Goal: Task Accomplishment & Management: Use online tool/utility

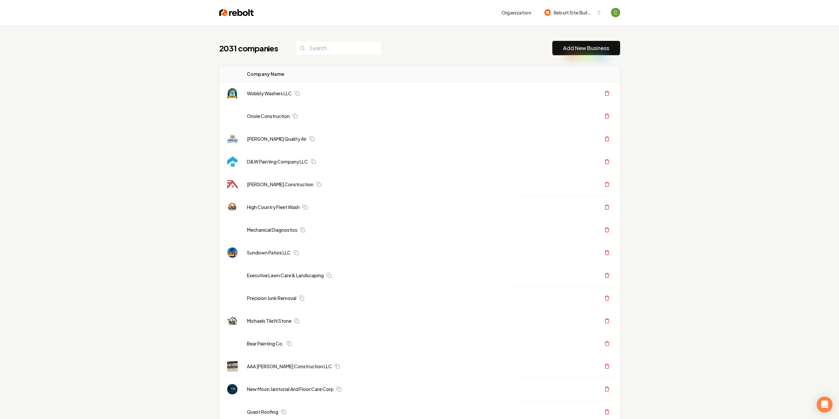
click at [567, 42] on button "Add New Business" at bounding box center [586, 48] width 68 height 15
click at [575, 49] on link "Add New Business" at bounding box center [586, 48] width 46 height 8
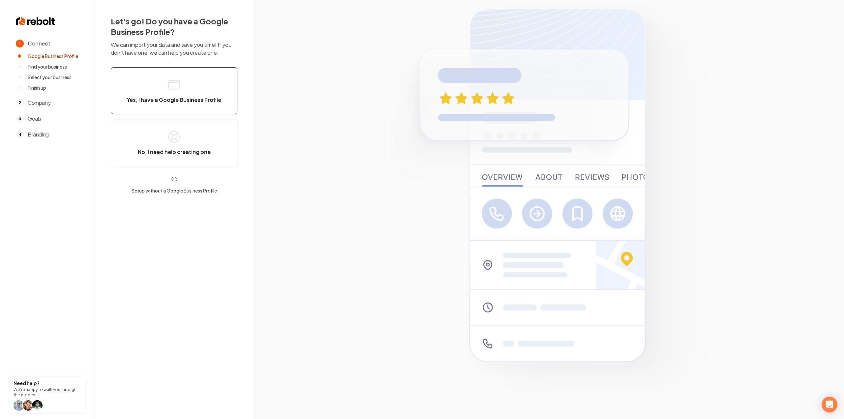
click at [174, 70] on button "Yes, I have a Google Business Profile" at bounding box center [174, 90] width 127 height 47
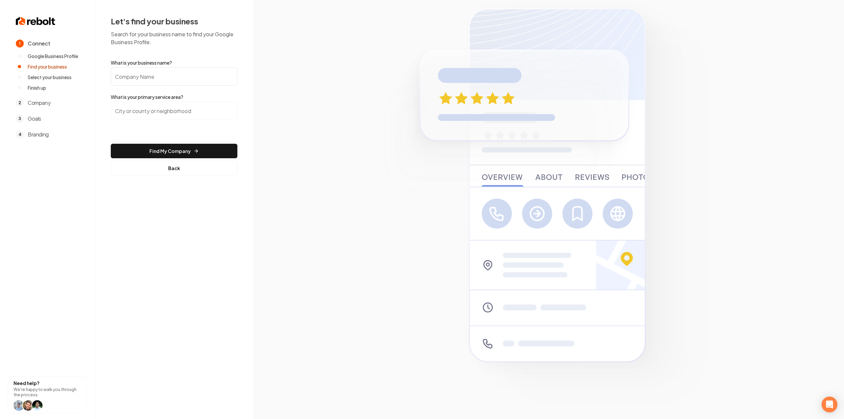
click at [162, 74] on input "What is your business name?" at bounding box center [174, 76] width 127 height 18
paste input "[PERSON_NAME] GARAGE DOOR"
type input "[PERSON_NAME] GARAGE DOOR"
click at [147, 108] on input "search" at bounding box center [174, 111] width 127 height 18
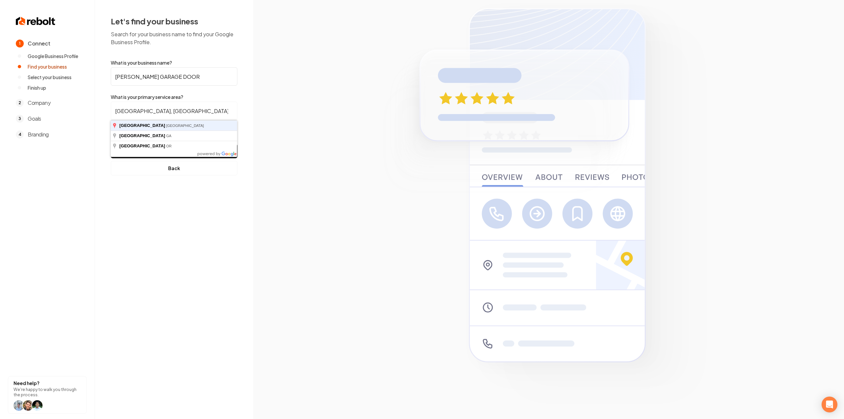
type input "Dallas, TX"
click at [111, 144] on button "Find My Company" at bounding box center [174, 151] width 127 height 15
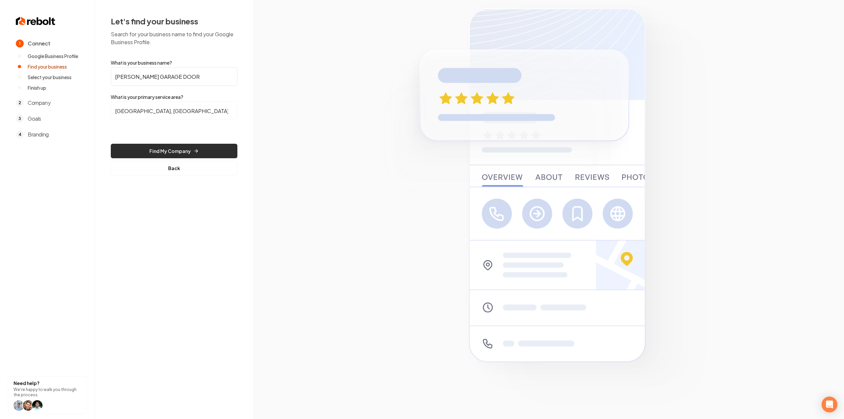
click at [174, 151] on button "Find My Company" at bounding box center [174, 151] width 127 height 15
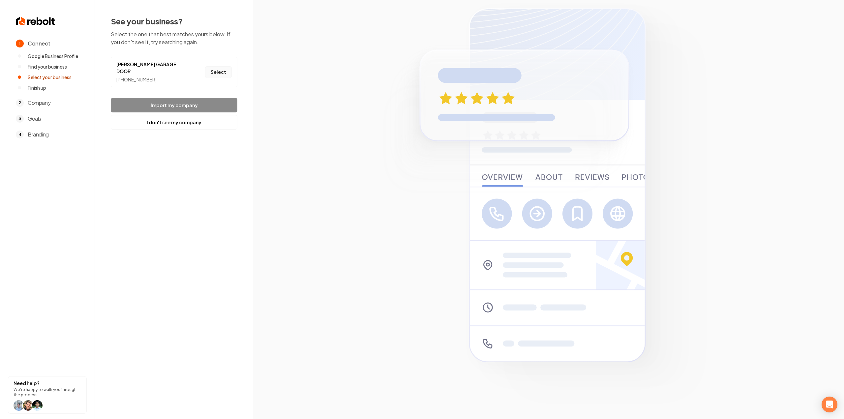
click at [217, 71] on button "Select" at bounding box center [218, 72] width 27 height 12
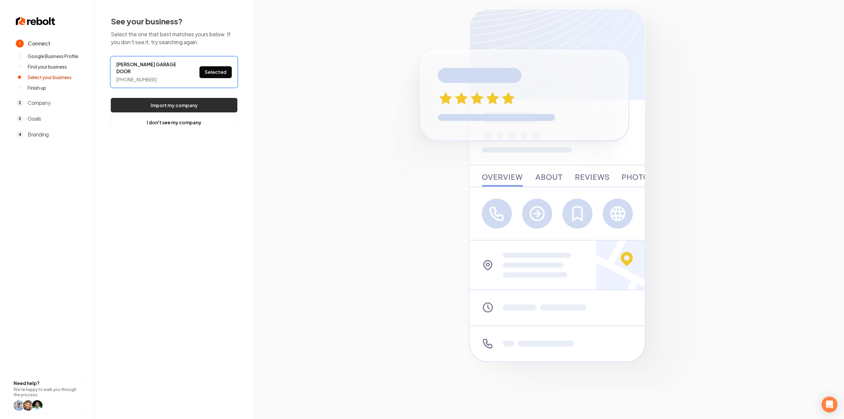
click at [215, 98] on button "Import my company" at bounding box center [174, 105] width 127 height 15
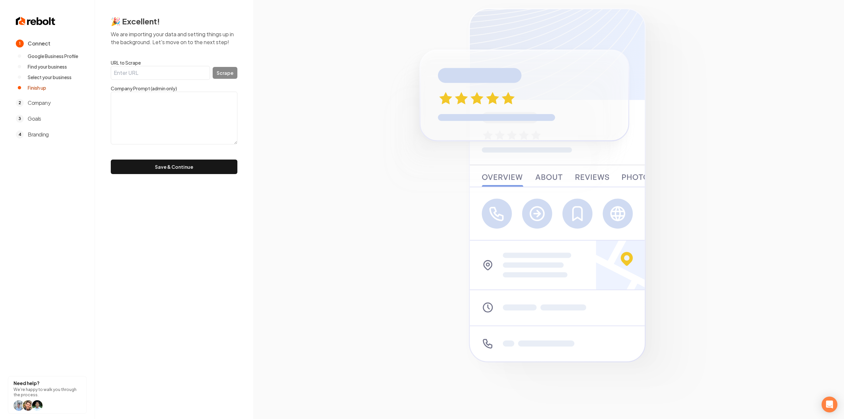
click at [204, 92] on textarea at bounding box center [174, 118] width 127 height 53
paste textarea ""Serving The Dallas / Fort Worth area Since 1985! Tinkham Garage Door has over …"
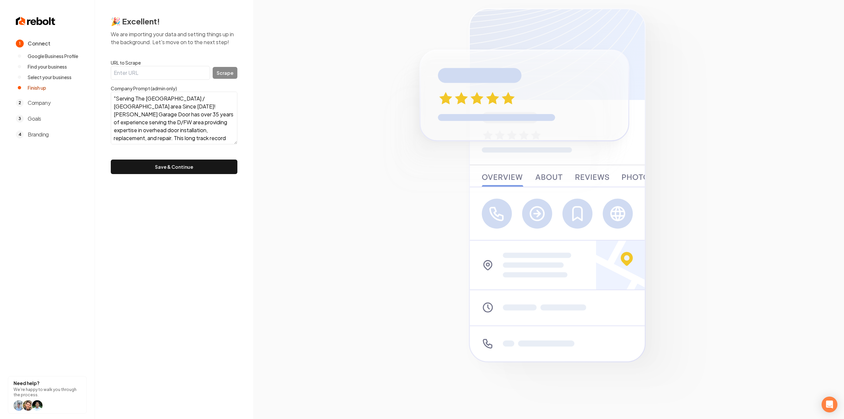
scroll to position [13, 0]
type textarea ""Serving The Dallas / Fort Worth area Since 1985! Tinkham Garage Door has over …"
click at [214, 166] on button "Save & Continue" at bounding box center [174, 167] width 127 height 15
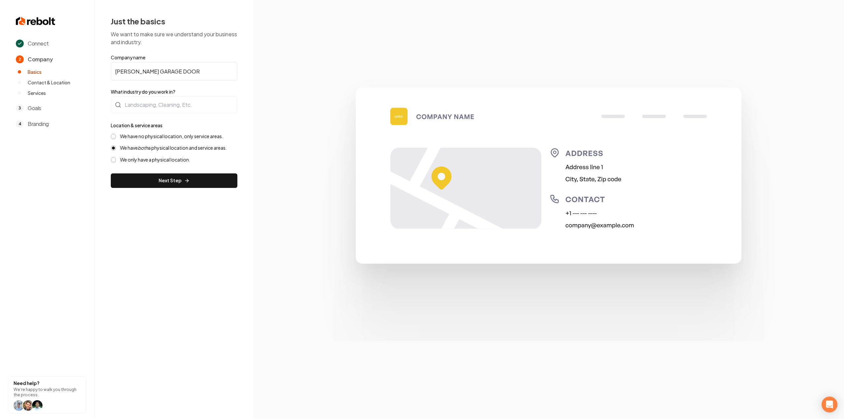
click at [158, 137] on label "We have no physical location, only service areas." at bounding box center [171, 136] width 103 height 6
click at [116, 137] on button "We have no physical location, only service areas." at bounding box center [113, 136] width 5 height 5
click at [160, 110] on div at bounding box center [174, 104] width 127 height 17
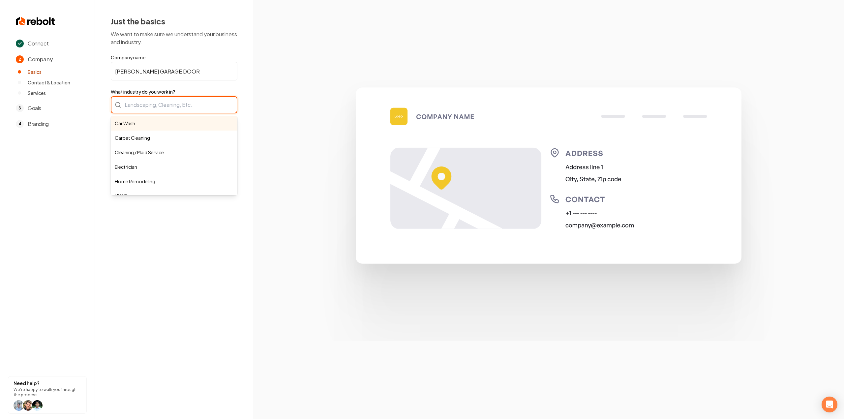
type input "g"
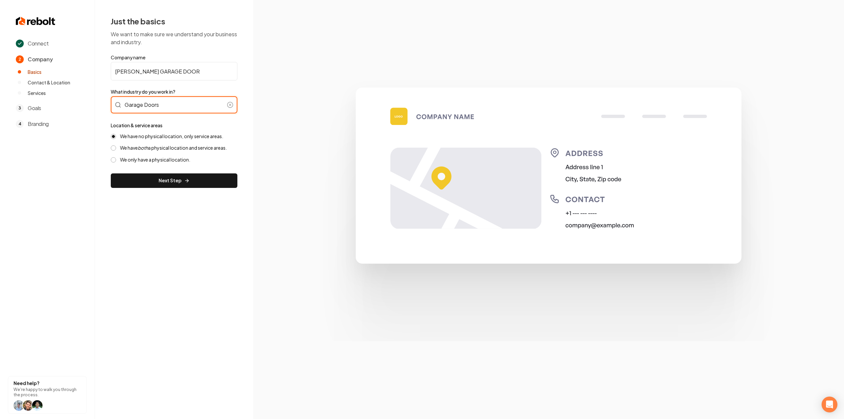
drag, startPoint x: 188, startPoint y: 121, endPoint x: 179, endPoint y: 137, distance: 18.8
type input "Garage Doors"
click at [176, 144] on div "We have no physical location, only service areas. We have both a physical locat…" at bounding box center [174, 148] width 127 height 30
click at [172, 148] on label "We have both a physical location and service areas." at bounding box center [173, 148] width 107 height 6
click at [116, 148] on button "We have both a physical location and service areas." at bounding box center [113, 147] width 5 height 5
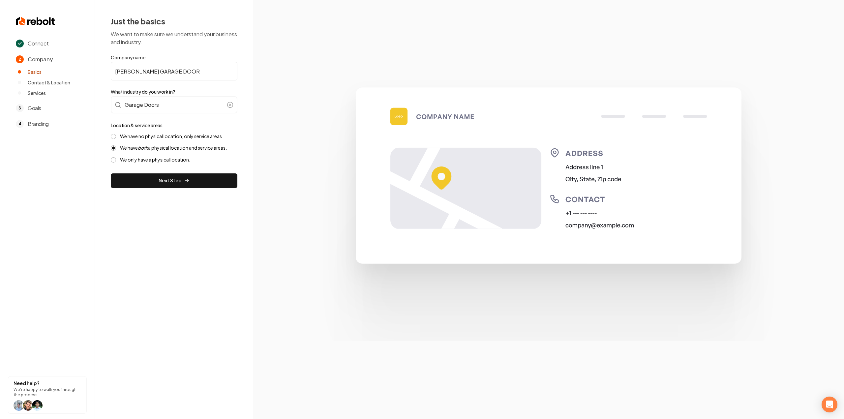
click at [145, 135] on label "We have no physical location, only service areas." at bounding box center [171, 136] width 103 height 6
click at [116, 135] on button "We have no physical location, only service areas." at bounding box center [113, 136] width 5 height 5
click at [151, 182] on button "Next Step" at bounding box center [174, 180] width 127 height 15
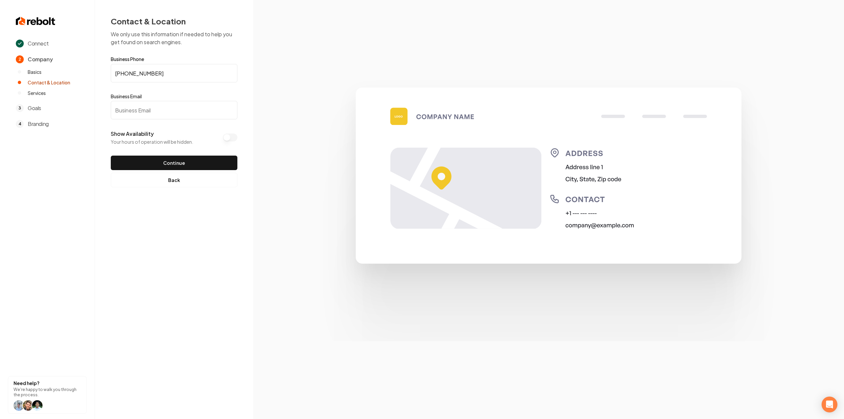
click at [165, 118] on input "Business Email" at bounding box center [174, 110] width 127 height 18
click at [151, 112] on input "Business Email" at bounding box center [174, 110] width 127 height 18
paste input "garrettthompson1212@yahoo.com"
type input "garrettthompson1212@yahoo.com"
click at [142, 166] on button "Continue" at bounding box center [174, 163] width 127 height 15
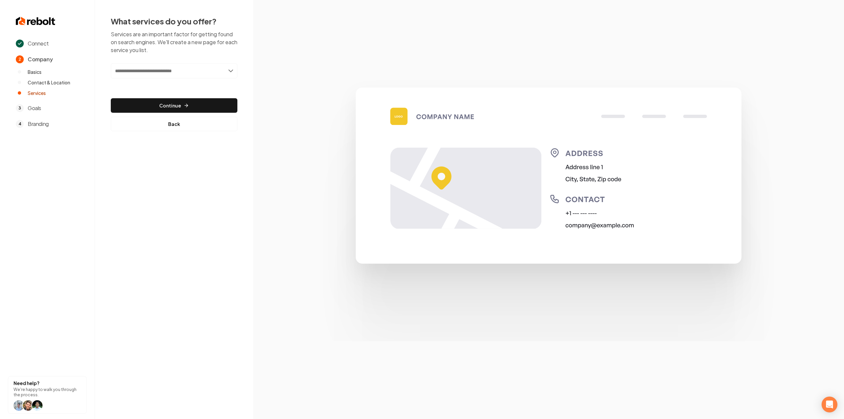
click at [156, 70] on input "text" at bounding box center [174, 70] width 127 height 15
paste input "**********"
type input "**********"
click at [160, 90] on div "Add Traditional Steel & Wood Doors" at bounding box center [174, 85] width 125 height 11
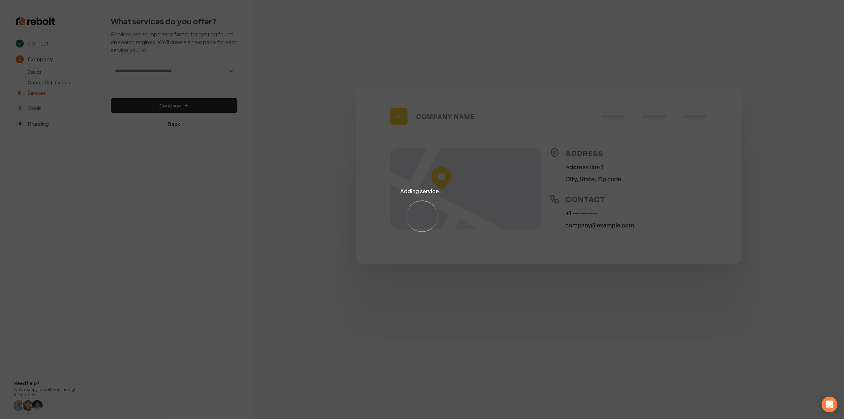
paste input "**********"
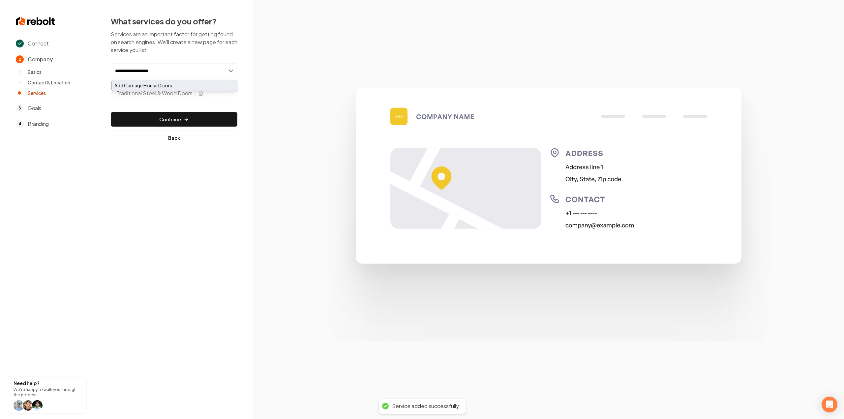
type input "**********"
click at [174, 84] on div "Add Carriage House Doors" at bounding box center [174, 85] width 125 height 11
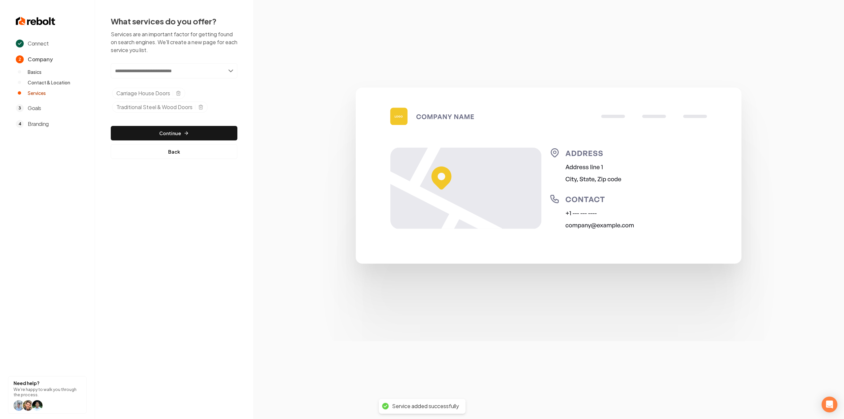
paste input "**********"
type input "**********"
click at [150, 83] on div "Add Garage Door Openers" at bounding box center [174, 85] width 125 height 11
paste input "**********"
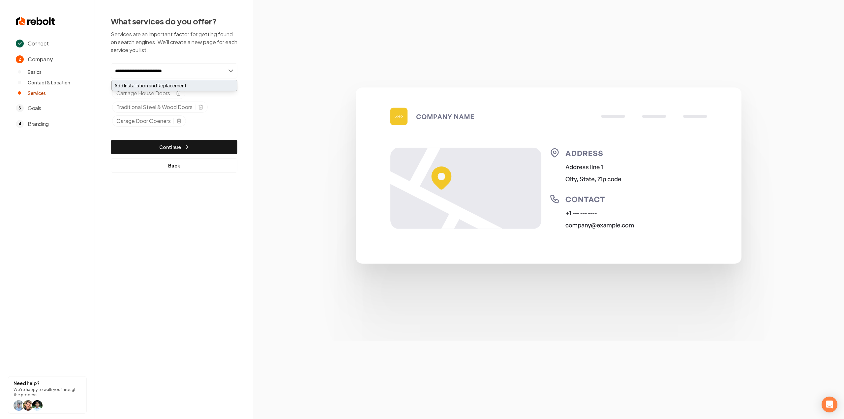
type input "**********"
click at [165, 86] on div "Add Installation and Replacement" at bounding box center [174, 85] width 125 height 11
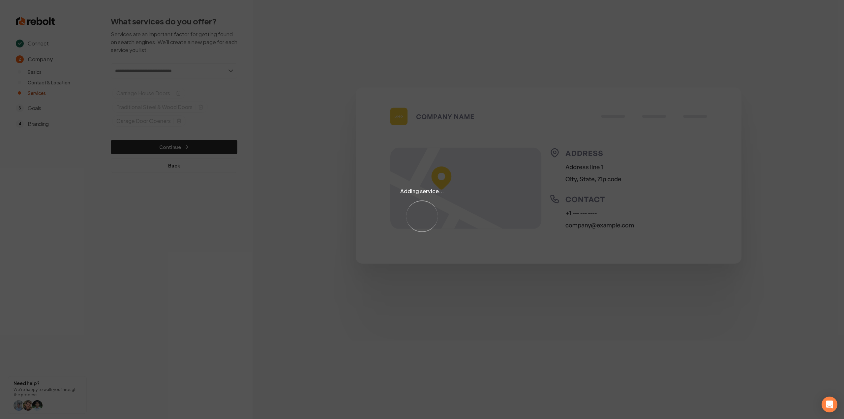
paste input "**********"
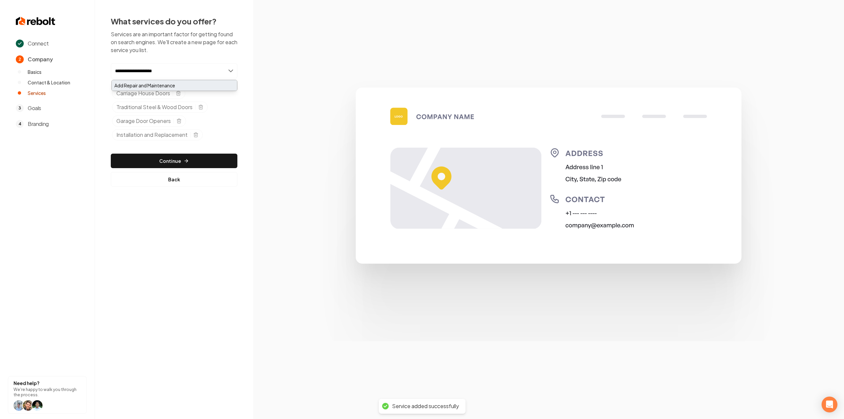
type input "**********"
click at [191, 85] on div "Add Repair and Maintenance" at bounding box center [174, 85] width 125 height 11
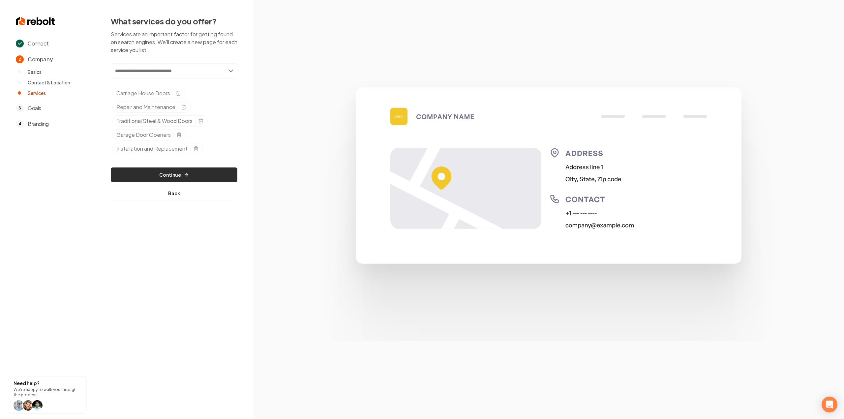
click at [173, 177] on button "Continue" at bounding box center [174, 175] width 127 height 15
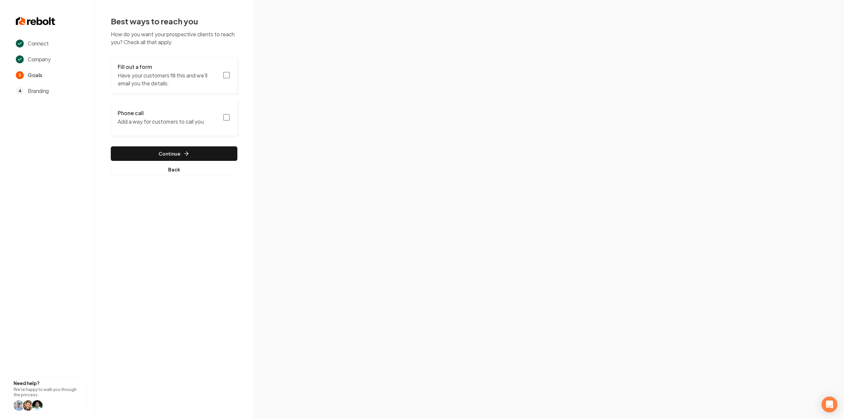
click at [212, 69] on h3 "Fill out a form" at bounding box center [168, 67] width 101 height 8
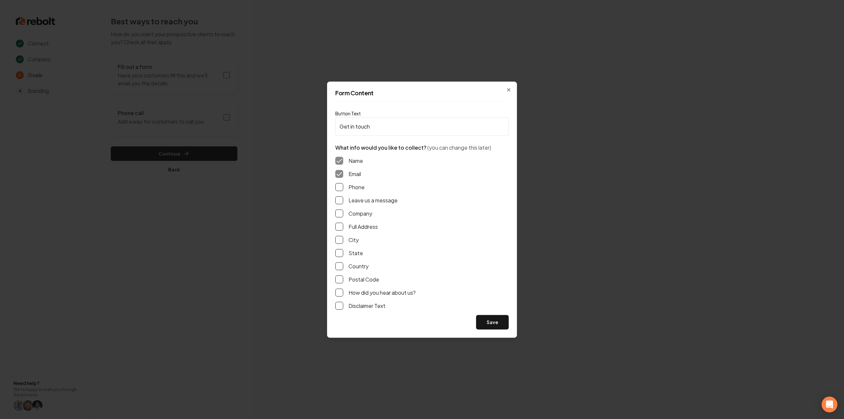
click at [338, 190] on button "Phone" at bounding box center [339, 187] width 8 height 8
click at [340, 201] on button "Leave us a message" at bounding box center [339, 200] width 8 height 8
click at [342, 221] on div "Name Email Phone Leave us a message Company Full Address City State Country Pos…" at bounding box center [421, 233] width 173 height 164
click at [339, 231] on div "Name Email Phone Leave us a message Company Full Address City State Country Pos…" at bounding box center [421, 233] width 173 height 164
click at [340, 230] on button "Full Address" at bounding box center [339, 227] width 8 height 8
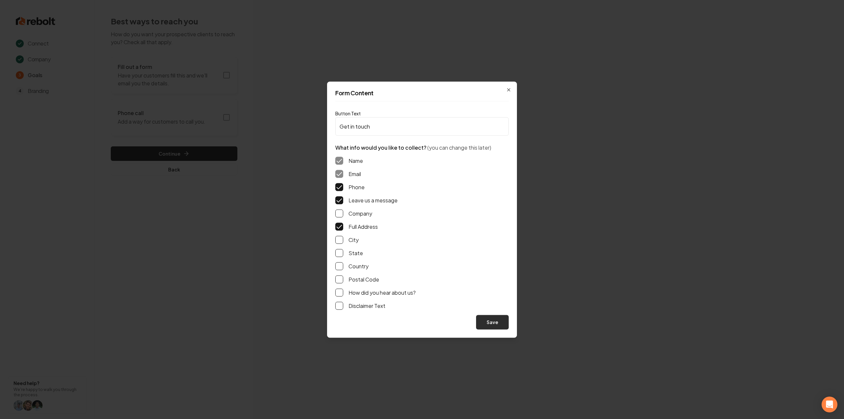
click at [505, 322] on button "Save" at bounding box center [492, 322] width 33 height 15
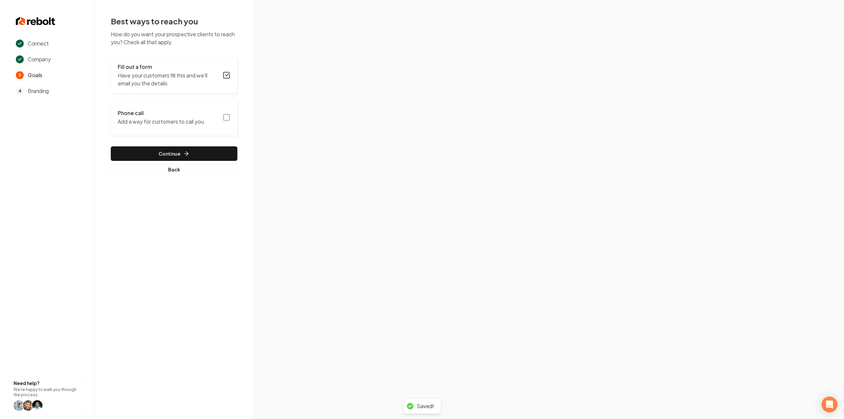
click at [226, 121] on icon "button" at bounding box center [227, 117] width 8 height 8
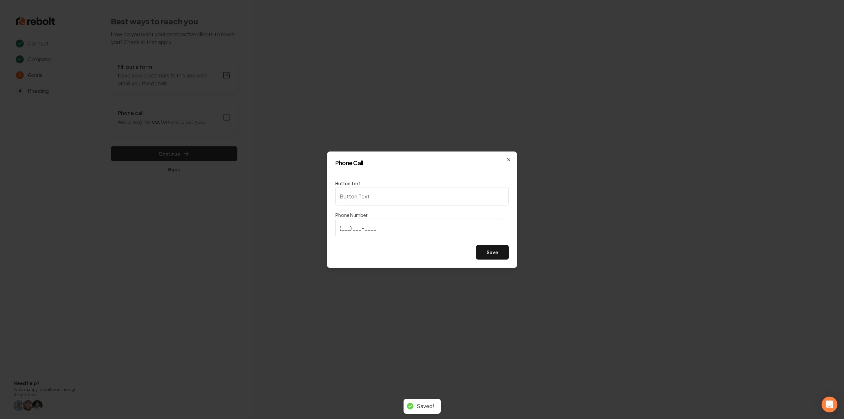
type input "Call us"
type input "(214) 478-0001"
click at [493, 252] on button "Save" at bounding box center [492, 252] width 33 height 15
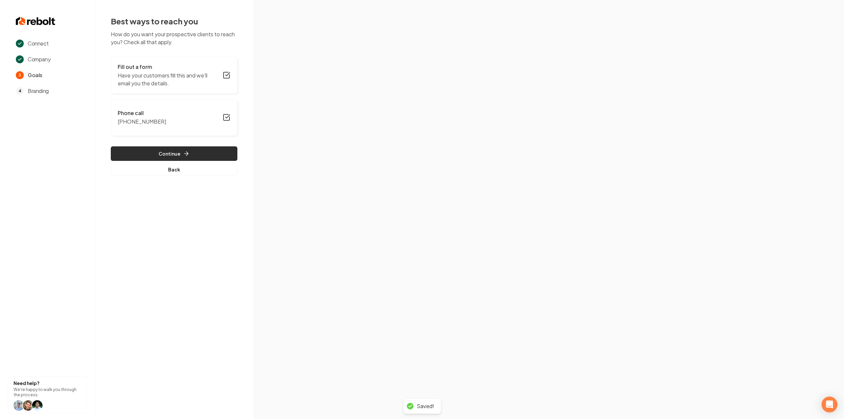
click at [132, 155] on button "Continue" at bounding box center [174, 153] width 127 height 15
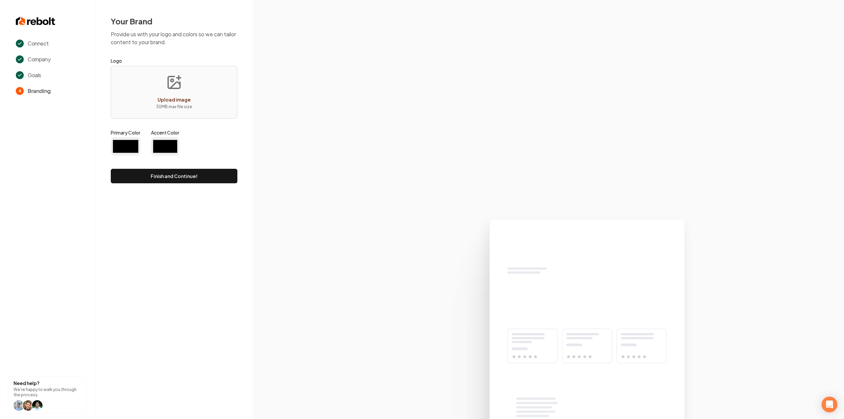
type input "#194d33"
type input "#70be00"
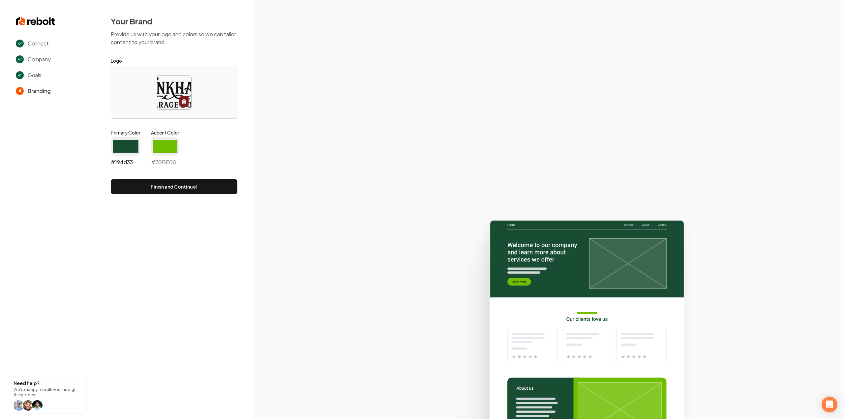
click at [133, 142] on input "#194d33" at bounding box center [126, 146] width 30 height 18
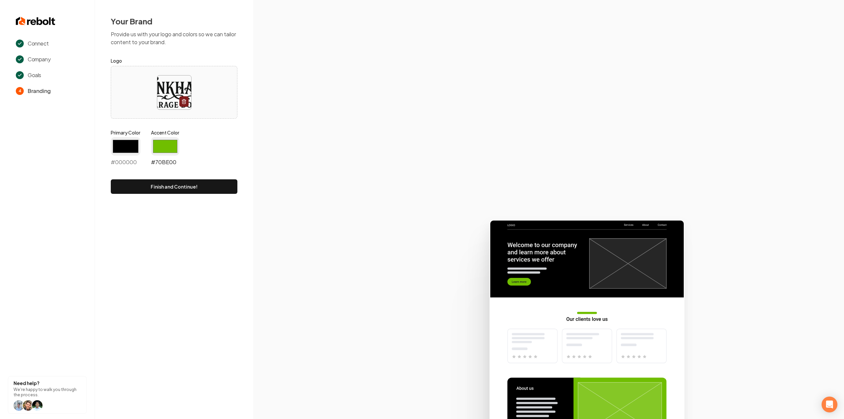
type input "#000000"
click at [160, 151] on input "#70be00" at bounding box center [165, 146] width 28 height 18
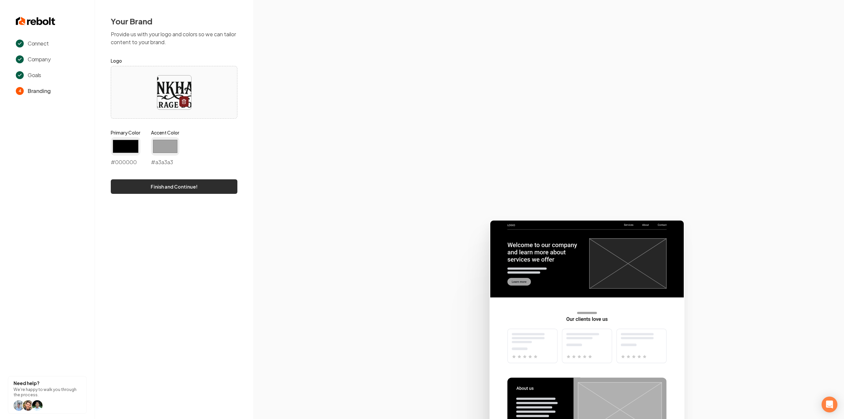
type input "#a3a3a3"
click at [139, 187] on button "Finish and Continue!" at bounding box center [174, 186] width 127 height 15
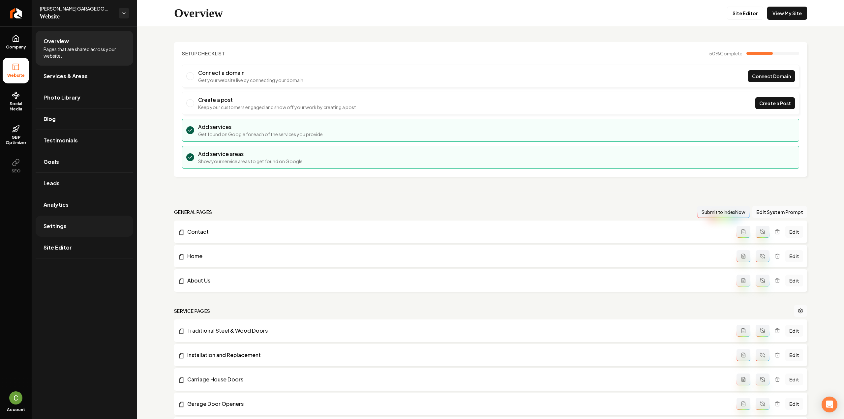
click at [85, 232] on link "Settings" at bounding box center [85, 226] width 98 height 21
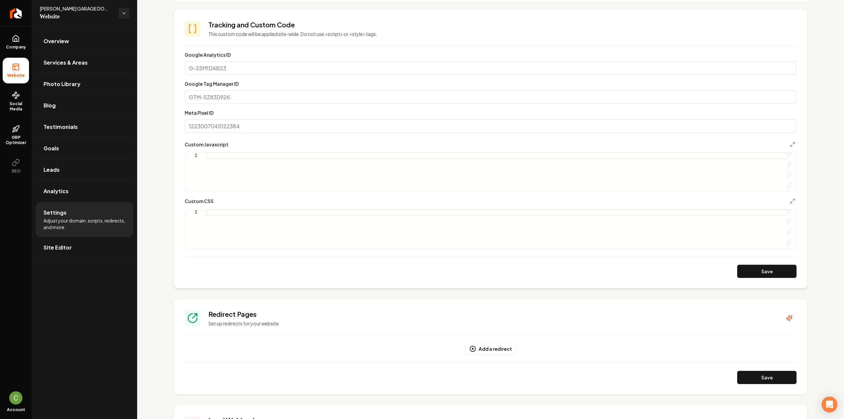
scroll to position [100, 0]
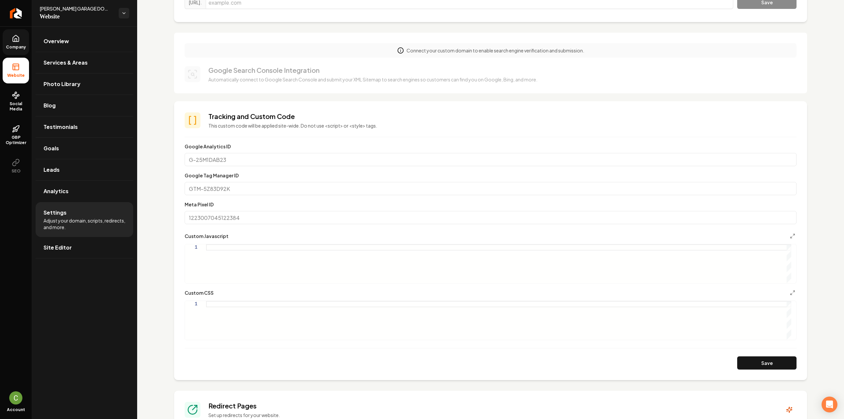
drag, startPoint x: 17, startPoint y: 39, endPoint x: 21, endPoint y: 43, distance: 6.1
click at [17, 39] on icon at bounding box center [16, 39] width 8 height 8
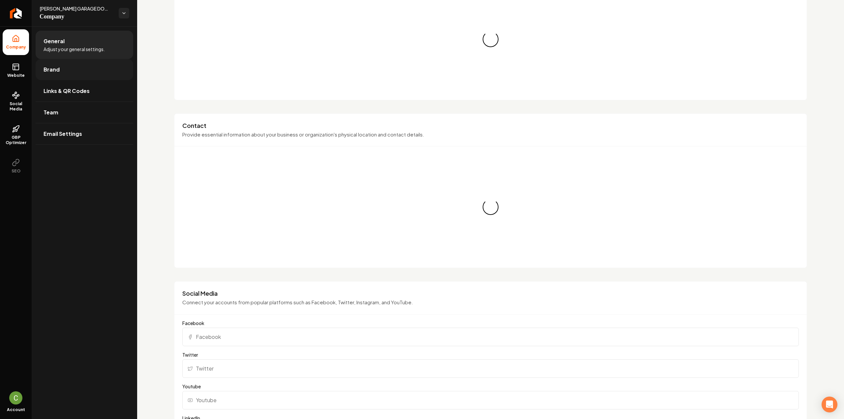
click at [57, 62] on link "Brand" at bounding box center [85, 69] width 98 height 21
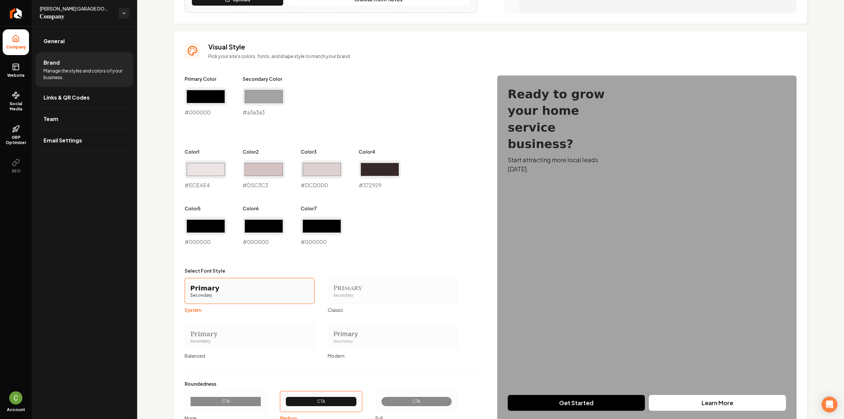
scroll to position [285, 0]
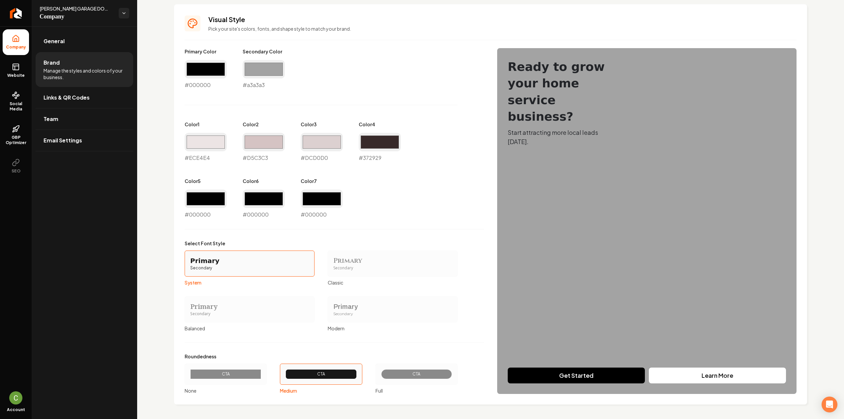
drag, startPoint x: 223, startPoint y: 376, endPoint x: 244, endPoint y: 357, distance: 28.3
click at [223, 376] on div "CTA" at bounding box center [226, 374] width 60 height 5
click at [190, 376] on button "CTA None" at bounding box center [186, 374] width 5 height 5
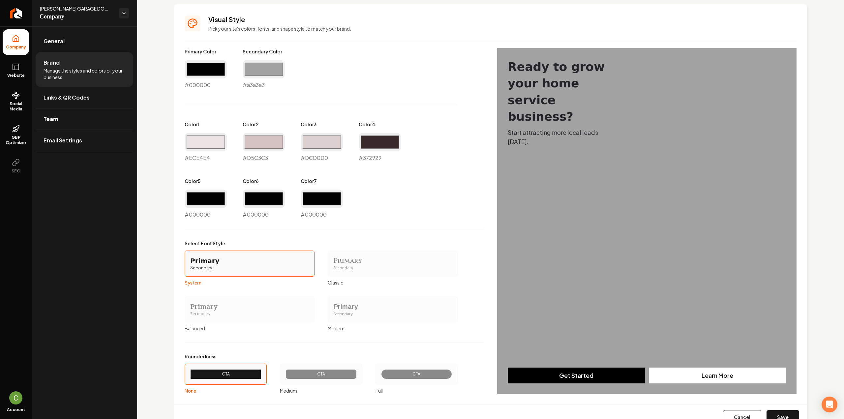
click at [252, 315] on div "Secondary" at bounding box center [249, 314] width 119 height 6
click at [190, 312] on button "Primary Secondary Balanced" at bounding box center [186, 309] width 5 height 5
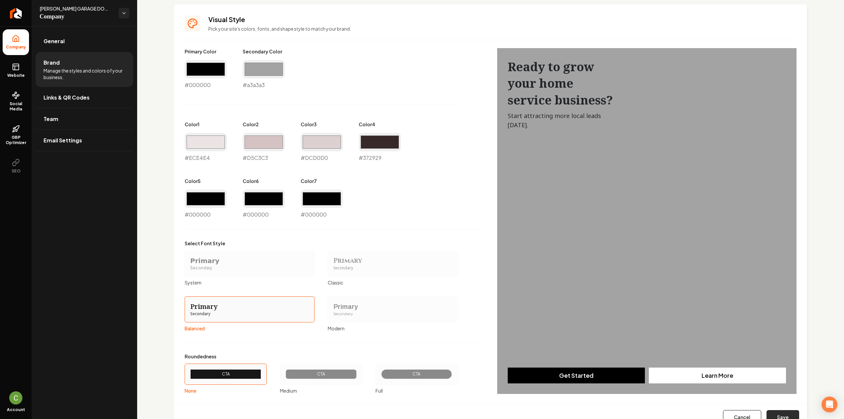
click at [773, 412] on button "Save" at bounding box center [783, 417] width 33 height 15
type input "#ece4e4"
type input "#d5c3c3"
type input "#dcd0d0"
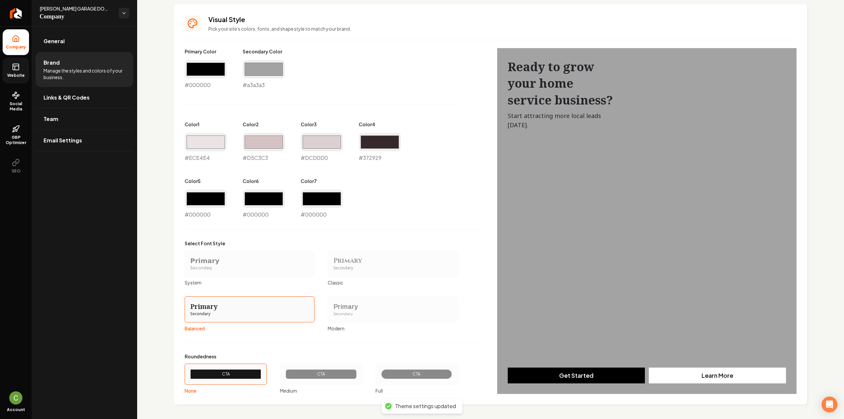
click at [25, 70] on link "Website" at bounding box center [16, 71] width 26 height 26
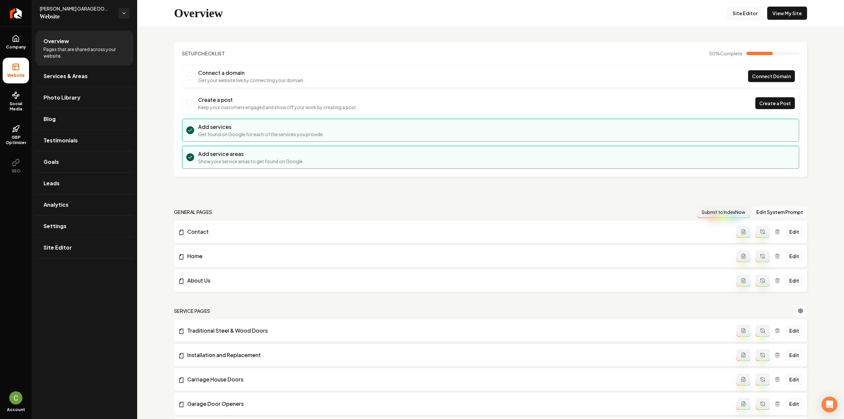
click at [738, 11] on link "Site Editor" at bounding box center [745, 13] width 36 height 13
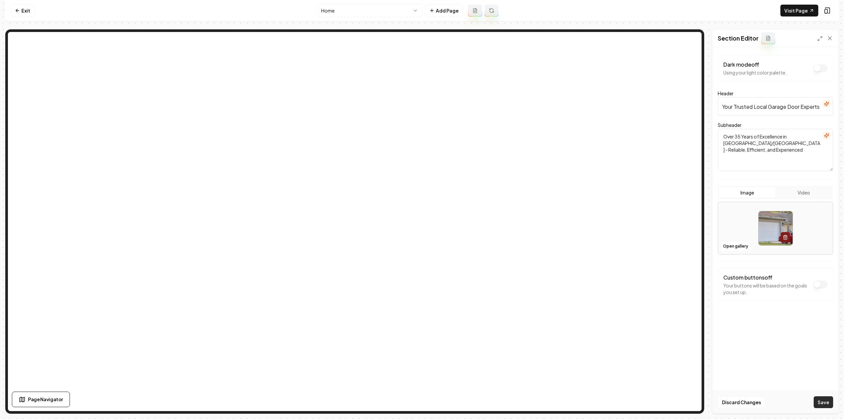
click at [832, 406] on button "Save" at bounding box center [823, 402] width 19 height 12
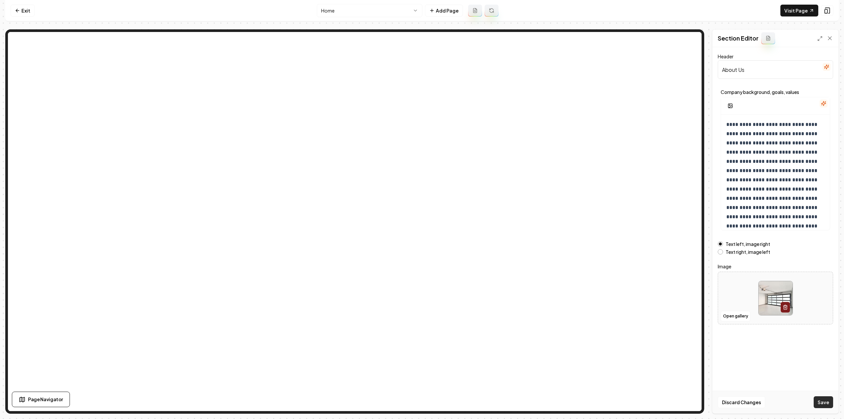
click at [820, 404] on button "Save" at bounding box center [823, 402] width 19 height 12
click at [366, 11] on html "**********" at bounding box center [422, 209] width 844 height 419
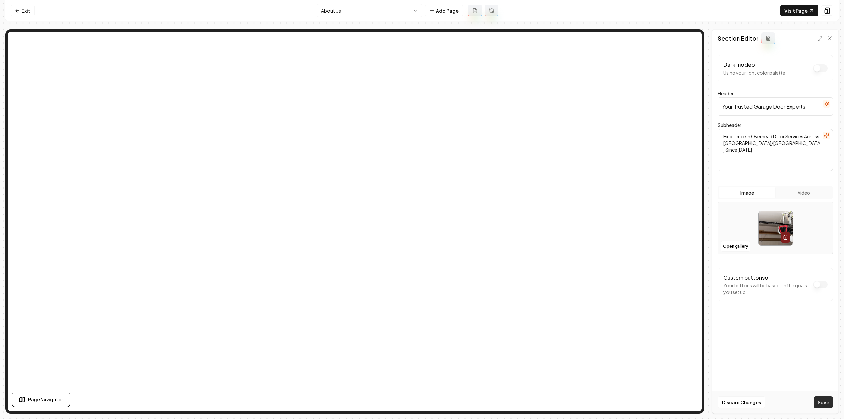
click at [825, 402] on button "Save" at bounding box center [823, 402] width 19 height 12
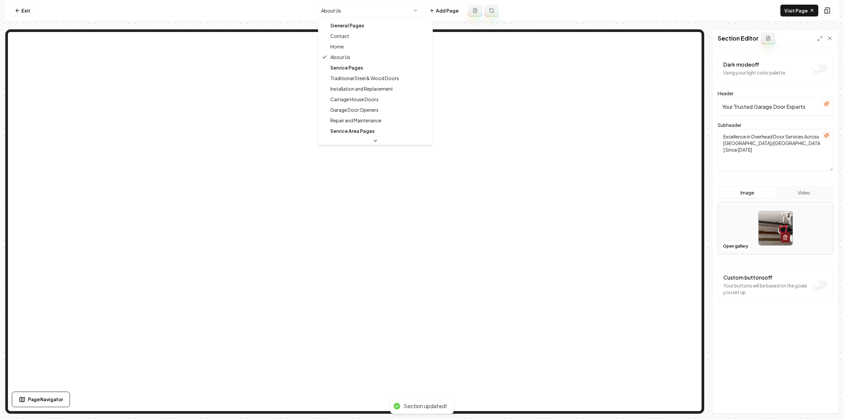
click at [349, 9] on html "Computer Required This feature is only available on a computer. Please switch t…" at bounding box center [422, 209] width 844 height 419
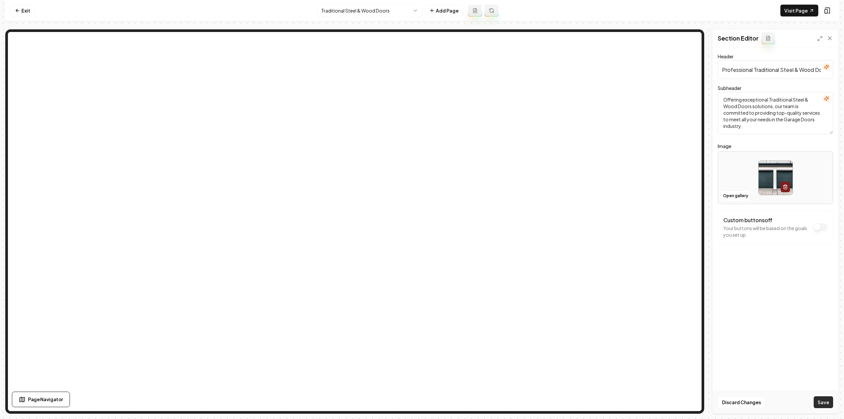
click at [819, 403] on button "Save" at bounding box center [823, 402] width 19 height 12
click at [362, 12] on html "Computer Required This feature is only available on a computer. Please switch t…" at bounding box center [422, 209] width 844 height 419
click at [827, 405] on button "Save" at bounding box center [823, 402] width 19 height 12
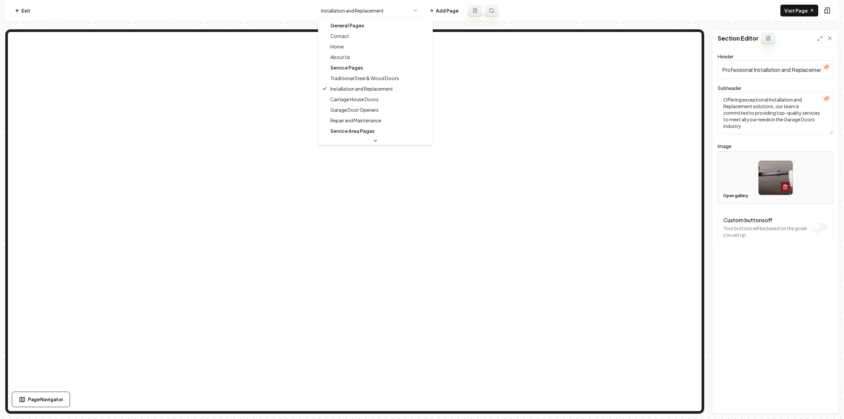
click at [327, 14] on html "Computer Required This feature is only available on a computer. Please switch t…" at bounding box center [422, 209] width 844 height 419
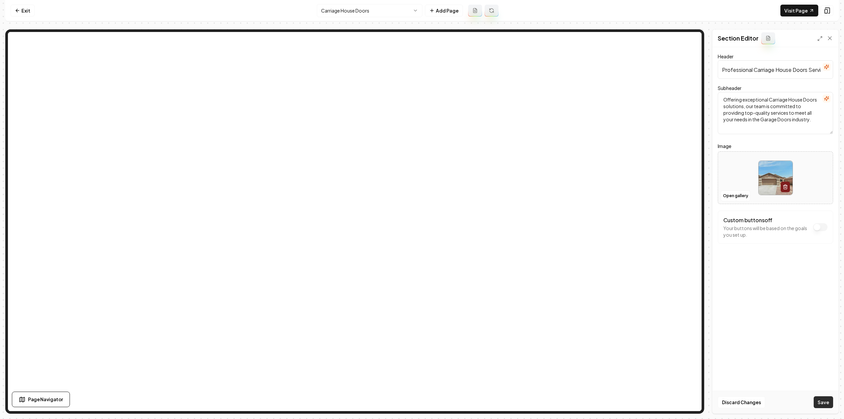
click at [825, 406] on button "Save" at bounding box center [823, 402] width 19 height 12
click at [367, 8] on html "Computer Required This feature is only available on a computer. Please switch t…" at bounding box center [422, 209] width 844 height 419
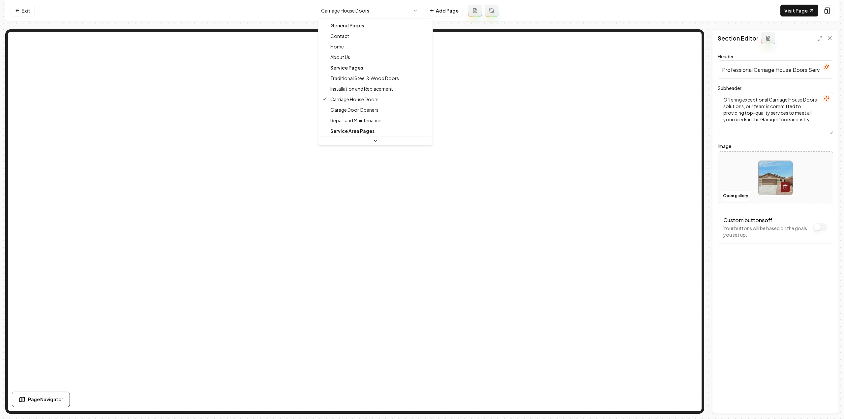
scroll to position [11, 0]
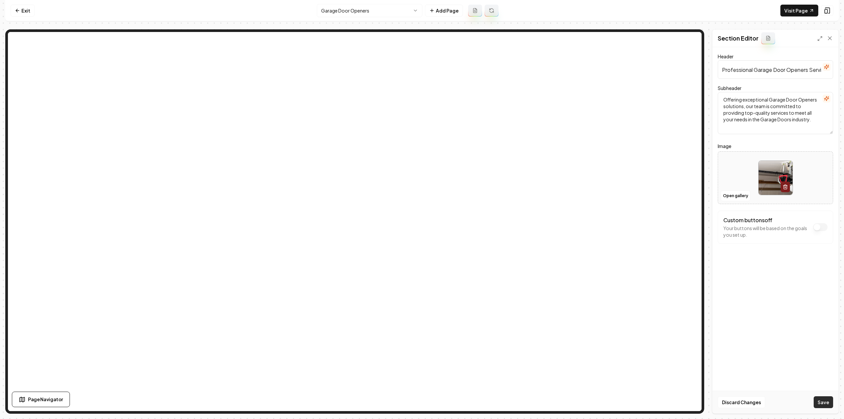
click at [821, 403] on button "Save" at bounding box center [823, 402] width 19 height 12
click at [354, 14] on html "Computer Required This feature is only available on a computer. Please switch t…" at bounding box center [422, 209] width 844 height 419
click at [828, 407] on button "Save" at bounding box center [823, 402] width 19 height 12
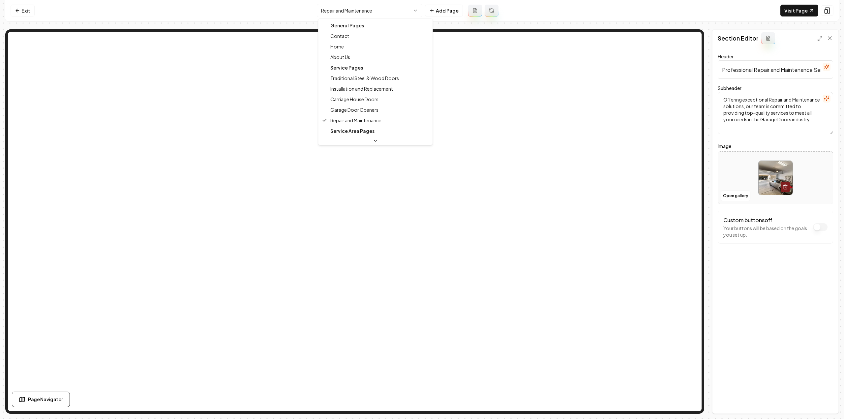
click at [332, 14] on html "Computer Required This feature is only available on a computer. Please switch t…" at bounding box center [422, 209] width 844 height 419
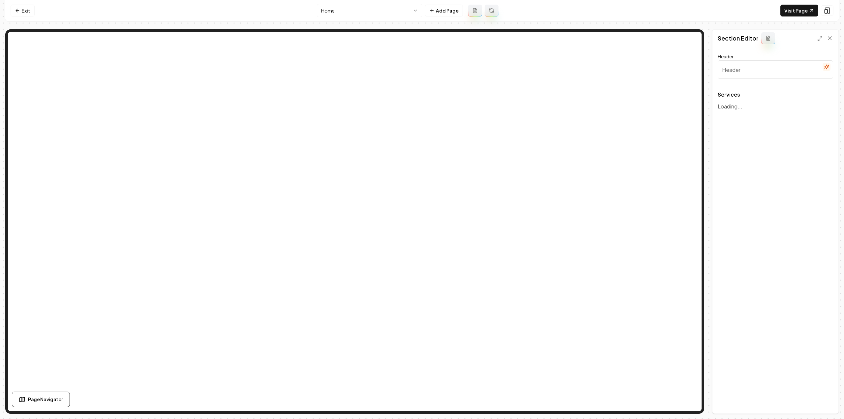
type input "Comprehensive Garage Door Solutions"
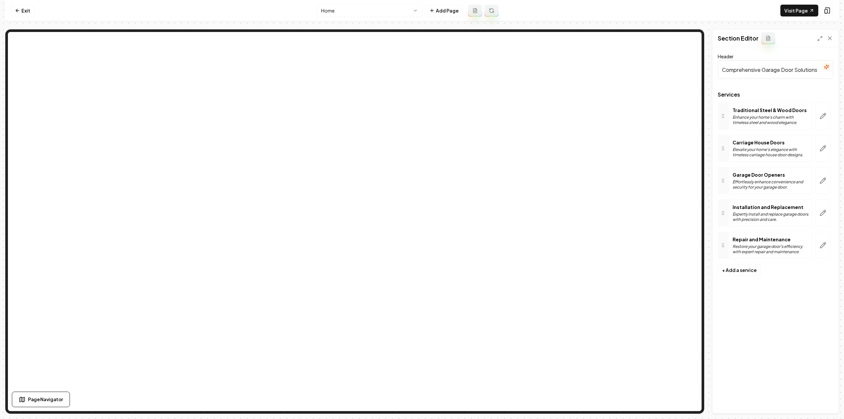
click at [827, 120] on button "button" at bounding box center [823, 116] width 15 height 27
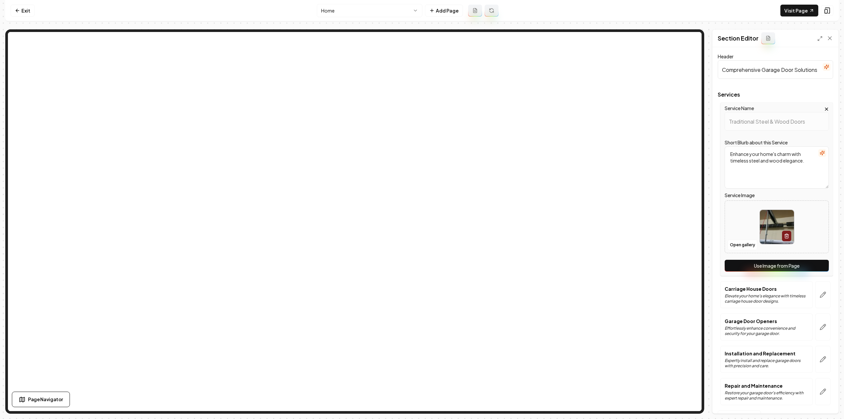
click at [757, 267] on button "Use Image from Page" at bounding box center [777, 266] width 104 height 12
click at [822, 294] on button "button" at bounding box center [823, 294] width 15 height 27
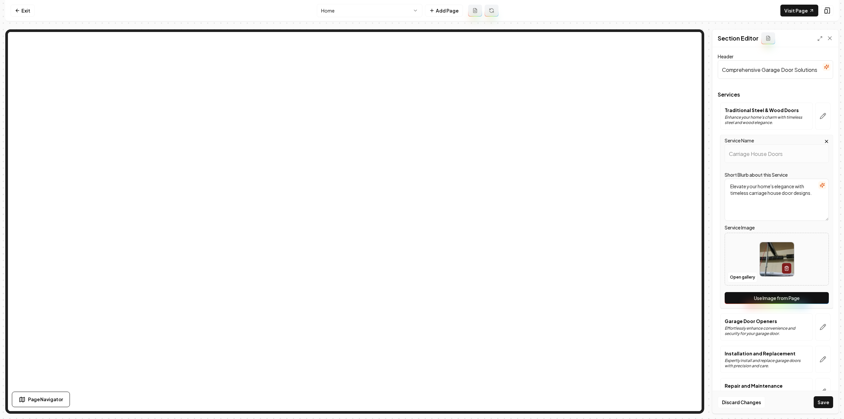
click at [812, 299] on button "Use Image from Page" at bounding box center [777, 298] width 104 height 12
click at [821, 325] on button "button" at bounding box center [823, 327] width 15 height 27
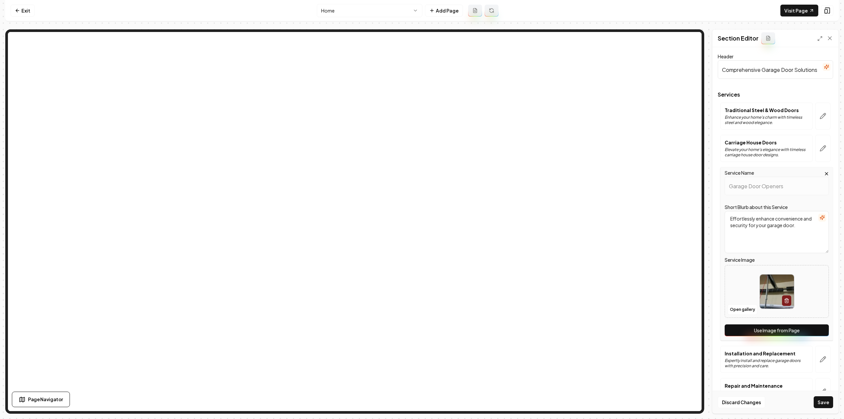
click at [817, 327] on button "Use Image from Page" at bounding box center [777, 331] width 104 height 12
click at [821, 357] on icon "button" at bounding box center [824, 360] width 6 height 6
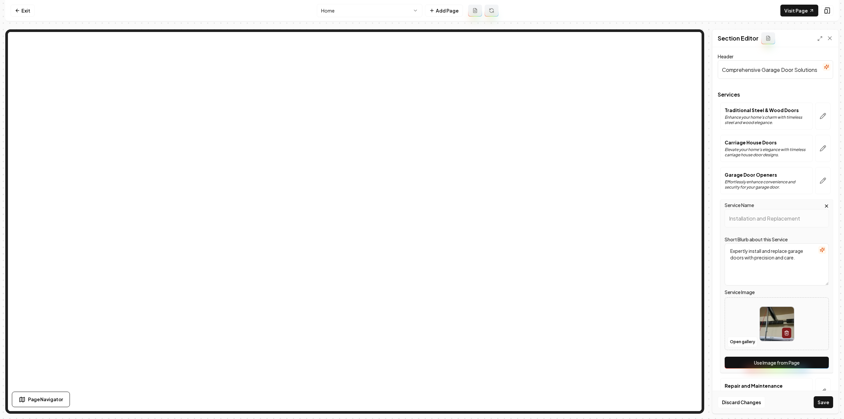
click at [814, 360] on button "Use Image from Page" at bounding box center [777, 363] width 104 height 12
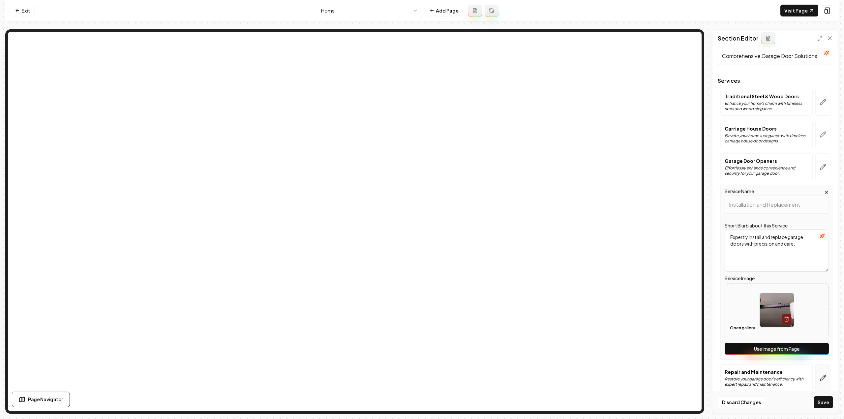
scroll to position [20, 0]
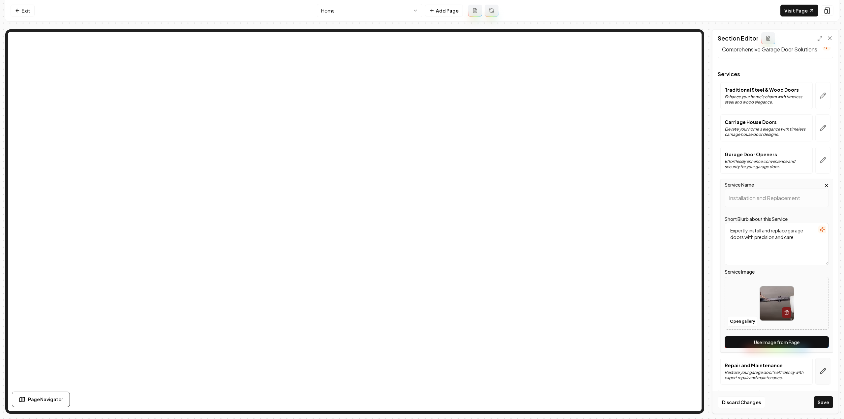
click at [819, 364] on button "button" at bounding box center [823, 371] width 15 height 27
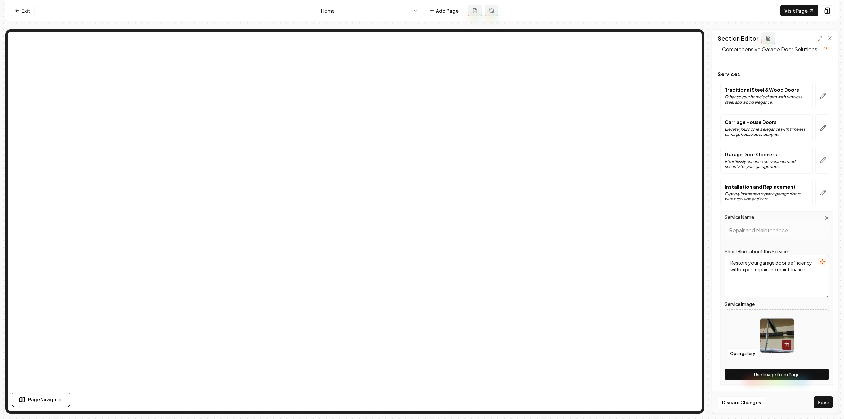
click at [813, 369] on button "Use Image from Page" at bounding box center [777, 375] width 104 height 12
click at [819, 403] on button "Save" at bounding box center [823, 402] width 19 height 12
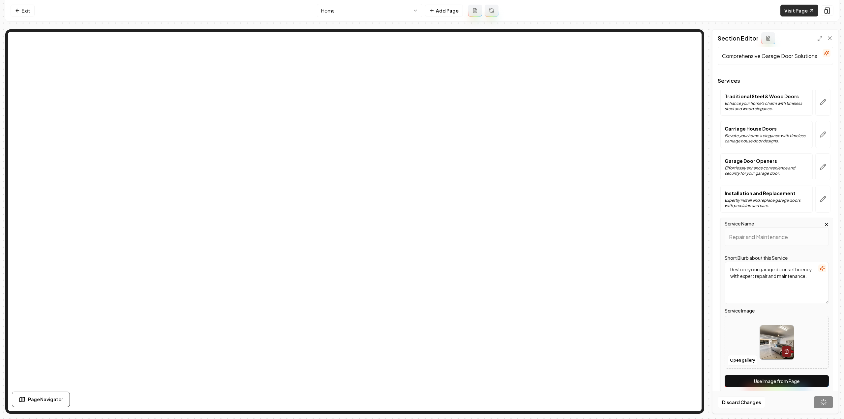
click at [795, 12] on link "Visit Page" at bounding box center [800, 11] width 38 height 12
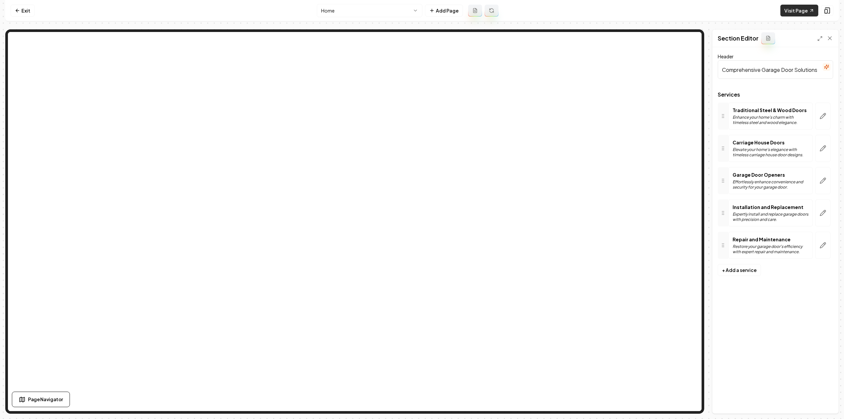
scroll to position [0, 0]
click at [22, 15] on link "Exit" at bounding box center [23, 11] width 24 height 12
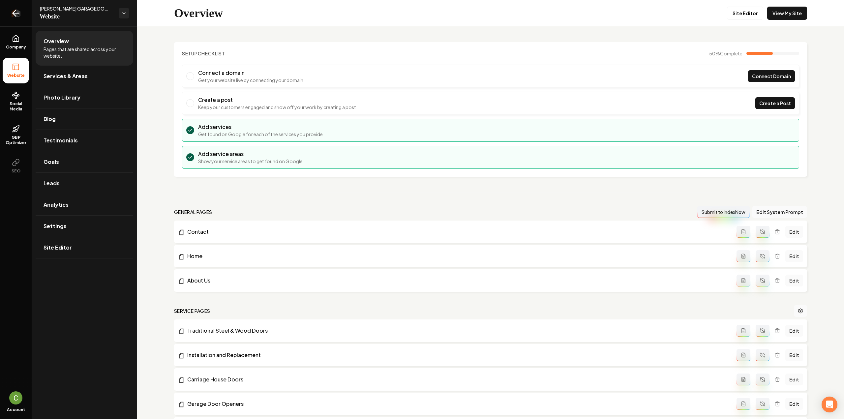
click at [15, 15] on icon "Return to dashboard" at bounding box center [14, 13] width 3 height 6
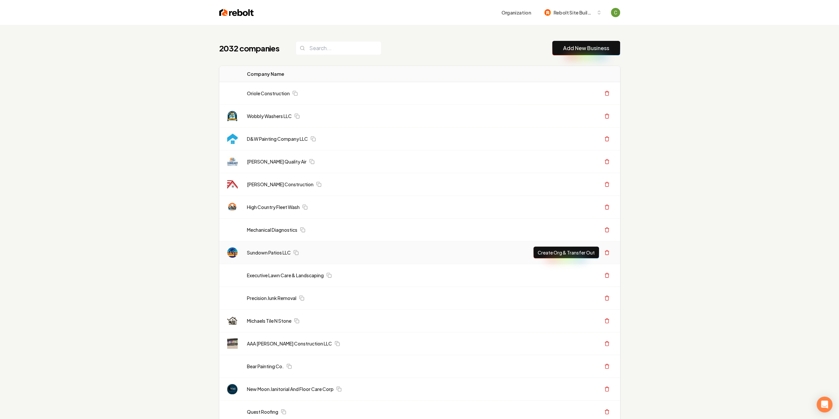
click at [582, 51] on link "Add New Business" at bounding box center [586, 48] width 46 height 8
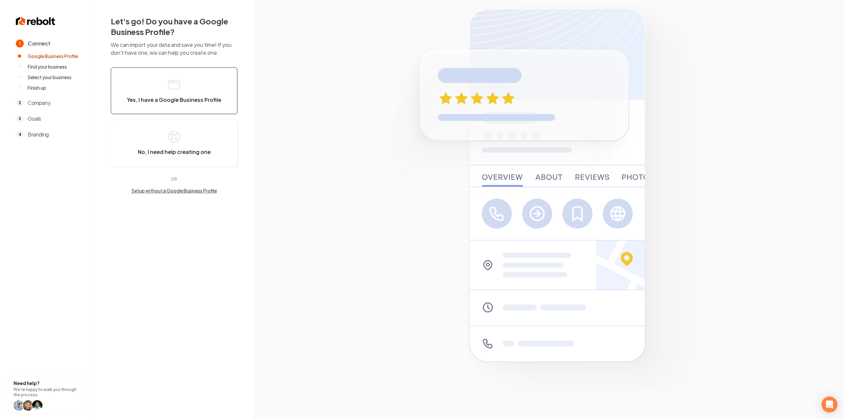
click at [201, 79] on button "Yes, I have a Google Business Profile" at bounding box center [174, 90] width 127 height 47
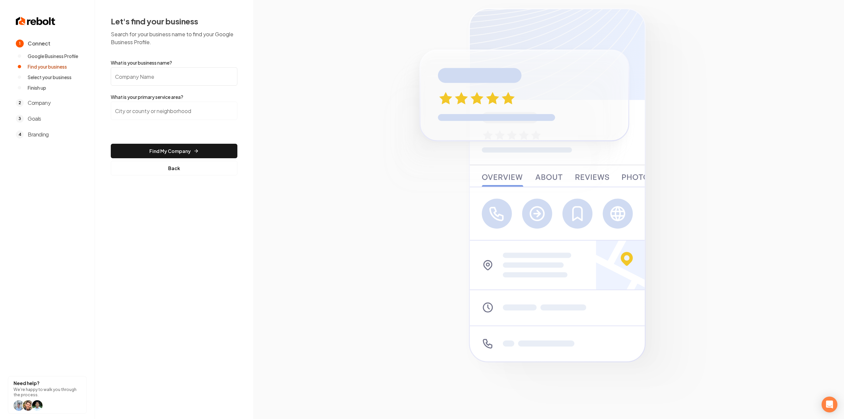
click at [185, 84] on input "What is your business name?" at bounding box center [174, 76] width 127 height 18
paste input "Rpm Electrical Company ⚡️💡🔌"
type input "Rpm Electrical Company ⚡️💡🔌"
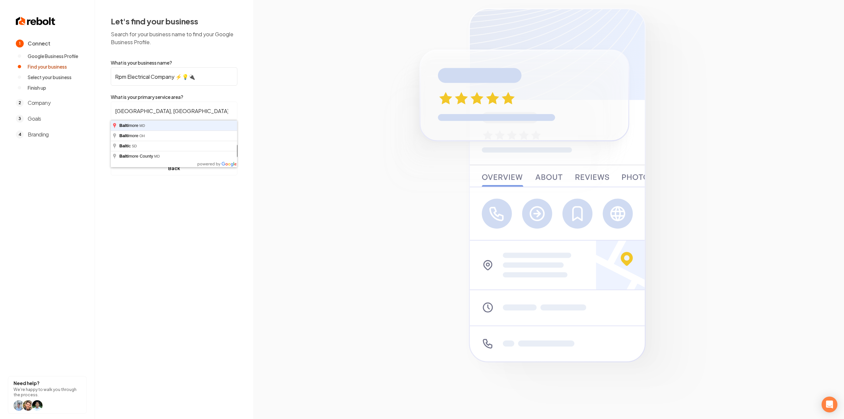
type input "Baltimore, MD"
click at [111, 144] on button "Find My Company" at bounding box center [174, 151] width 127 height 15
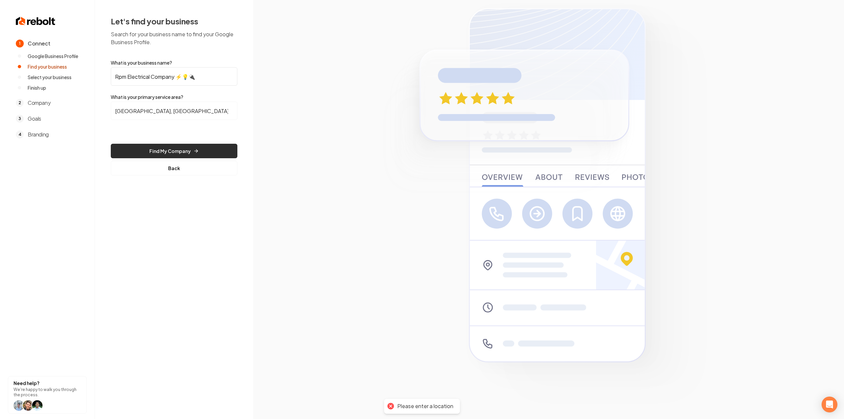
click at [193, 155] on button "Find My Company" at bounding box center [174, 151] width 127 height 15
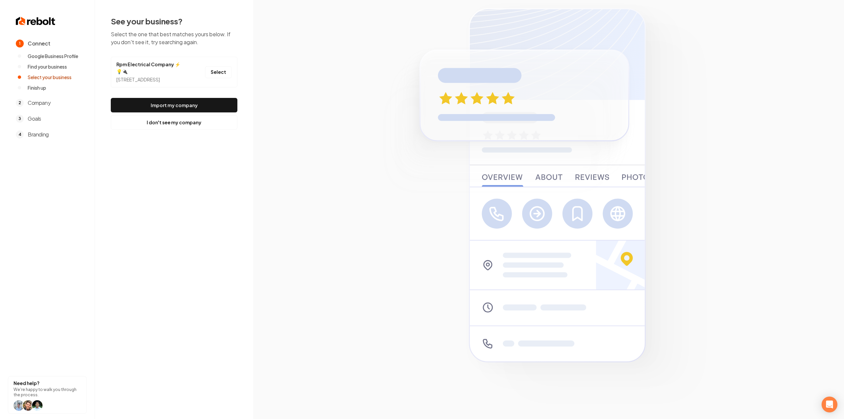
click at [220, 68] on li "Rpm Electrical Company ⚡️💡🔌 1820 Lancaster St Suite 200, Baltimore, MD 21231 Se…" at bounding box center [174, 72] width 127 height 31
click at [220, 72] on button "Select" at bounding box center [218, 72] width 27 height 12
click at [216, 101] on div "See your business? Select the one that best matches yours below. If you don't s…" at bounding box center [174, 73] width 127 height 114
click at [216, 106] on button "Import my company" at bounding box center [174, 105] width 127 height 15
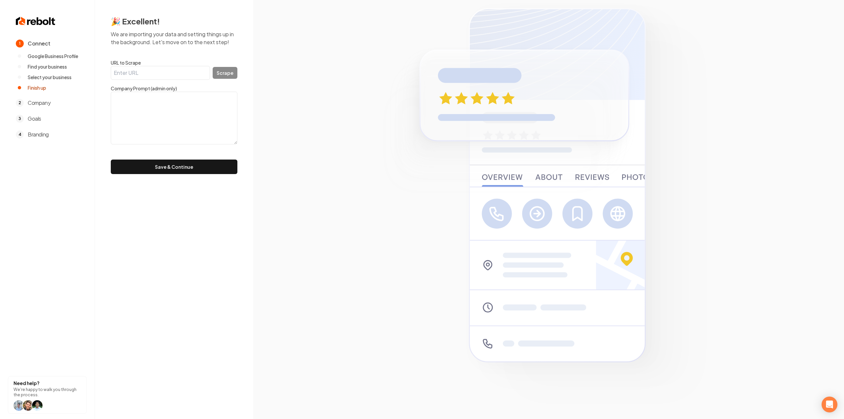
click at [145, 71] on input "URL to Scrape" at bounding box center [160, 73] width 99 height 14
paste input "https://www.rpmelectricalservice.com/"
type input "https://www.rpmelectricalservice.com/"
click at [235, 73] on button "Scrape" at bounding box center [225, 73] width 25 height 12
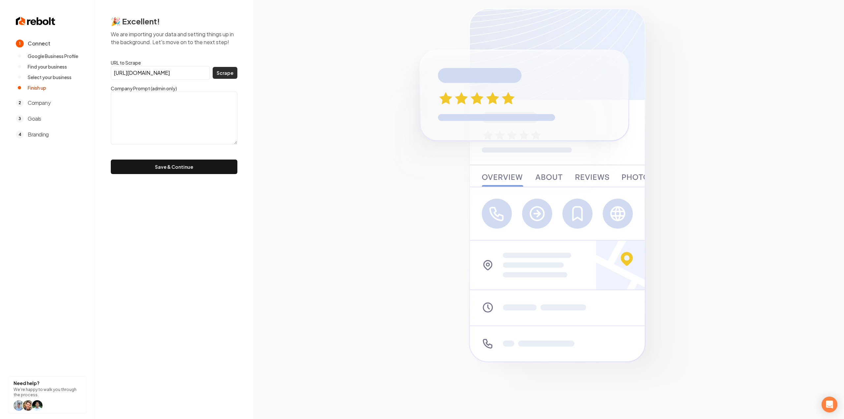
scroll to position [0, 0]
type textarea "RPM Electrical Company is an electrician based in Baltimore. Known for quality …"
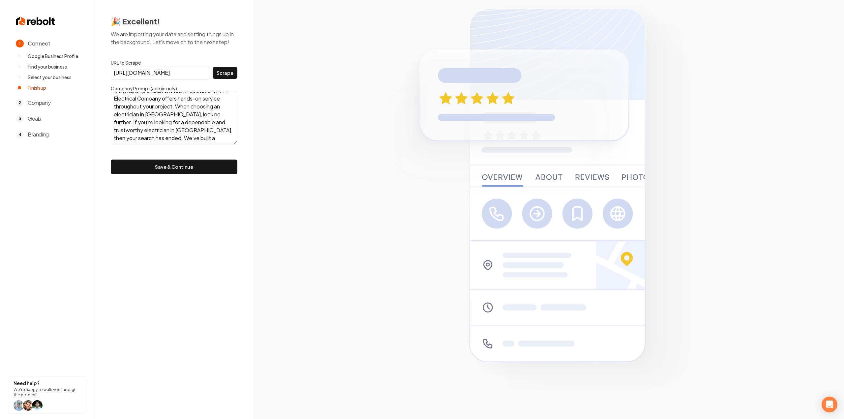
scroll to position [40, 0]
click at [155, 152] on form "URL to Scrape https://www.rpmelectricalservice.com/ Scrape Company Prompt (admi…" at bounding box center [174, 116] width 127 height 115
click at [144, 168] on button "Save & Continue" at bounding box center [174, 167] width 127 height 15
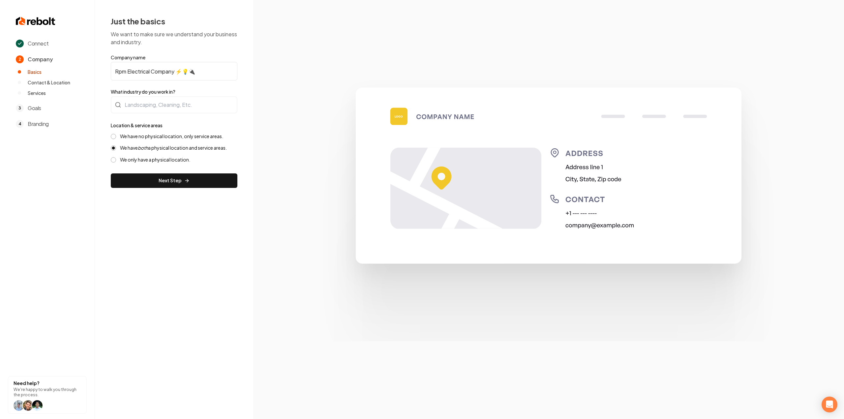
drag, startPoint x: 178, startPoint y: 72, endPoint x: 226, endPoint y: 76, distance: 47.7
click at [226, 75] on input "Rpm Electrical Company ⚡️💡🔌" at bounding box center [174, 71] width 127 height 18
type input "Rpm Electrical Company"
click at [191, 104] on div at bounding box center [174, 104] width 127 height 17
type input "Electrician"
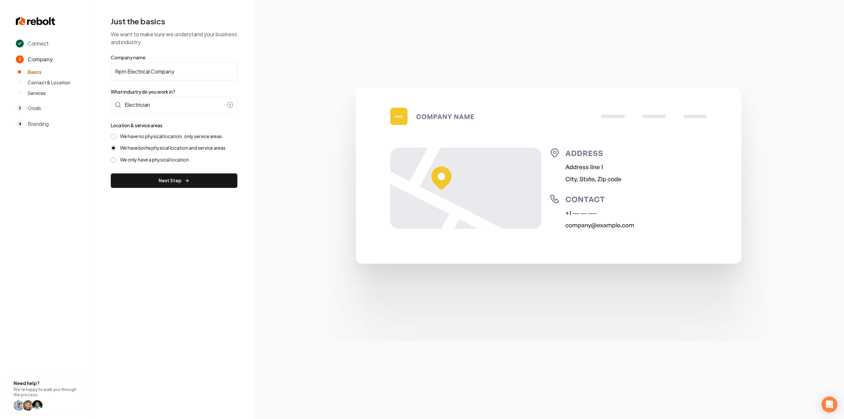
click at [145, 139] on label "We have no physical location, only service areas." at bounding box center [171, 136] width 103 height 6
click at [116, 139] on button "We have no physical location, only service areas." at bounding box center [113, 136] width 5 height 5
click at [159, 191] on div "Just the basics We want to make sure we understand your business and industry. …" at bounding box center [174, 102] width 158 height 204
click at [158, 186] on button "Next Step" at bounding box center [174, 180] width 127 height 15
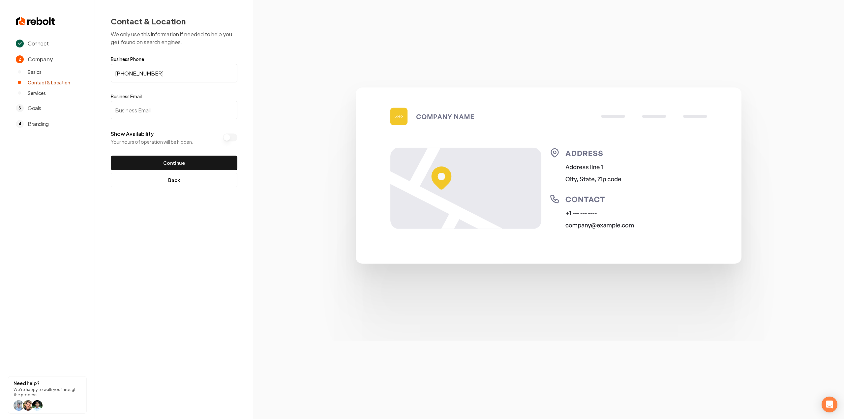
click at [167, 104] on input "Business Email" at bounding box center [174, 110] width 127 height 18
paste input "¿Puedes aceptar mi invitación así que puedo obtener un regalo gratis? https://t…"
type input "¿Puedes aceptar mi invitación así que puedo obtener un regalo gratis? https://t…"
click at [202, 160] on button "Continue" at bounding box center [174, 163] width 127 height 15
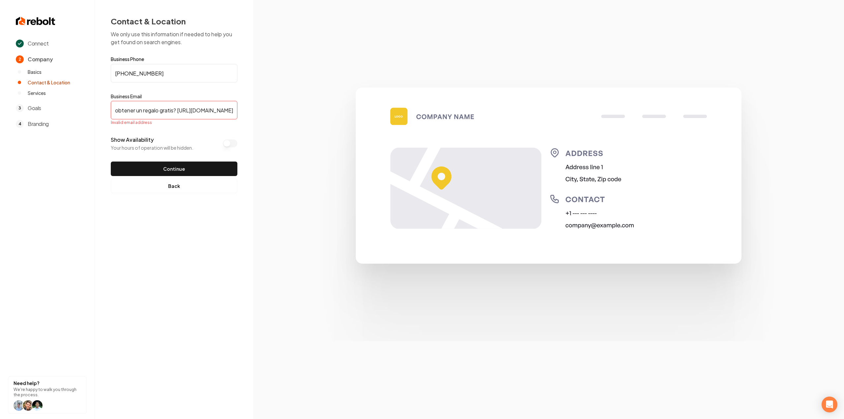
click at [173, 110] on input "¿Puedes aceptar mi invitación así que puedo obtener un regalo gratis? https://t…" at bounding box center [174, 110] width 127 height 18
paste input "¿Puedes aceptar mi invitación así que puedo obtener un regalo gratis? https://t…"
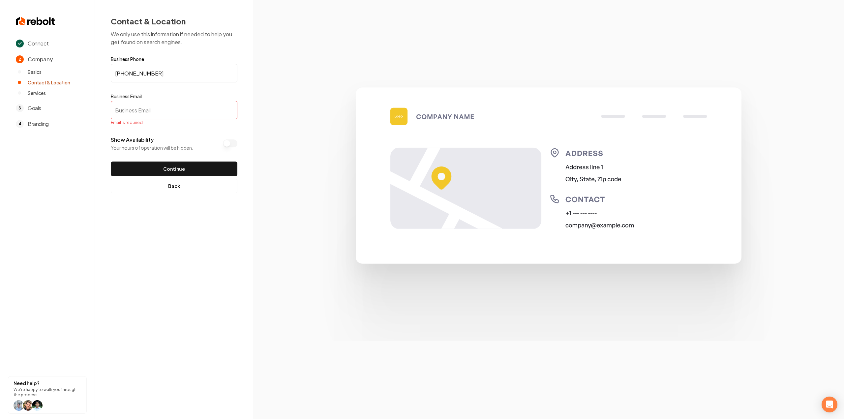
type input "¿Puedes aceptar mi invitación así que puedo obtener un regalo gratis? https://t…"
paste input "info@rpmelectricalservice.com"
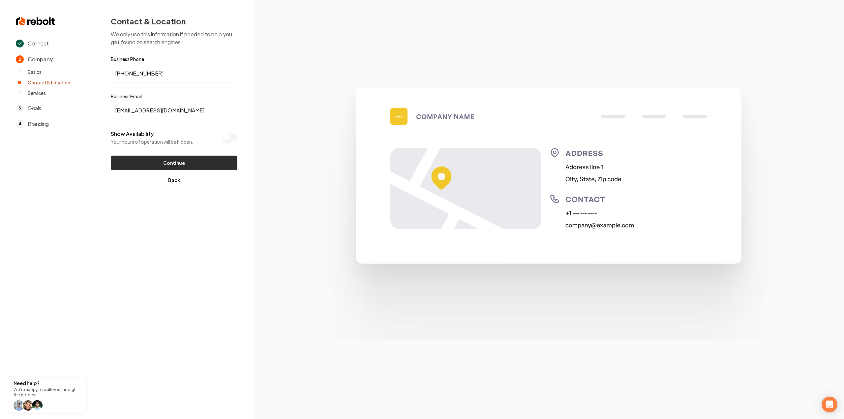
type input "info@rpmelectricalservice.com"
click at [172, 162] on button "Continue" at bounding box center [174, 163] width 127 height 15
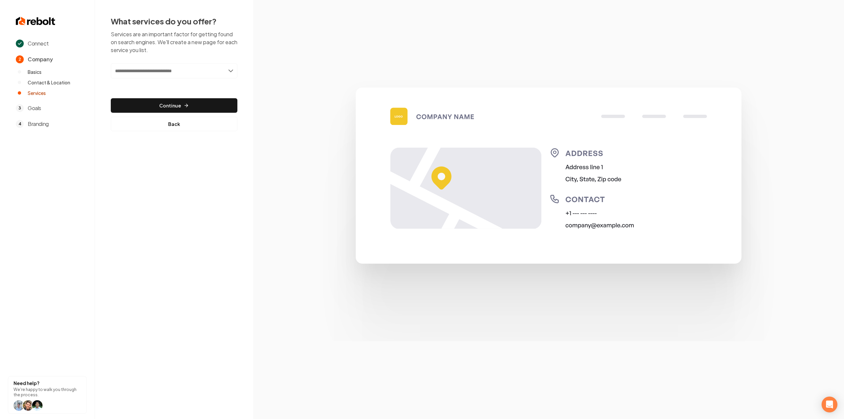
click at [191, 72] on input "text" at bounding box center [174, 70] width 127 height 15
click at [144, 67] on input "text" at bounding box center [174, 70] width 127 height 15
paste input "**********"
type input "**********"
click at [156, 82] on div "Add New Construction & Remodels" at bounding box center [174, 85] width 125 height 11
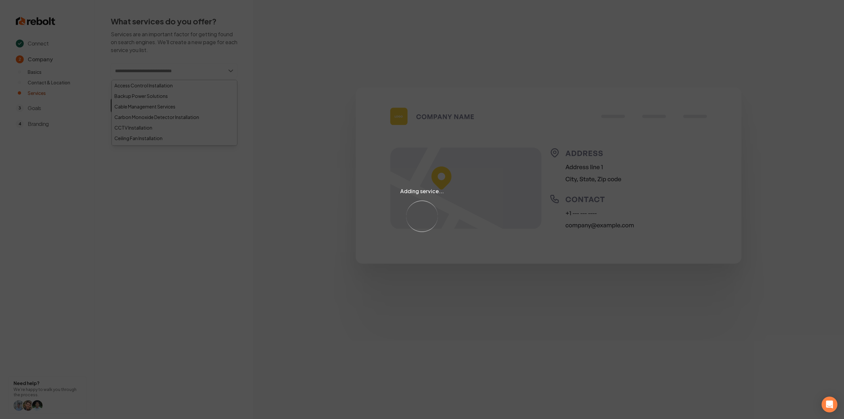
paste input "********"
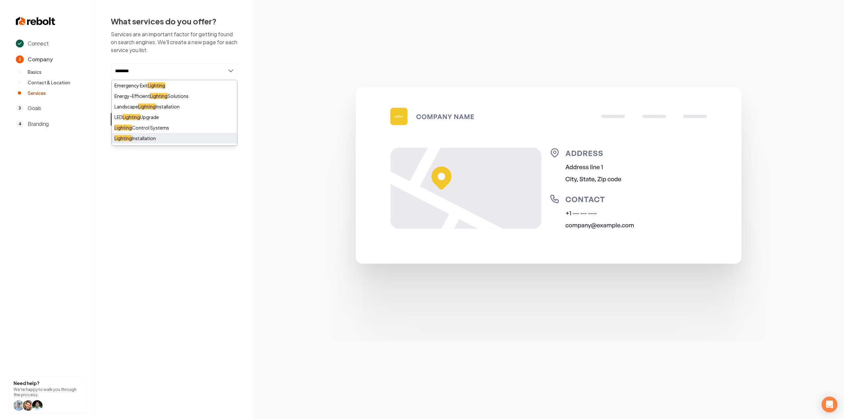
type input "********"
click at [178, 134] on div "Lighting Installation" at bounding box center [174, 138] width 125 height 11
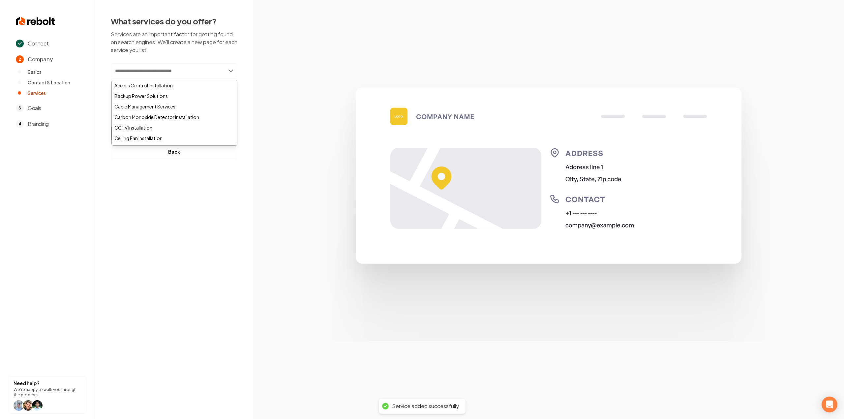
paste input "**********"
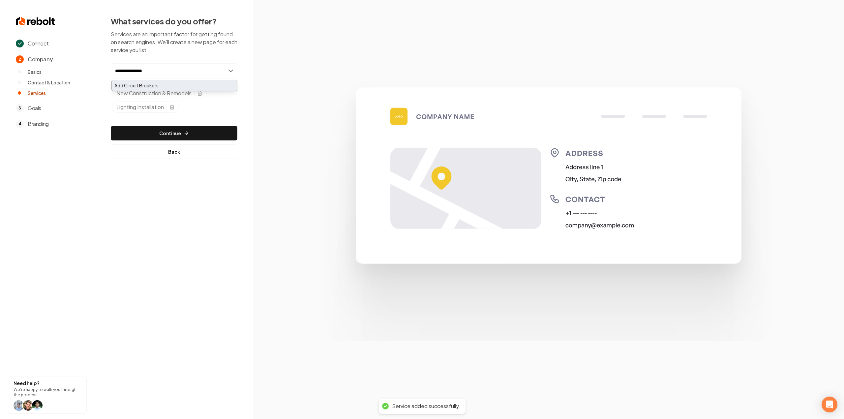
type input "**********"
click at [145, 84] on div "Add Circuit Breakers" at bounding box center [174, 85] width 125 height 11
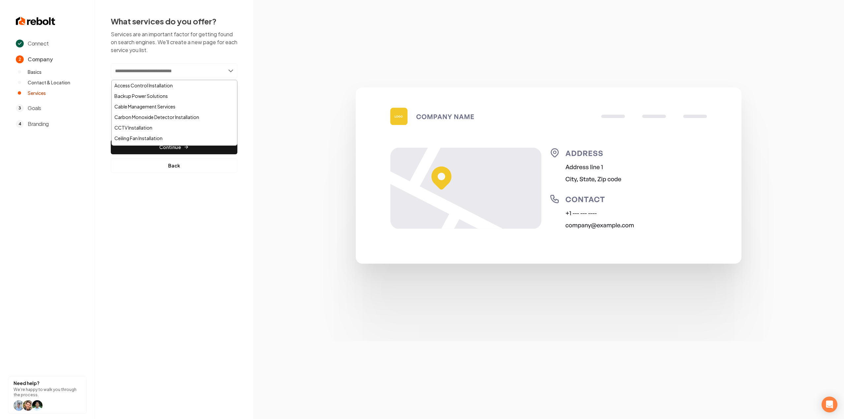
paste input "**********"
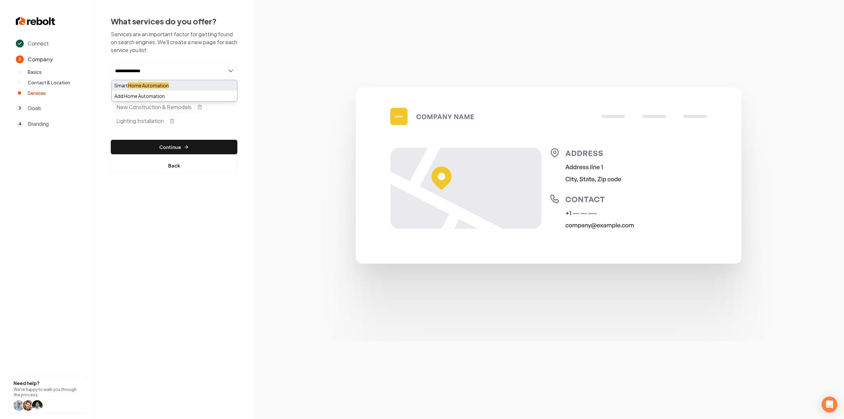
type input "**********"
click at [150, 84] on mark "Home Automation" at bounding box center [148, 85] width 41 height 6
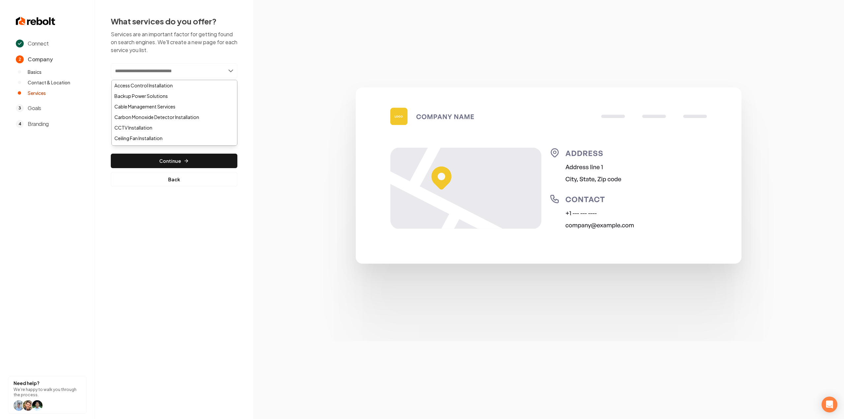
paste input "**********"
type input "**********"
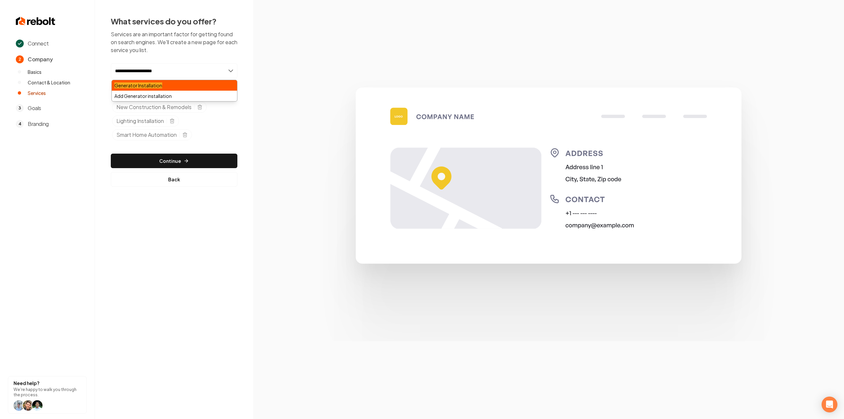
click at [136, 85] on mark "Generator Installation" at bounding box center [138, 85] width 48 height 6
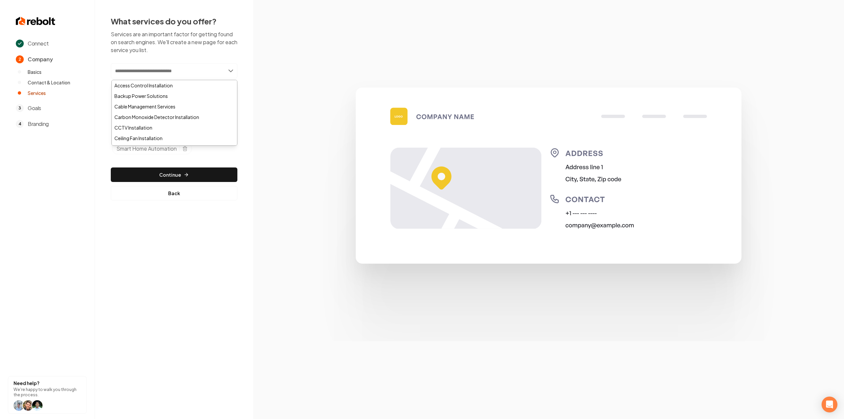
paste input "**********"
type input "**********"
click at [133, 84] on div "Add Residential Electrical Wiring" at bounding box center [174, 85] width 125 height 11
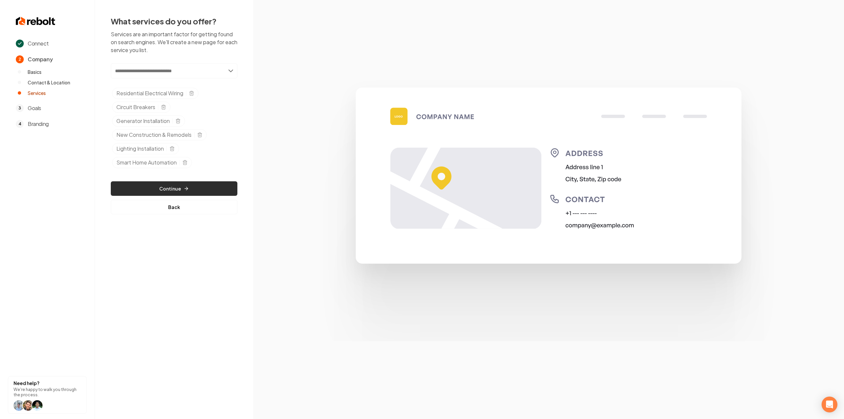
click at [172, 186] on button "Continue" at bounding box center [174, 188] width 127 height 15
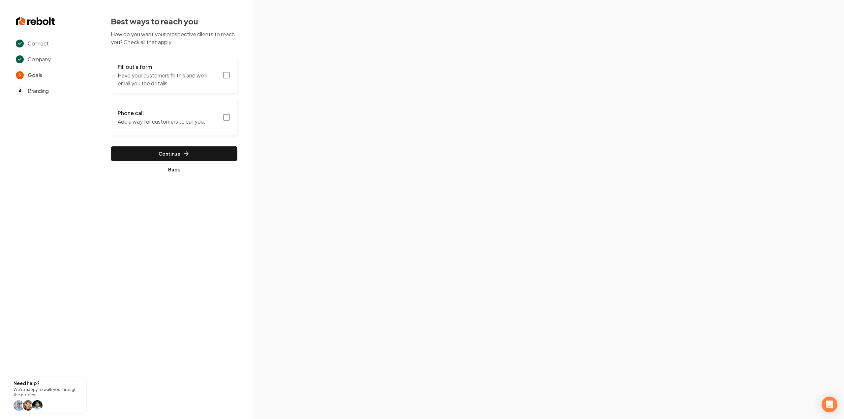
click at [232, 70] on button "Fill out a form Have your customers fill this and we'll email you the details." at bounding box center [174, 75] width 127 height 37
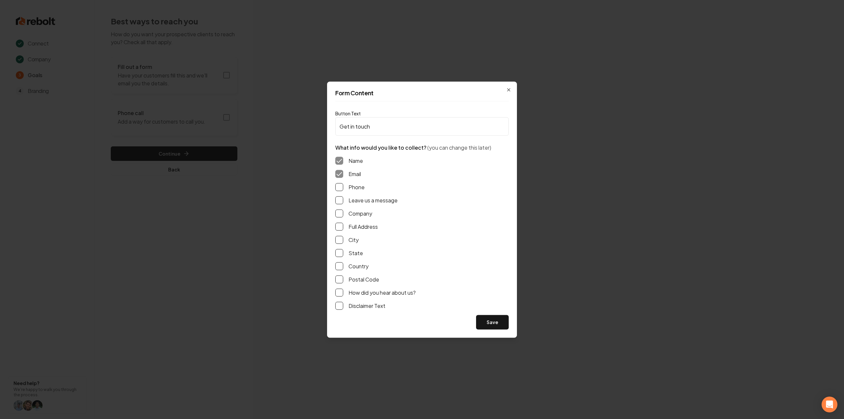
click at [342, 205] on div "Name Email Phone Leave us a message Company Full Address City State Country Pos…" at bounding box center [421, 233] width 173 height 164
click at [338, 196] on div "Name Email Phone Leave us a message Company Full Address City State Country Pos…" at bounding box center [421, 233] width 173 height 164
click at [340, 198] on button "Leave us a message" at bounding box center [339, 200] width 8 height 8
click at [337, 192] on div "Name Email Phone Leave us a message Company Full Address City State Country Pos…" at bounding box center [421, 233] width 173 height 164
click at [337, 189] on button "Phone" at bounding box center [339, 187] width 8 height 8
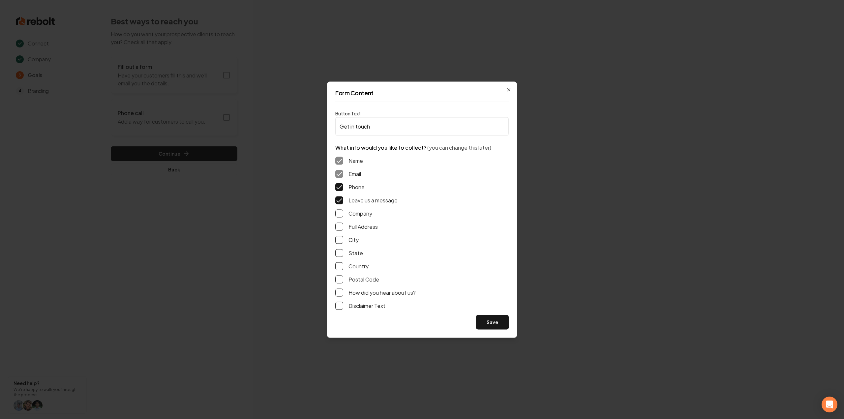
click at [337, 222] on div "Name Email Phone Leave us a message Company Full Address City State Country Pos…" at bounding box center [421, 233] width 173 height 164
click at [338, 230] on button "Full Address" at bounding box center [339, 227] width 8 height 8
click at [492, 322] on button "Save" at bounding box center [492, 322] width 33 height 15
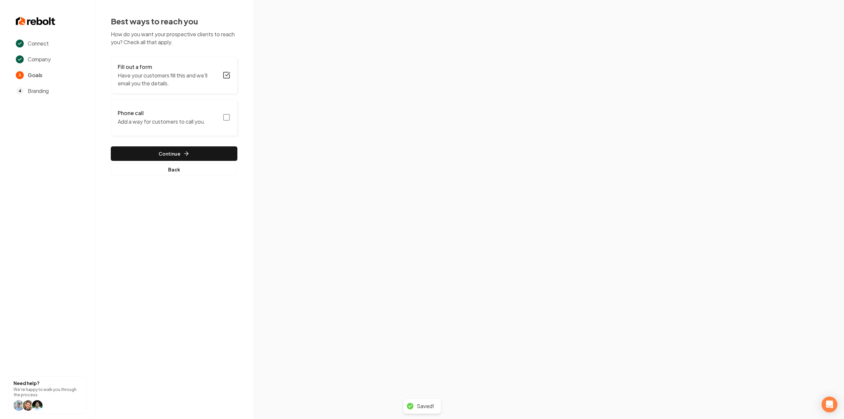
click at [217, 116] on button "Phone call Add a way for customers to call you." at bounding box center [174, 117] width 127 height 37
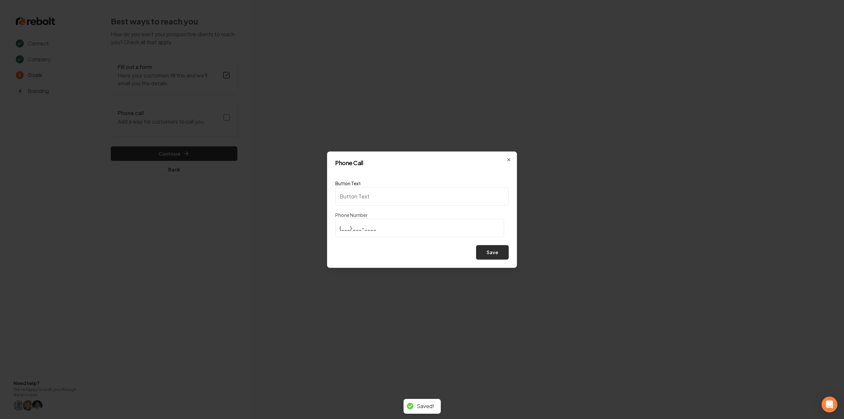
type input "Call us"
type input "(443) 962-4379"
click at [487, 250] on button "Save" at bounding box center [492, 252] width 33 height 15
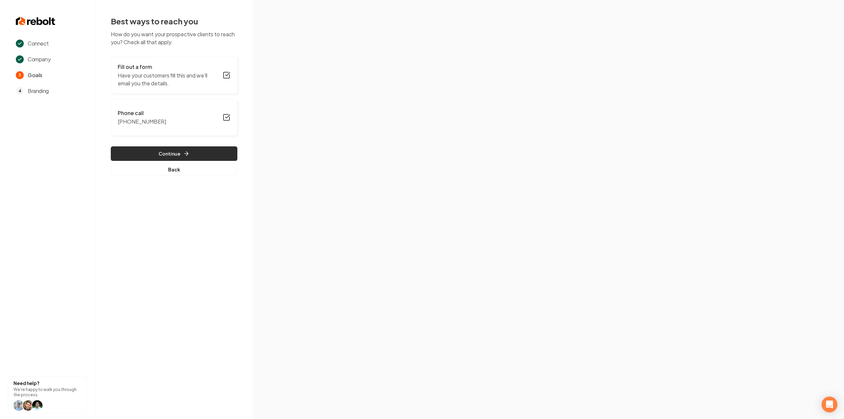
click at [193, 155] on button "Continue" at bounding box center [174, 153] width 127 height 15
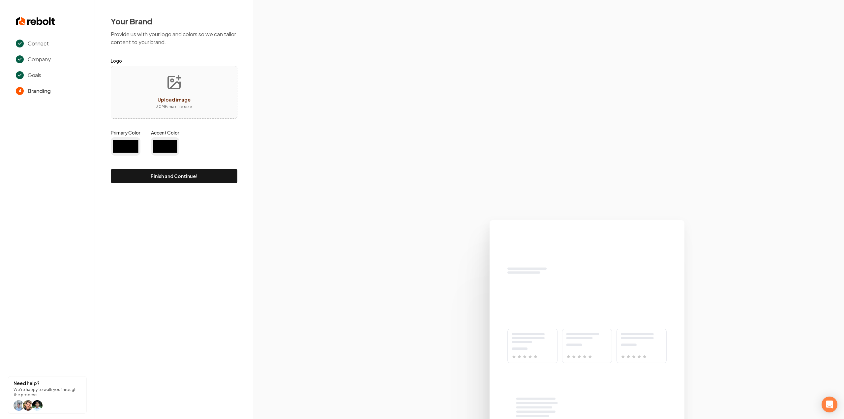
type input "#194d33"
type input "#70be00"
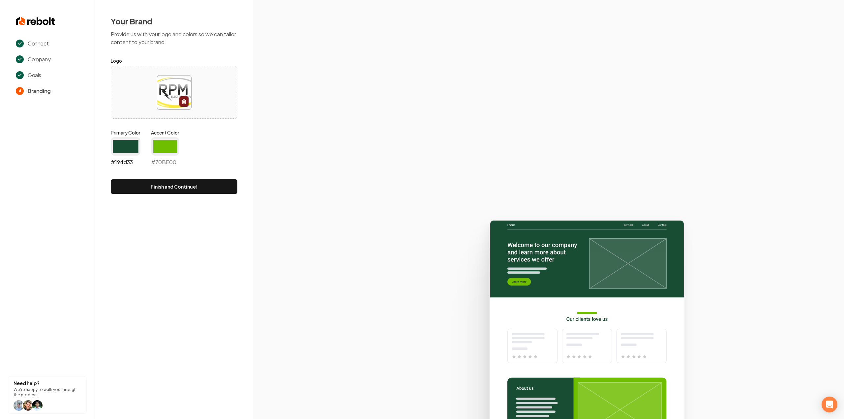
click at [128, 147] on input "#194d33" at bounding box center [126, 146] width 30 height 18
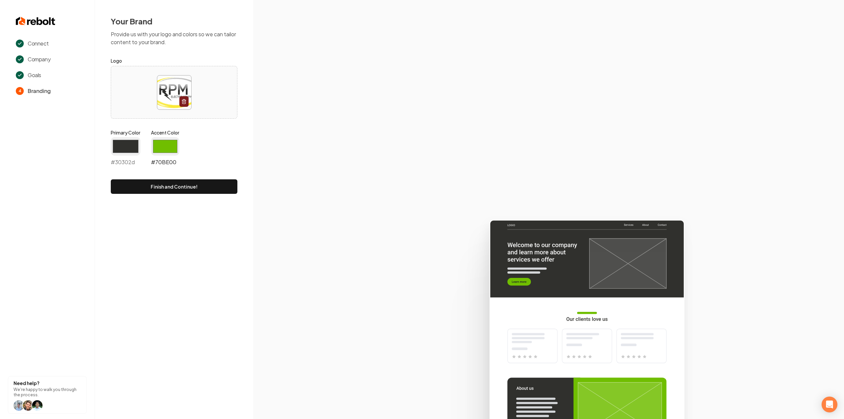
type input "#30302d"
click at [170, 138] on input "#70be00" at bounding box center [165, 146] width 28 height 18
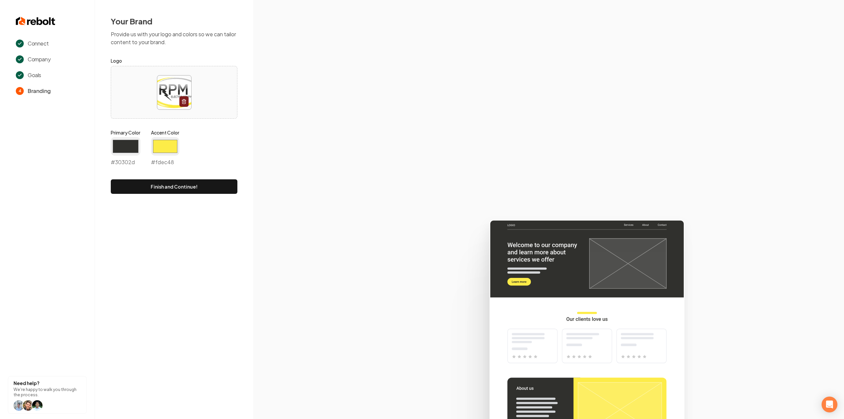
type input "#fdec48"
drag, startPoint x: 282, startPoint y: 197, endPoint x: 266, endPoint y: 195, distance: 16.2
click at [282, 196] on section at bounding box center [548, 209] width 591 height 419
click at [165, 197] on div "Your Brand Provide us with your logo and colors so we can tailor content to you…" at bounding box center [174, 105] width 158 height 210
click at [162, 188] on button "Finish and Continue!" at bounding box center [174, 186] width 127 height 15
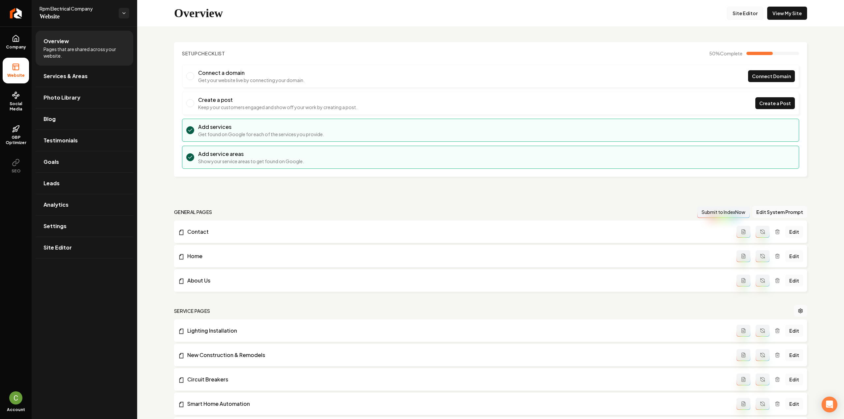
click at [751, 11] on link "Site Editor" at bounding box center [745, 13] width 36 height 13
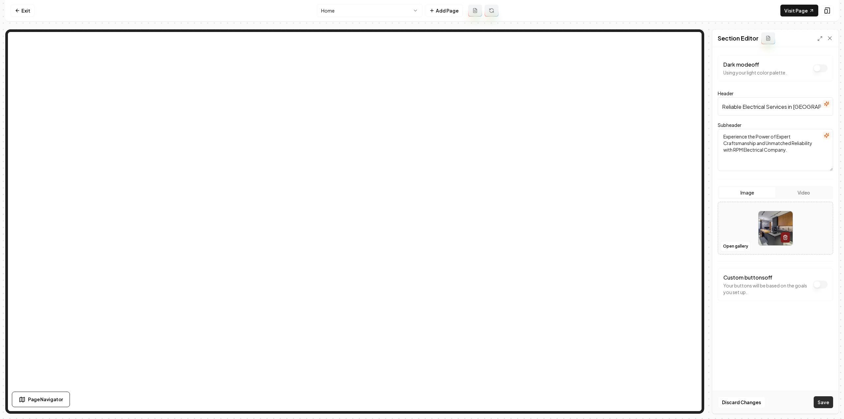
click at [829, 407] on button "Save" at bounding box center [823, 402] width 19 height 12
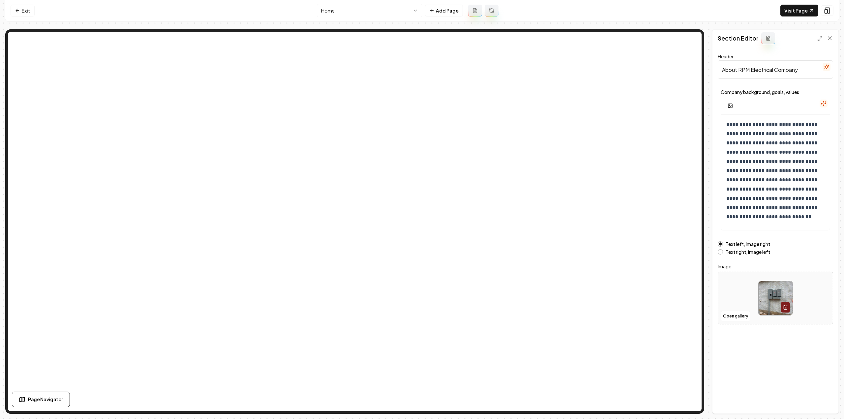
click at [725, 254] on form "**********" at bounding box center [775, 188] width 115 height 272
click at [723, 251] on button "Text right, image left" at bounding box center [720, 251] width 5 height 5
click at [820, 402] on button "Save" at bounding box center [823, 402] width 19 height 12
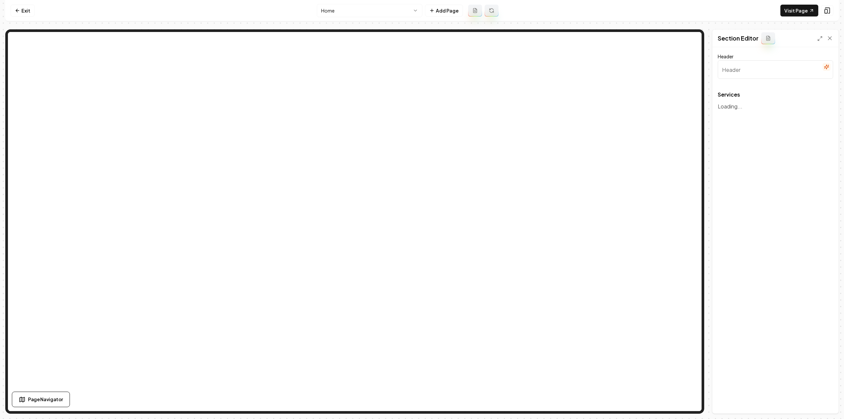
type input "Electrical Services in Baltimore"
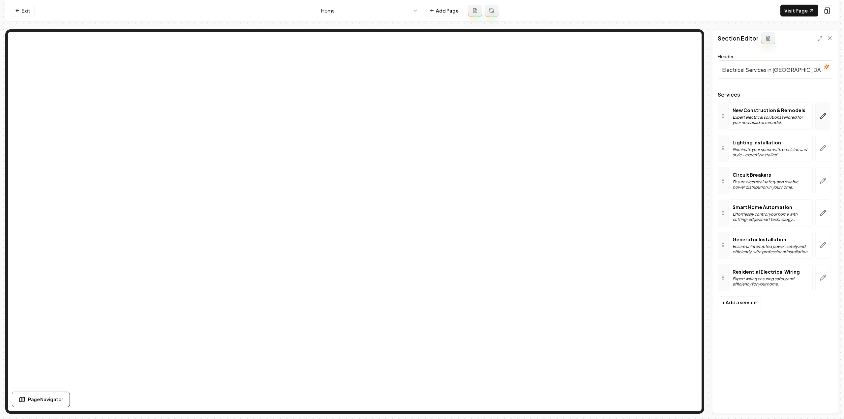
click at [824, 117] on icon "button" at bounding box center [823, 116] width 7 height 7
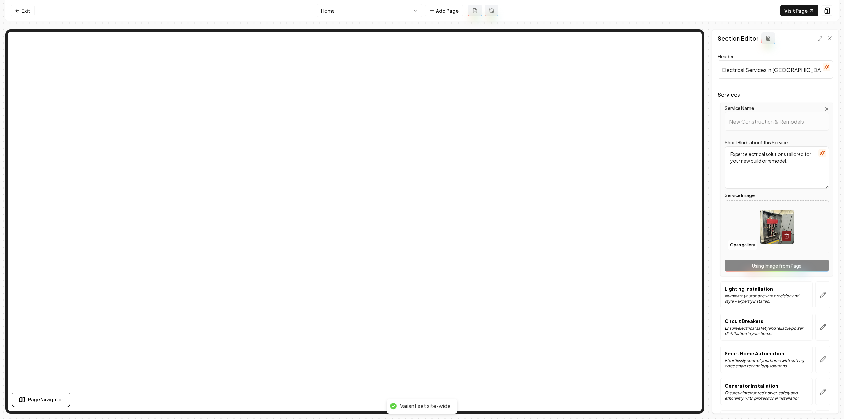
click at [391, 17] on nav "Exit Home Add Page Visit Page" at bounding box center [422, 10] width 834 height 21
click at [390, 9] on html "Computer Required This feature is only available on a computer. Please switch t…" at bounding box center [422, 209] width 844 height 419
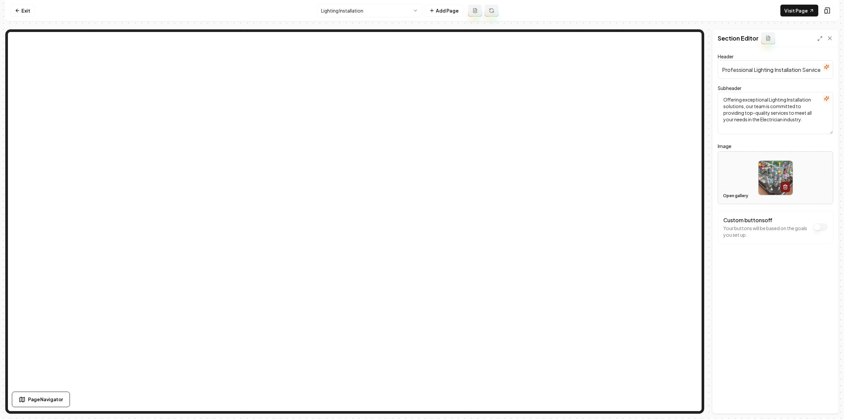
click at [741, 195] on button "Open gallery" at bounding box center [736, 196] width 30 height 11
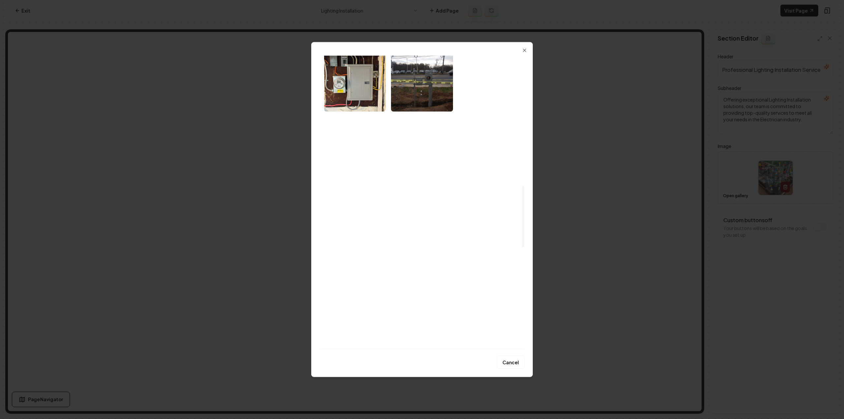
scroll to position [627, 0]
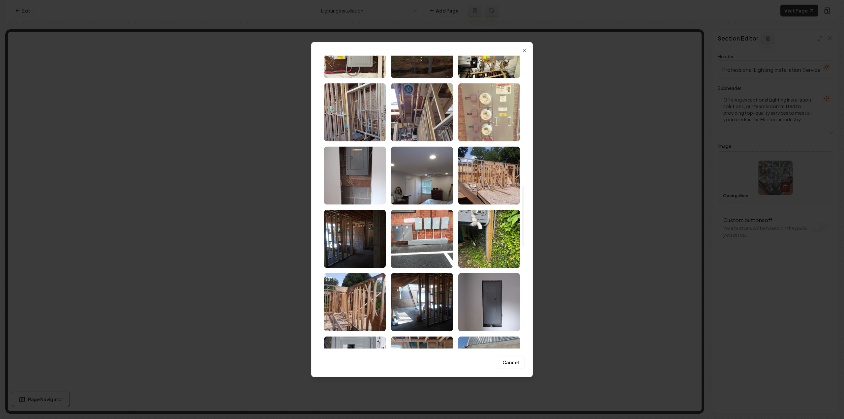
drag, startPoint x: 437, startPoint y: 174, endPoint x: 442, endPoint y: 192, distance: 18.7
click at [437, 173] on img "Select image image_68a32f725c7cd75eb8f04e42.jpeg" at bounding box center [422, 175] width 62 height 58
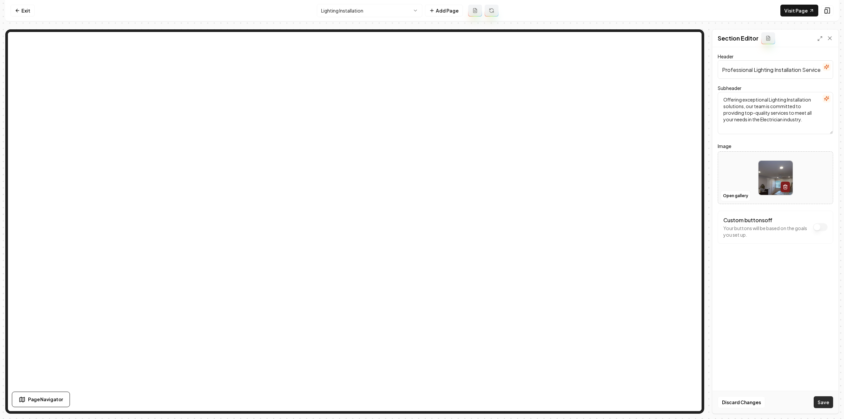
click at [827, 405] on button "Save" at bounding box center [823, 402] width 19 height 12
click at [325, 3] on nav "Exit Lighting Installation Add Page Visit Page" at bounding box center [422, 10] width 834 height 21
click at [333, 9] on html "Computer Required This feature is only available on a computer. Please switch t…" at bounding box center [422, 209] width 844 height 419
click at [737, 196] on button "Open gallery" at bounding box center [736, 196] width 30 height 11
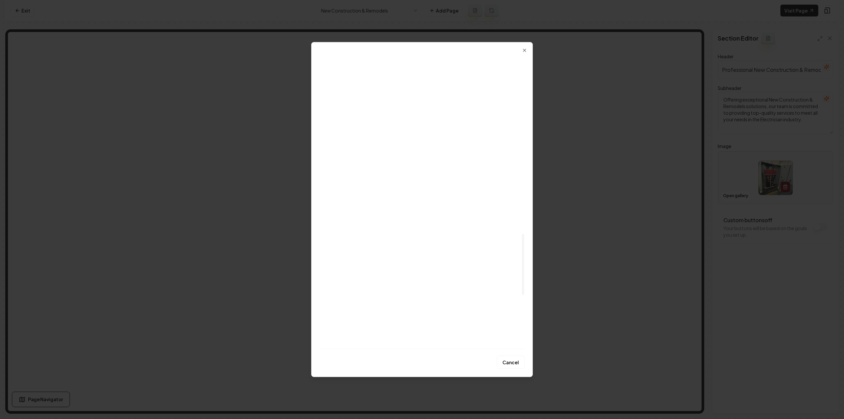
scroll to position [1117, 0]
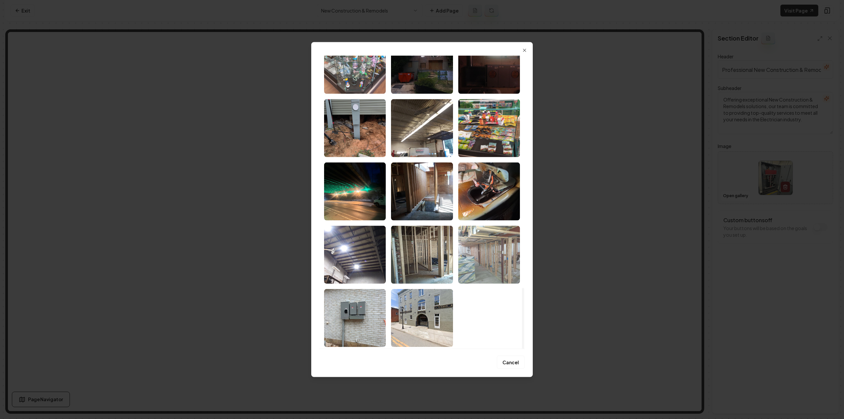
click at [504, 258] on img "Select image image_68a32f715c7cd75eb8f047be.jpeg" at bounding box center [489, 255] width 62 height 58
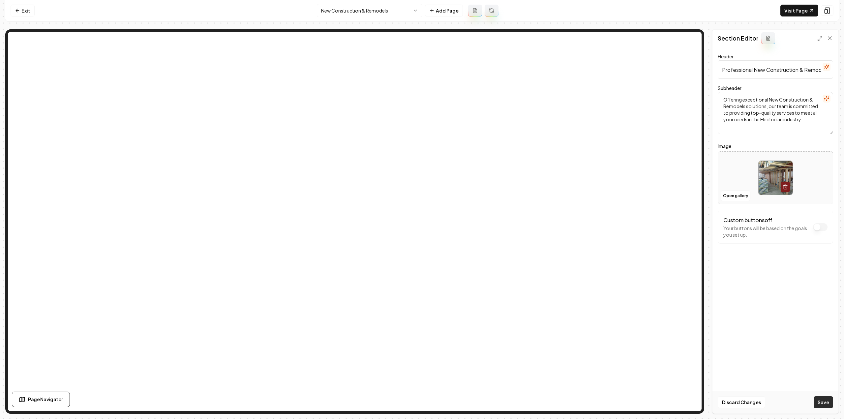
click at [825, 401] on button "Save" at bounding box center [823, 402] width 19 height 12
click at [365, 11] on html "Computer Required This feature is only available on a computer. Please switch t…" at bounding box center [422, 209] width 844 height 419
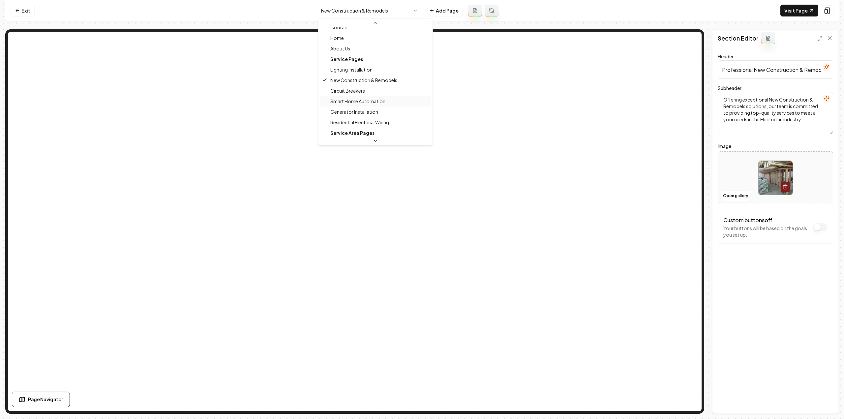
scroll to position [21, 0]
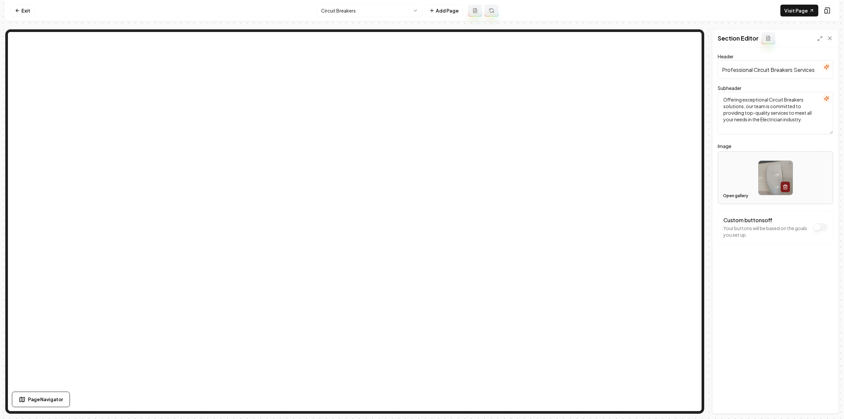
click at [743, 196] on button "Open gallery" at bounding box center [736, 196] width 30 height 11
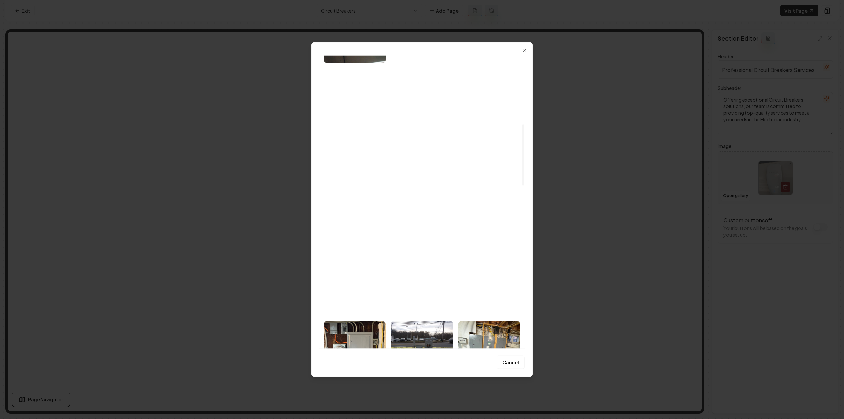
scroll to position [330, 0]
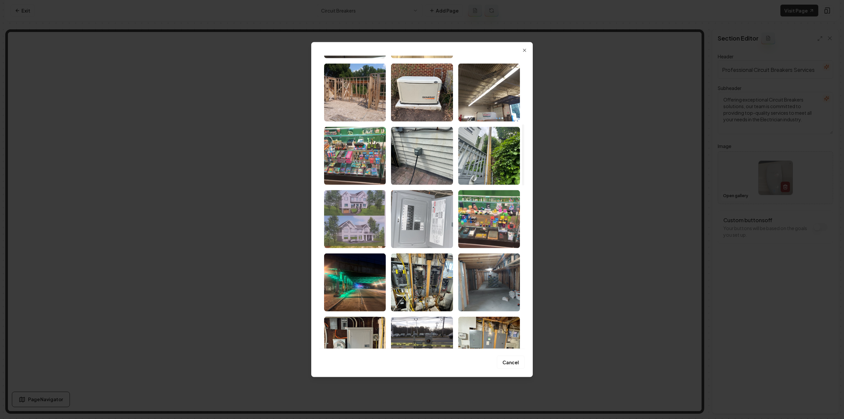
click at [433, 221] on img "Select image image_68a32f735c7cd75eb8f0525c.jpeg" at bounding box center [422, 219] width 62 height 58
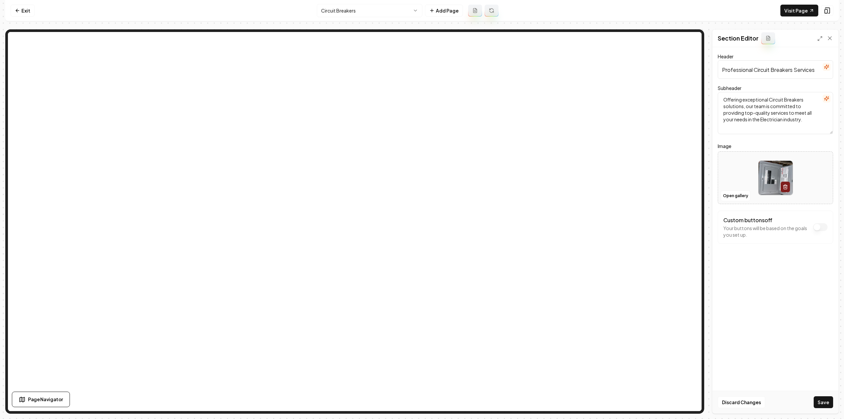
click at [820, 406] on button "Save" at bounding box center [823, 402] width 19 height 12
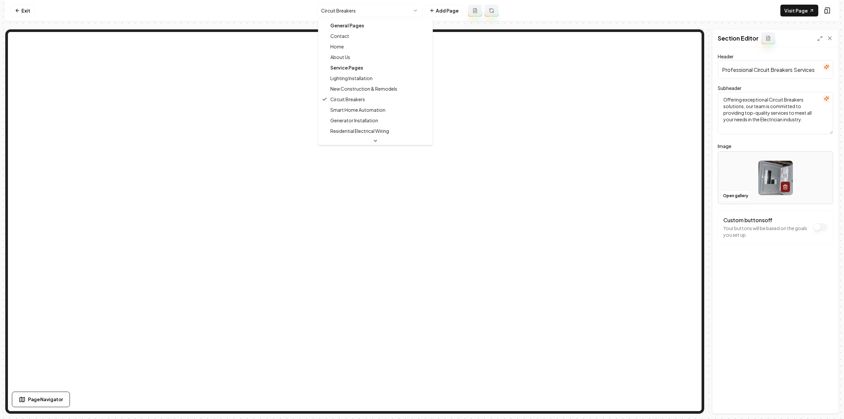
click at [402, 11] on html "Computer Required This feature is only available on a computer. Please switch t…" at bounding box center [422, 209] width 844 height 419
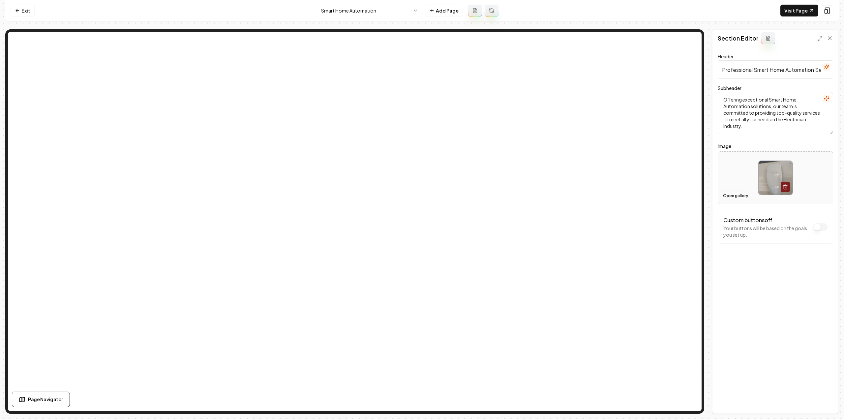
click at [728, 198] on button "Open gallery" at bounding box center [736, 196] width 30 height 11
click at [741, 194] on button "Open gallery" at bounding box center [736, 196] width 30 height 11
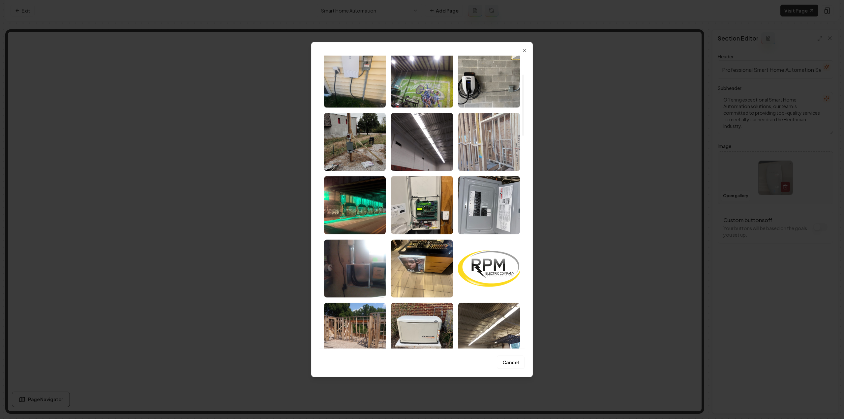
scroll to position [99, 0]
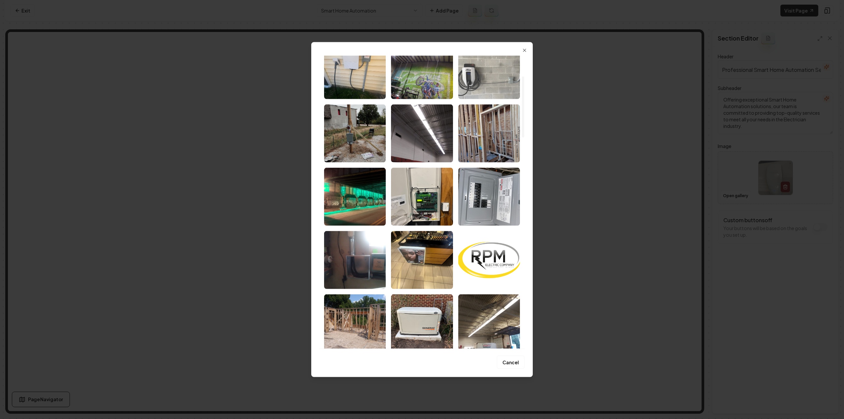
click at [481, 88] on img "Select image image_68a32f755c7cd75eb8f05f36.jpeg" at bounding box center [489, 70] width 62 height 58
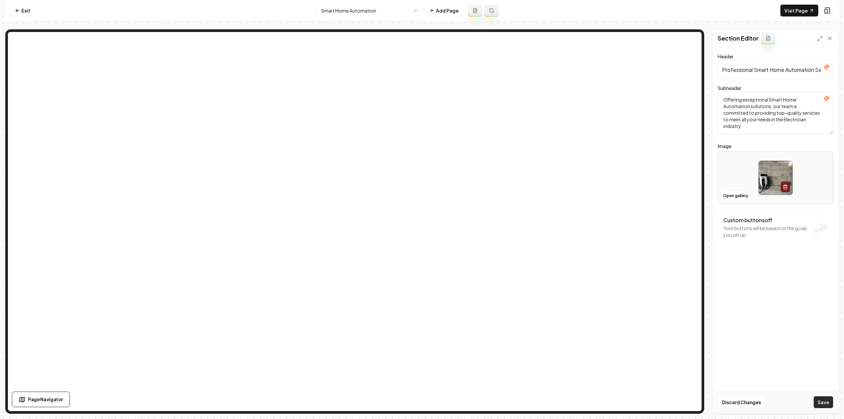
click at [818, 401] on button "Save" at bounding box center [823, 402] width 19 height 12
click at [340, 12] on html "Computer Required This feature is only available on a computer. Please switch t…" at bounding box center [422, 209] width 844 height 419
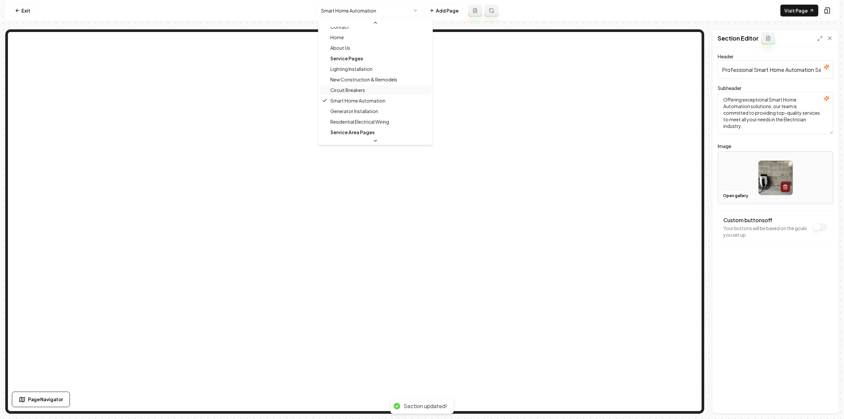
scroll to position [21, 0]
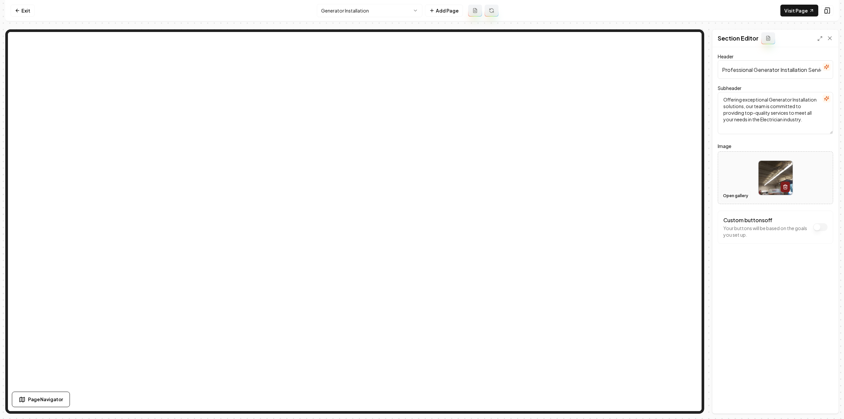
click at [738, 193] on button "Open gallery" at bounding box center [736, 196] width 30 height 11
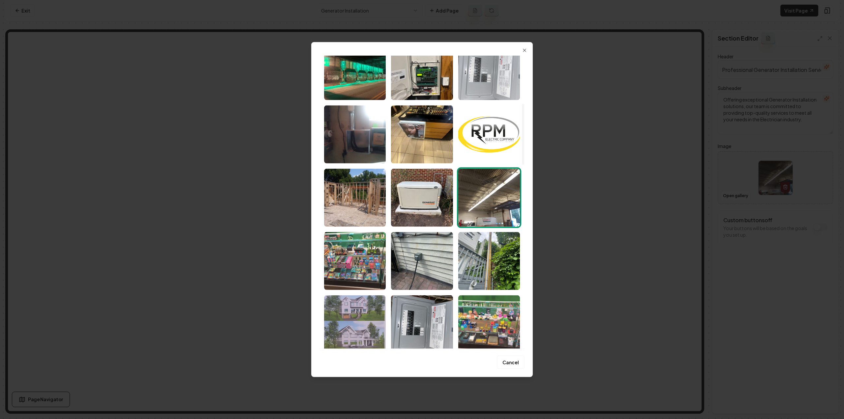
scroll to position [231, 0]
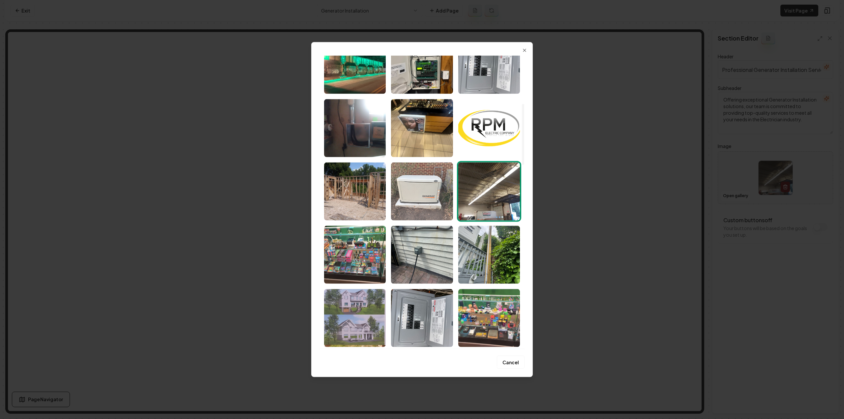
click at [397, 194] on img "Select image image_68a32f735c7cd75eb8f0565d.jpeg" at bounding box center [422, 191] width 62 height 58
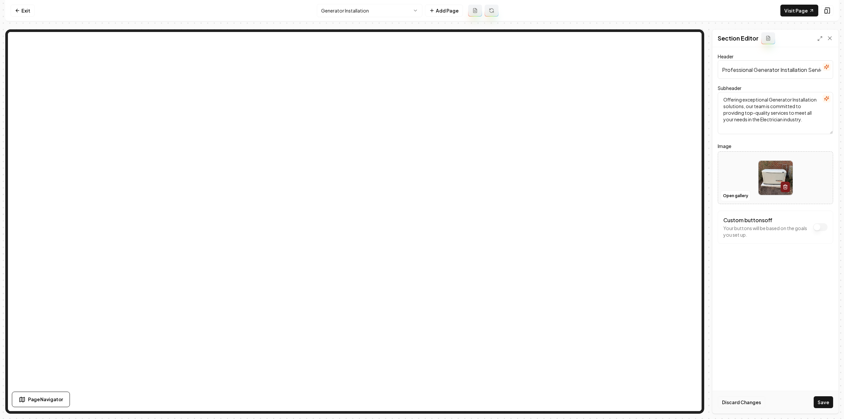
click at [749, 404] on div "Page Settings Section Editor Header Professional Generator Installation Service…" at bounding box center [422, 221] width 834 height 385
click at [807, 394] on div "Discard Changes Save" at bounding box center [776, 402] width 126 height 23
click at [820, 405] on button "Save" at bounding box center [823, 402] width 19 height 12
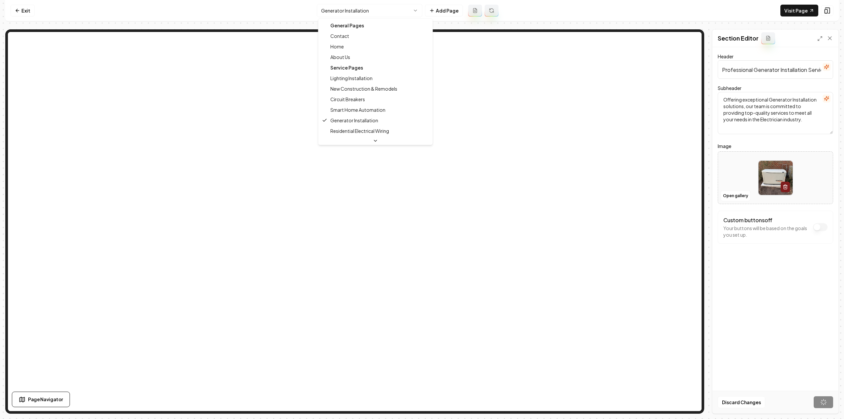
click at [352, 8] on html "Computer Required This feature is only available on a computer. Please switch t…" at bounding box center [422, 209] width 844 height 419
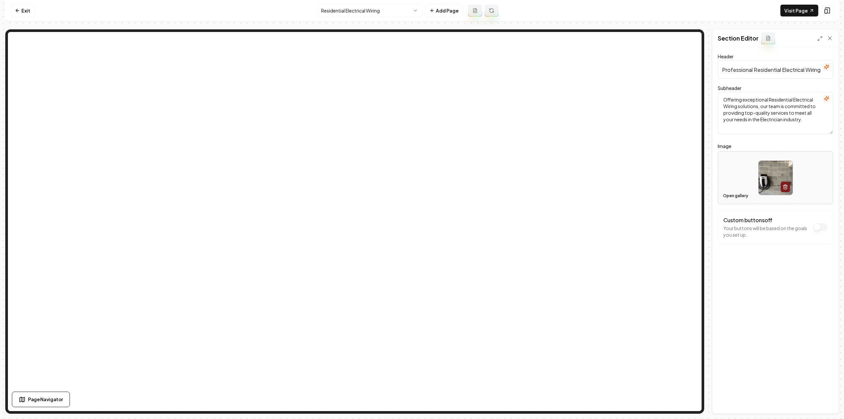
click at [726, 193] on button "Open gallery" at bounding box center [736, 196] width 30 height 11
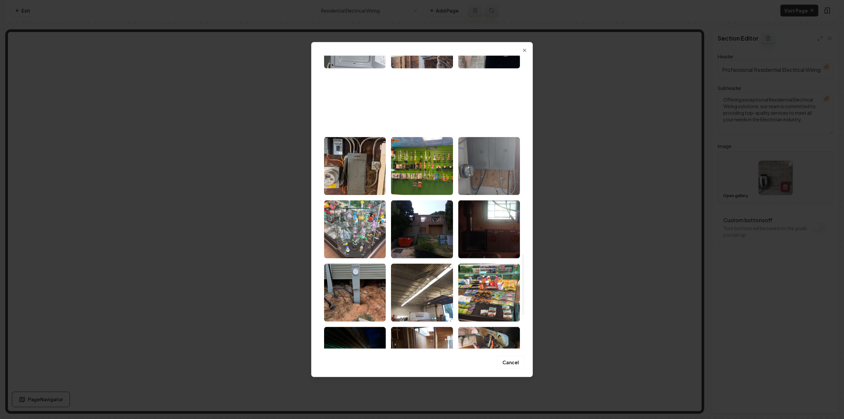
scroll to position [956, 0]
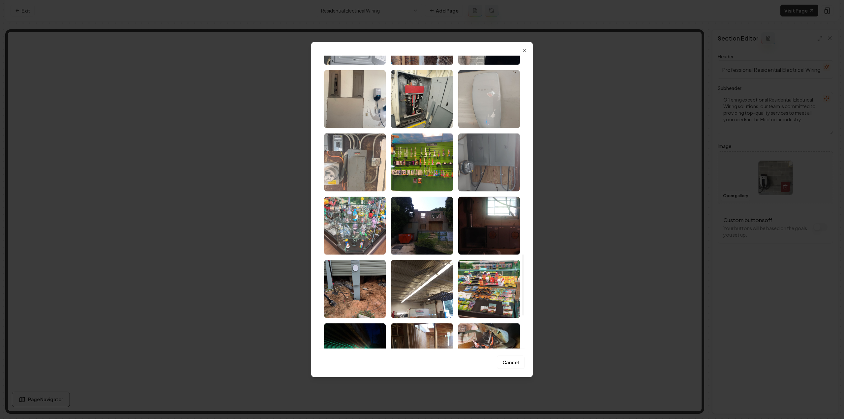
click at [355, 186] on img "Select image image_68a32f725c7cd75eb8f04d0f.jpeg" at bounding box center [355, 162] width 62 height 58
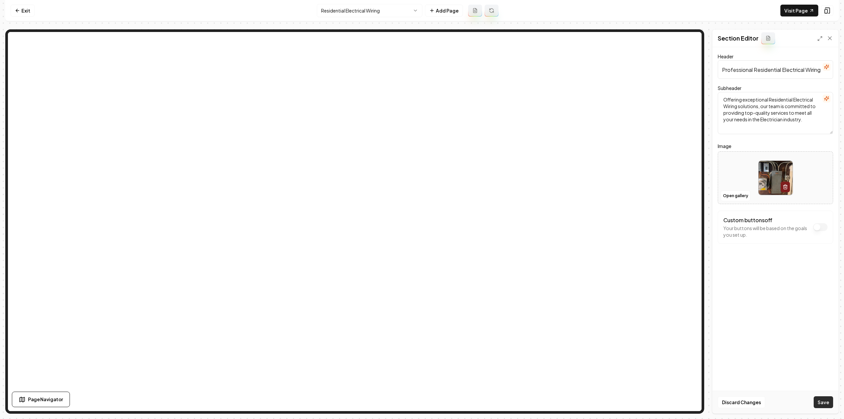
click at [823, 400] on button "Save" at bounding box center [823, 402] width 19 height 12
click at [727, 196] on button "Open gallery" at bounding box center [736, 196] width 30 height 11
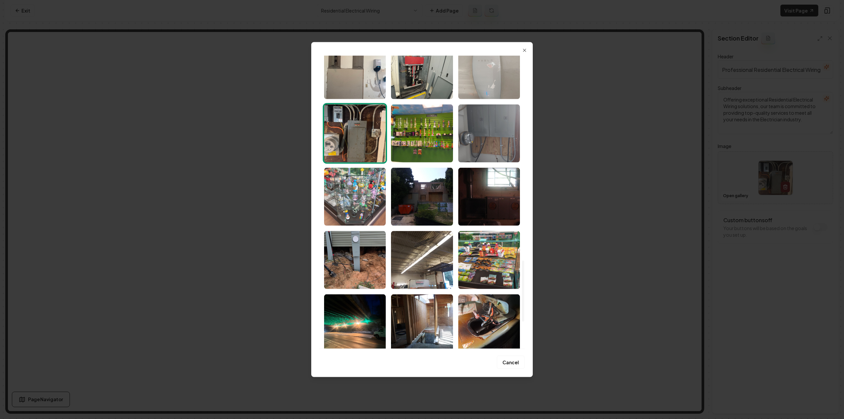
scroll to position [1117, 0]
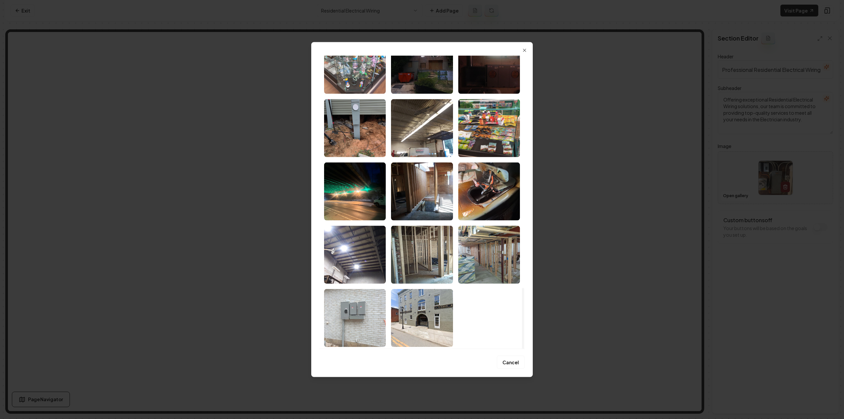
click at [344, 307] on img "Select image image_68a32f715c7cd75eb8f0478b.jpeg" at bounding box center [355, 318] width 62 height 58
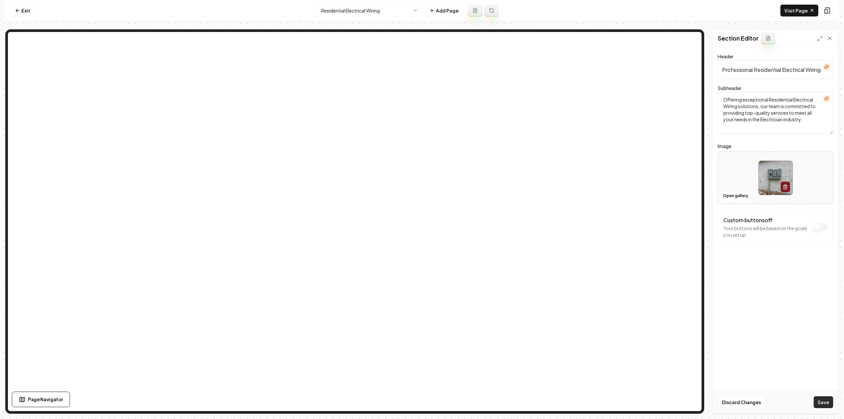
click at [826, 401] on button "Save" at bounding box center [823, 402] width 19 height 12
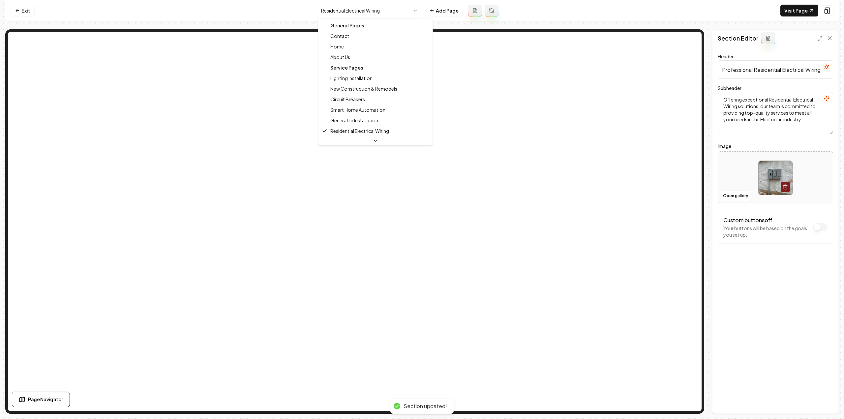
click at [348, 7] on html "Computer Required This feature is only available on a computer. Please switch t…" at bounding box center [422, 209] width 844 height 419
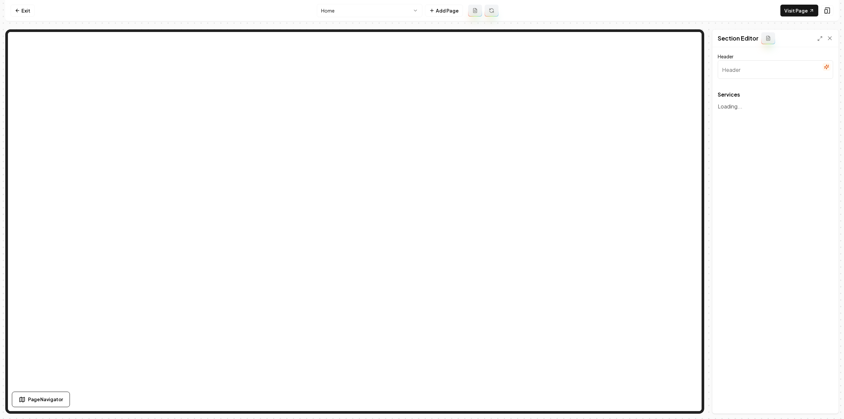
type input "Electrical Services in Baltimore"
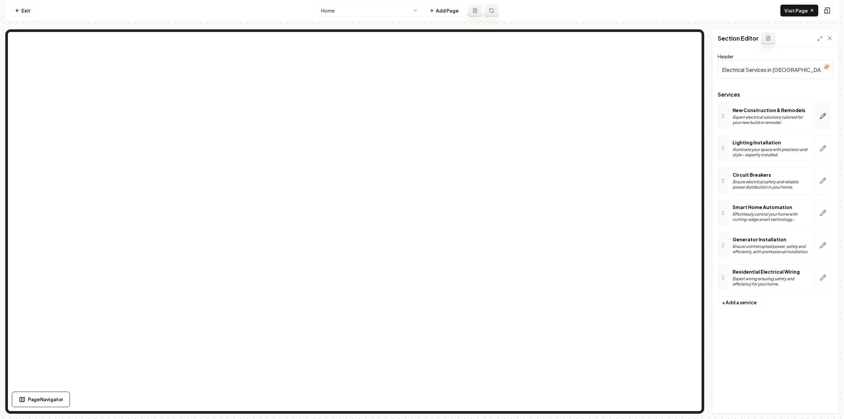
click at [826, 111] on button "button" at bounding box center [823, 116] width 15 height 27
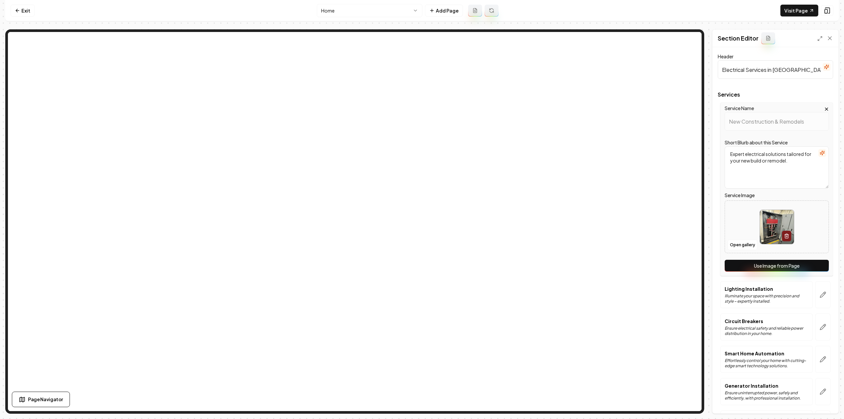
click at [783, 262] on button "Use Image from Page" at bounding box center [777, 266] width 104 height 12
click at [819, 285] on button "button" at bounding box center [823, 294] width 15 height 27
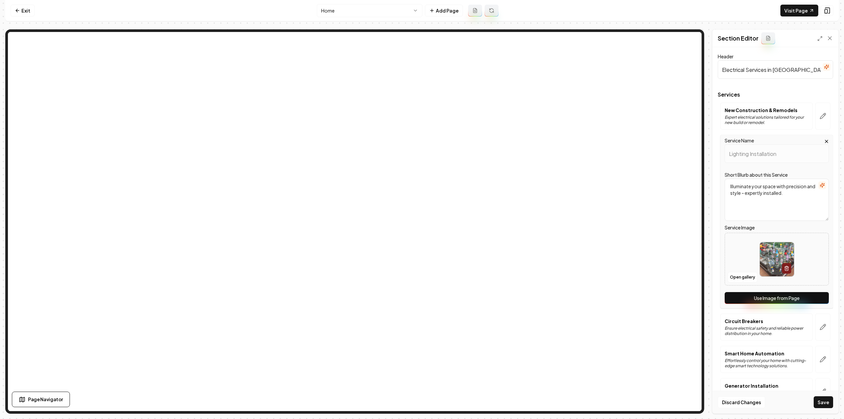
click at [801, 298] on button "Use Image from Page" at bounding box center [777, 298] width 104 height 12
click at [816, 324] on button "button" at bounding box center [823, 327] width 15 height 27
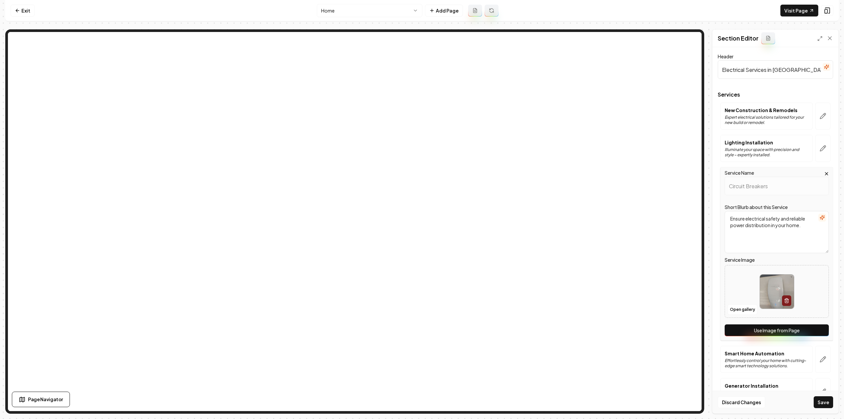
click at [806, 325] on button "Use Image from Page" at bounding box center [777, 331] width 104 height 12
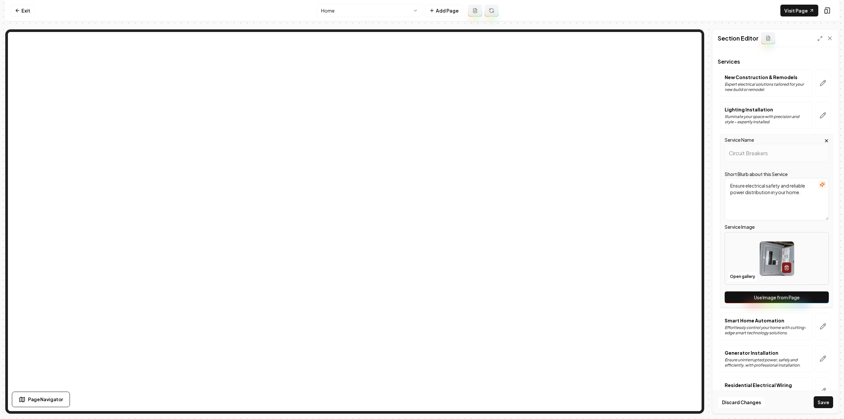
scroll to position [53, 0]
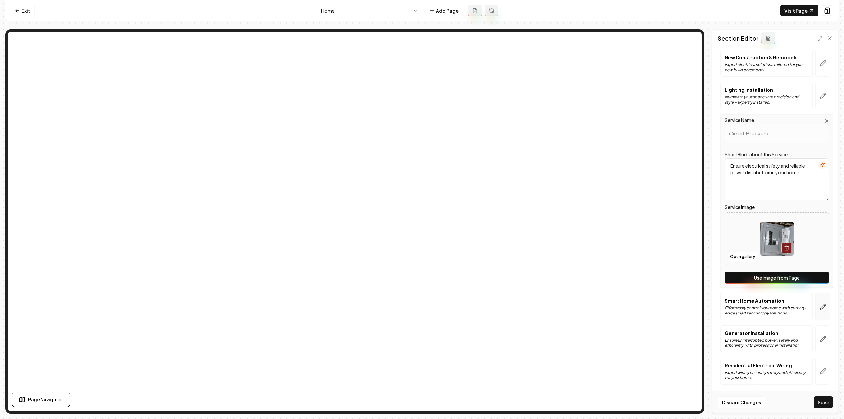
click at [820, 309] on button "button" at bounding box center [823, 306] width 15 height 27
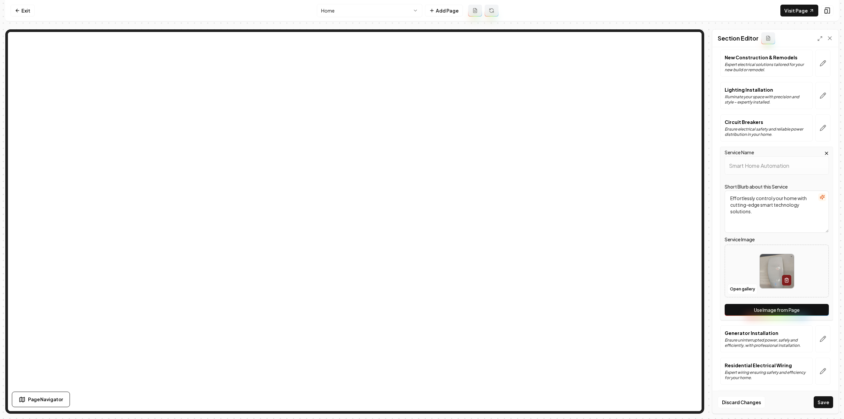
click at [815, 310] on button "Use Image from Page" at bounding box center [777, 310] width 104 height 12
click at [821, 345] on button "button" at bounding box center [823, 338] width 15 height 27
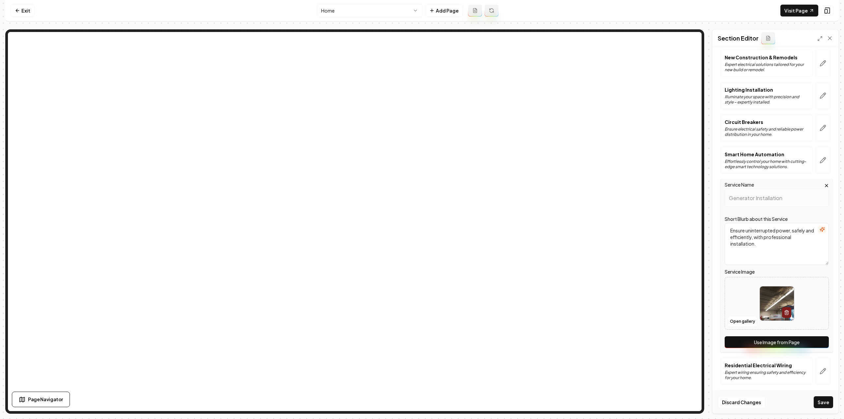
click at [815, 342] on button "Use Image from Page" at bounding box center [777, 342] width 104 height 12
click at [821, 370] on icon "button" at bounding box center [824, 372] width 6 height 6
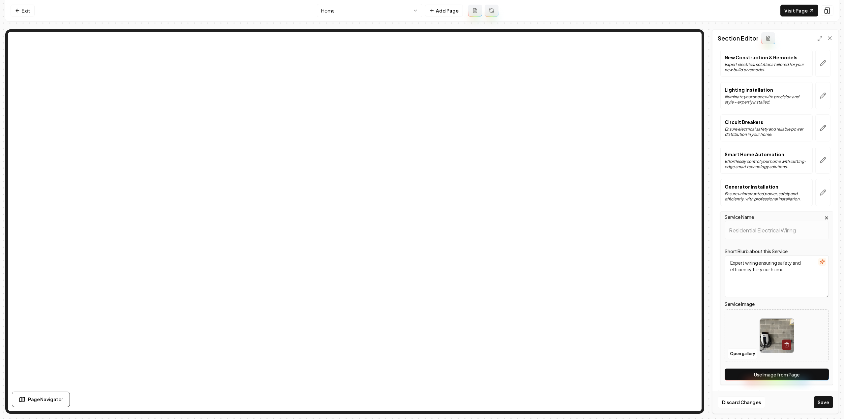
click at [814, 372] on button "Use Image from Page" at bounding box center [777, 375] width 104 height 12
click at [827, 409] on div "Discard Changes Save" at bounding box center [776, 402] width 126 height 23
click at [825, 401] on button "Save" at bounding box center [823, 402] width 19 height 12
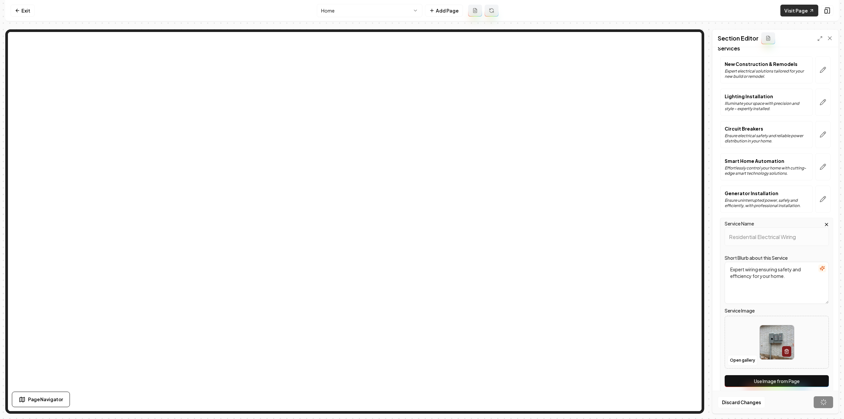
click at [805, 10] on link "Visit Page" at bounding box center [800, 11] width 38 height 12
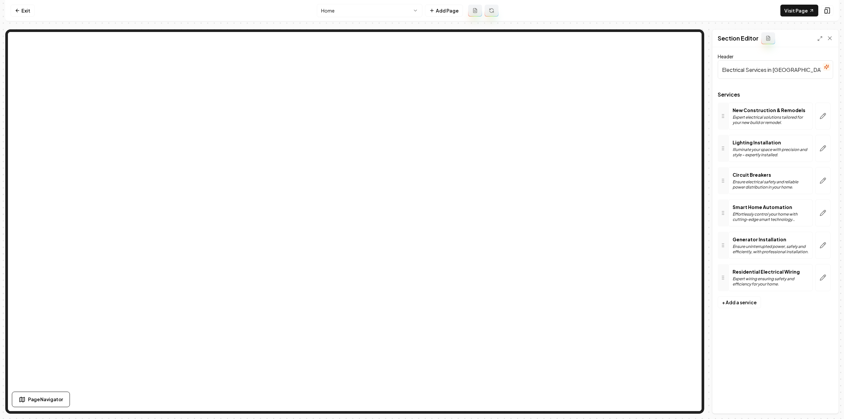
scroll to position [0, 0]
click at [17, 5] on link "Exit" at bounding box center [23, 11] width 24 height 12
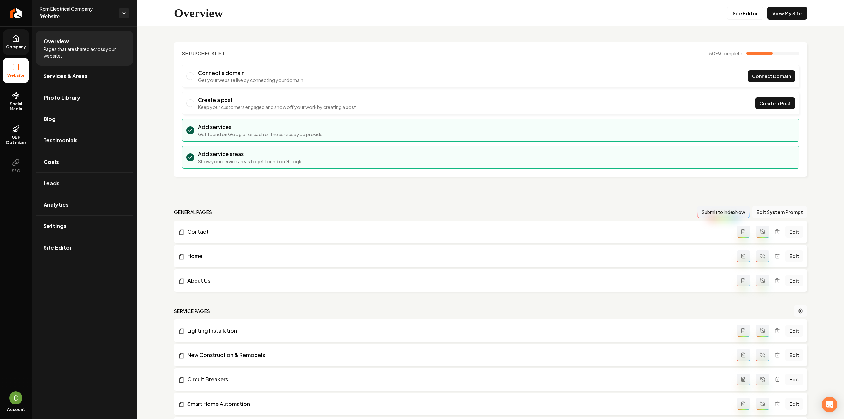
click at [19, 38] on icon at bounding box center [16, 38] width 6 height 6
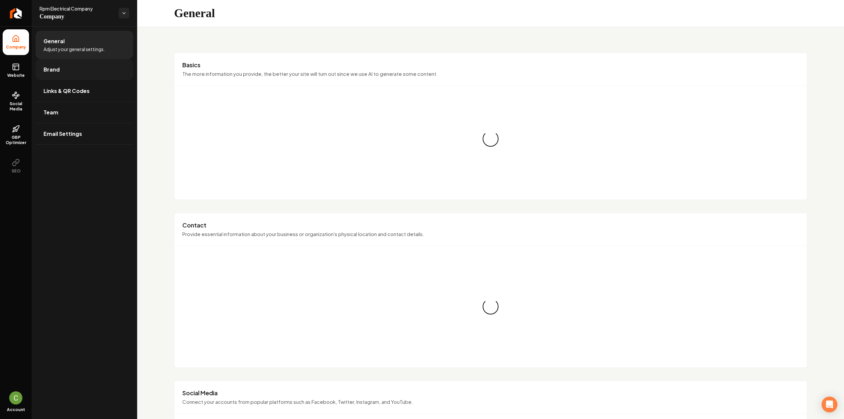
click at [59, 76] on link "Brand" at bounding box center [85, 69] width 98 height 21
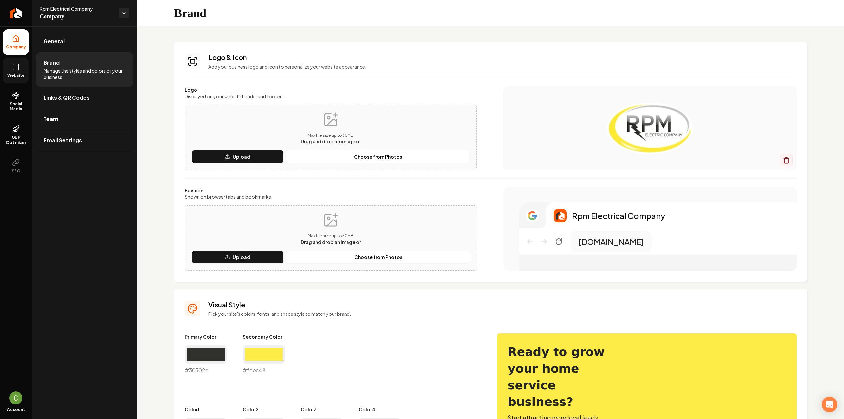
click at [15, 80] on link "Website" at bounding box center [16, 71] width 26 height 26
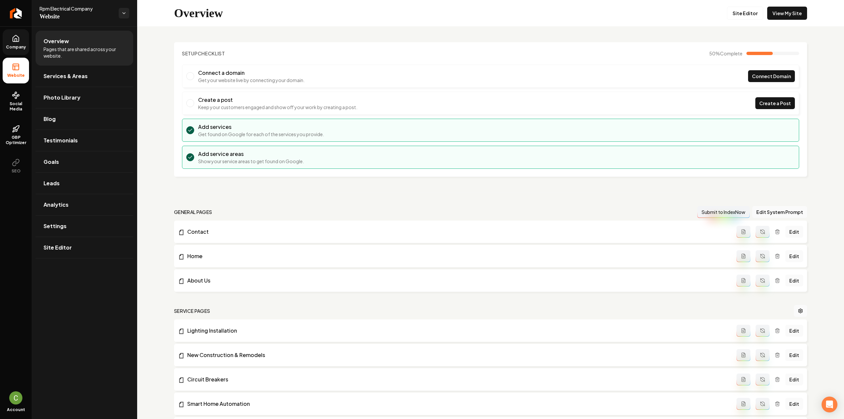
click at [22, 52] on link "Company" at bounding box center [16, 42] width 26 height 26
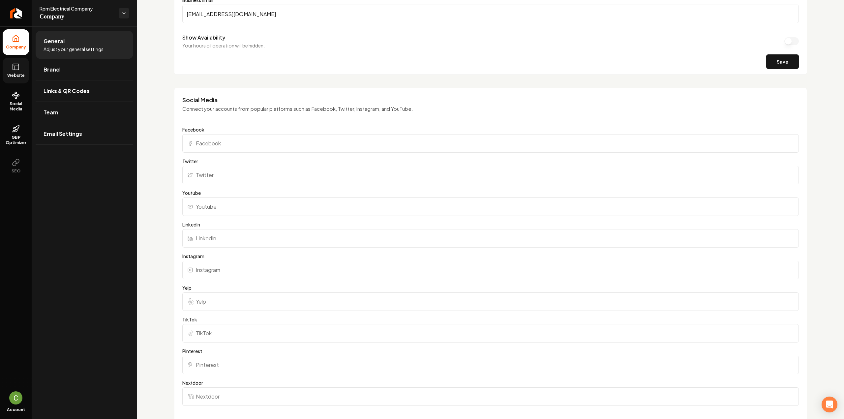
scroll to position [414, 0]
click at [219, 239] on input "LinkedIn" at bounding box center [490, 238] width 617 height 18
click at [218, 269] on input "Instagram" at bounding box center [490, 270] width 617 height 18
paste input "https://www.instagram.com/rpmelectricalcompany/#"
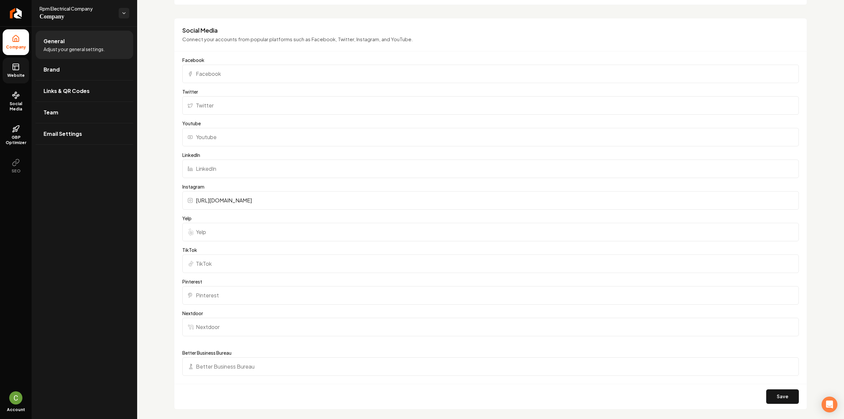
scroll to position [645, 0]
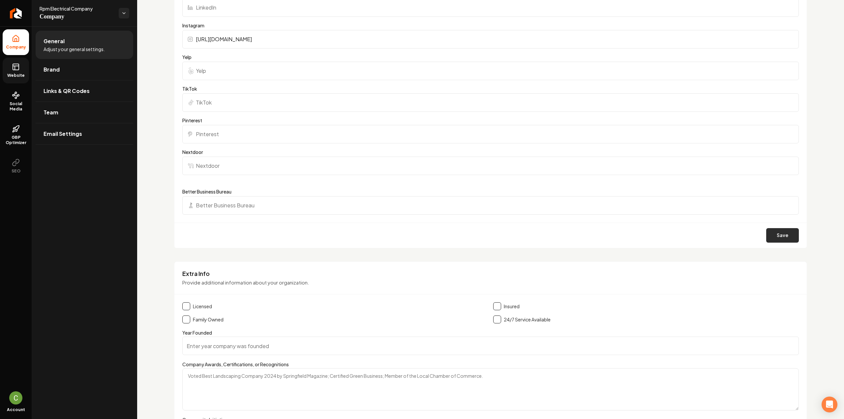
type input "https://www.instagram.com/rpmelectricalcompany/#"
click at [784, 233] on button "Save" at bounding box center [782, 235] width 33 height 15
click at [784, 231] on button "Save" at bounding box center [782, 235] width 33 height 15
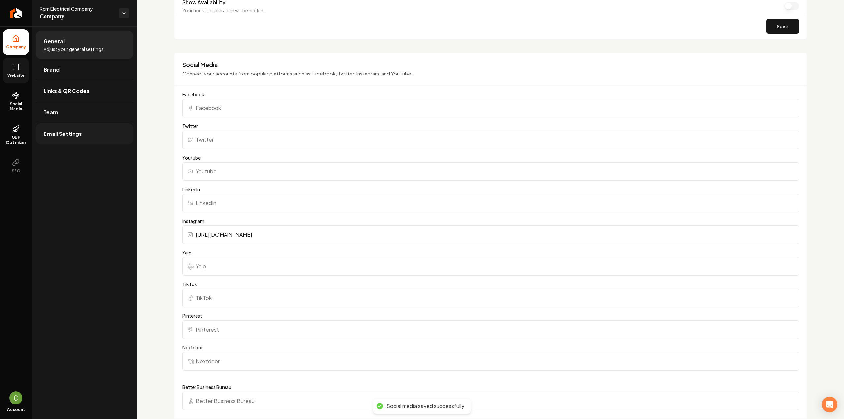
scroll to position [348, 0]
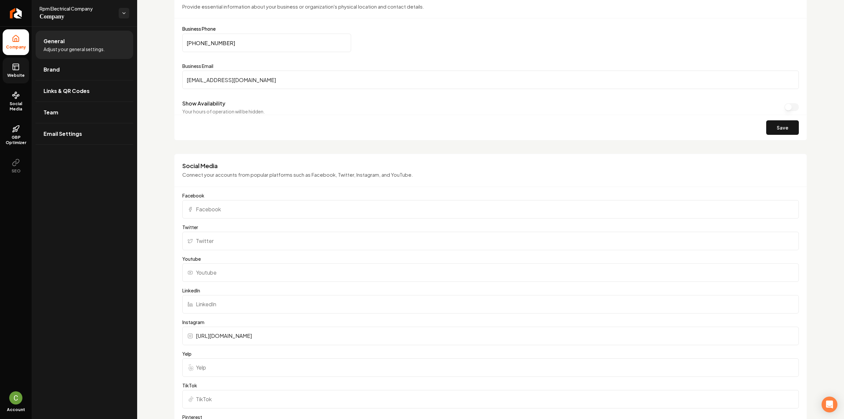
click at [16, 69] on icon at bounding box center [16, 67] width 8 height 8
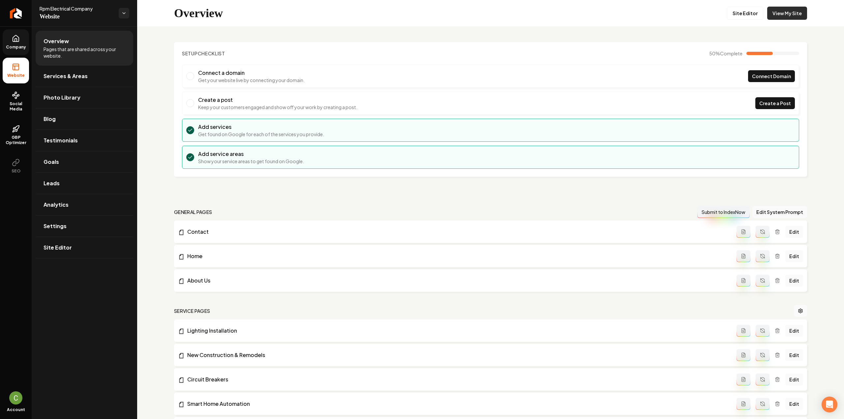
click at [780, 6] on div "Overview Site Editor View My Site" at bounding box center [490, 13] width 707 height 26
click at [773, 15] on link "View My Site" at bounding box center [787, 13] width 40 height 13
click at [15, 43] on link "Company" at bounding box center [16, 42] width 26 height 26
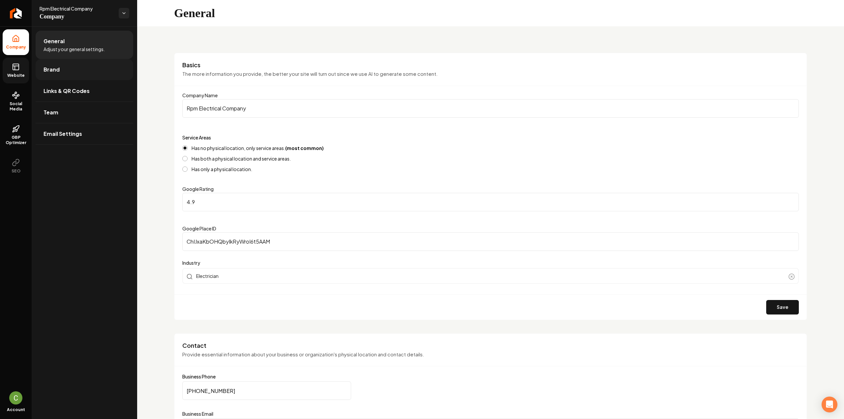
click at [60, 68] on link "Brand" at bounding box center [85, 69] width 98 height 21
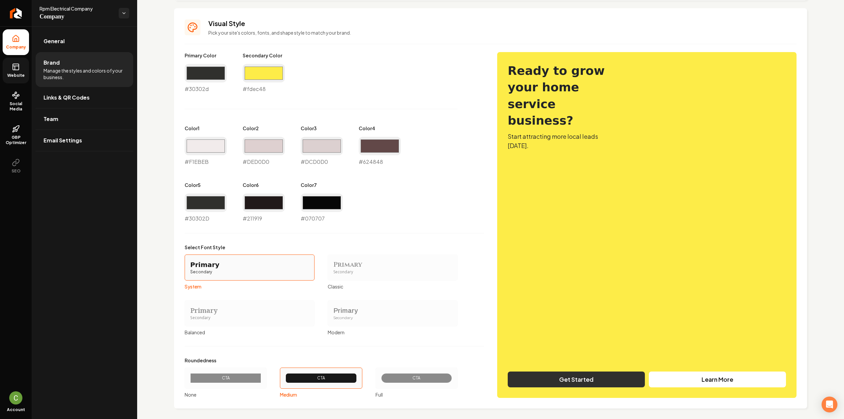
scroll to position [285, 0]
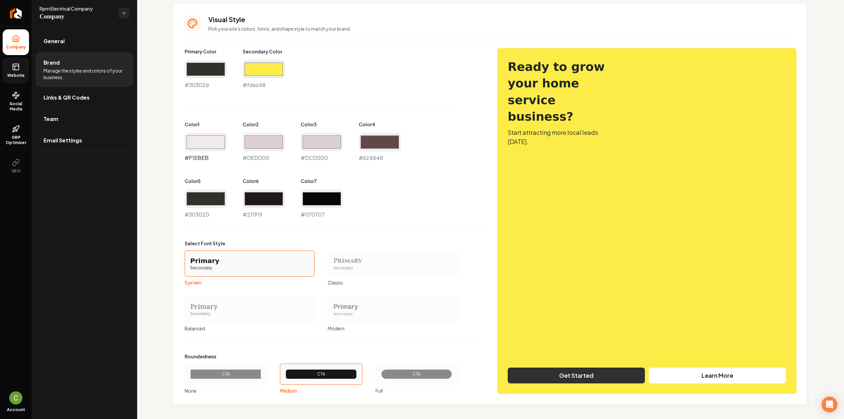
click at [215, 140] on input "#f1ebeb" at bounding box center [206, 142] width 42 height 18
click at [195, 136] on input "#f1ebeb" at bounding box center [206, 142] width 42 height 18
click at [200, 139] on input "#f1ebeb" at bounding box center [206, 142] width 42 height 18
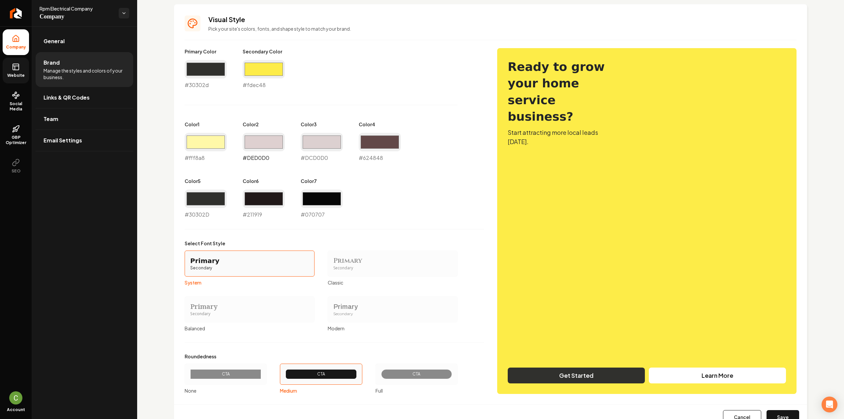
type input "#fff8a8"
drag, startPoint x: 249, startPoint y: 136, endPoint x: 250, endPoint y: 150, distance: 13.6
click at [249, 136] on input "#ded0d0" at bounding box center [264, 142] width 42 height 18
type input "#e4de9a"
click at [342, 136] on input "#dcd0d0" at bounding box center [322, 142] width 42 height 18
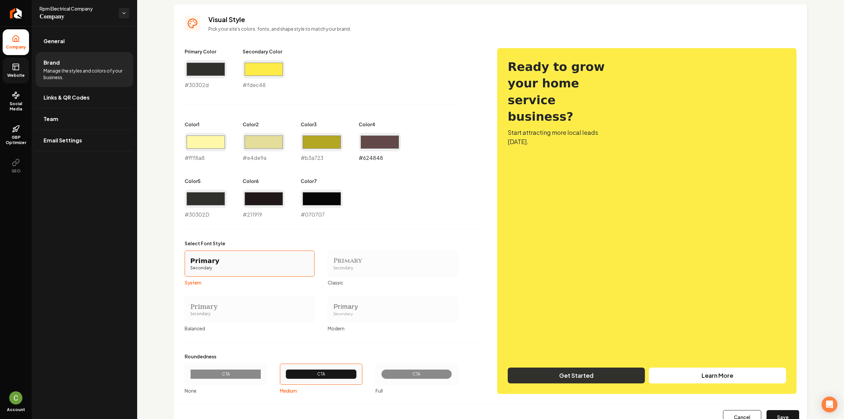
type input "#b3a723"
drag, startPoint x: 379, startPoint y: 140, endPoint x: 380, endPoint y: 144, distance: 4.0
click at [380, 140] on input "#624848" at bounding box center [380, 142] width 42 height 18
type input "#716b23"
click at [421, 119] on div "Primary Color #30302d #30302d Secondary Color #fdec48 #fdec48 Color 1 #fff8a8 #…" at bounding box center [334, 133] width 299 height 170
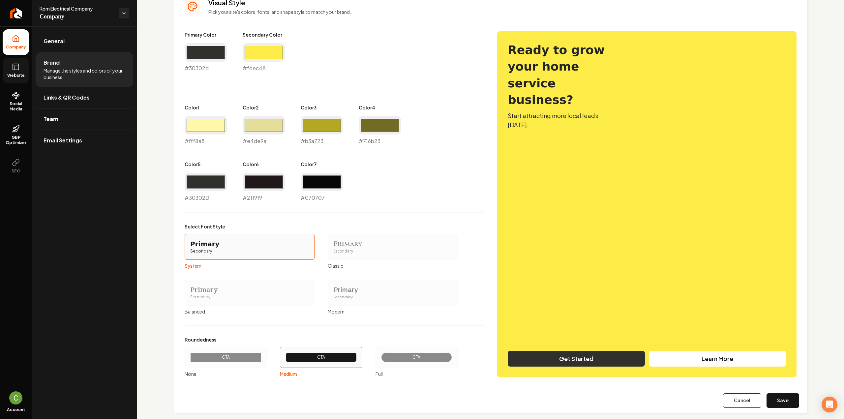
scroll to position [311, 0]
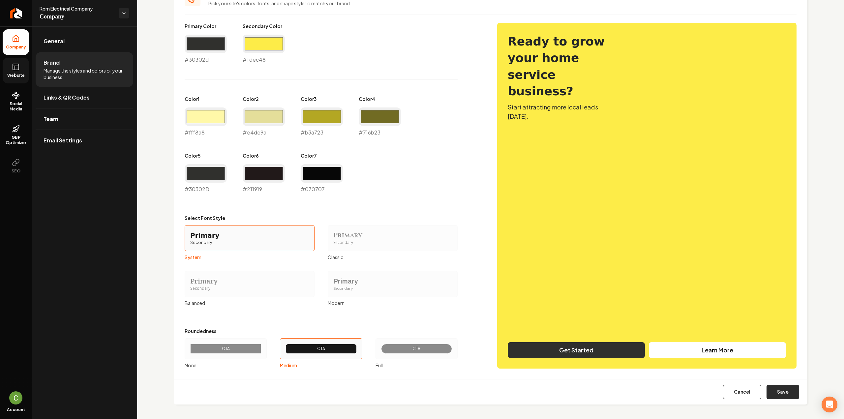
click at [782, 390] on button "Save" at bounding box center [783, 392] width 33 height 15
type input "#30302d"
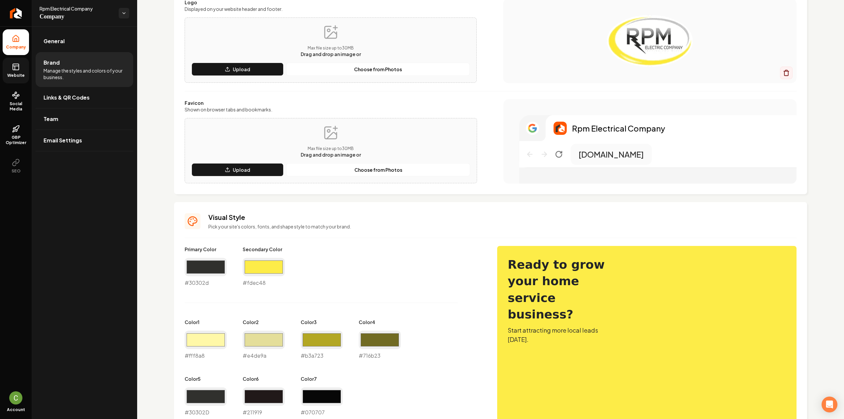
scroll to position [0, 0]
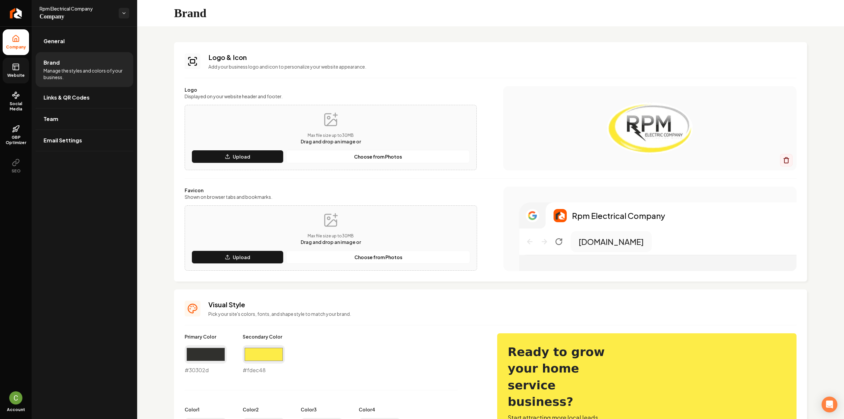
click at [19, 67] on icon at bounding box center [16, 67] width 8 height 8
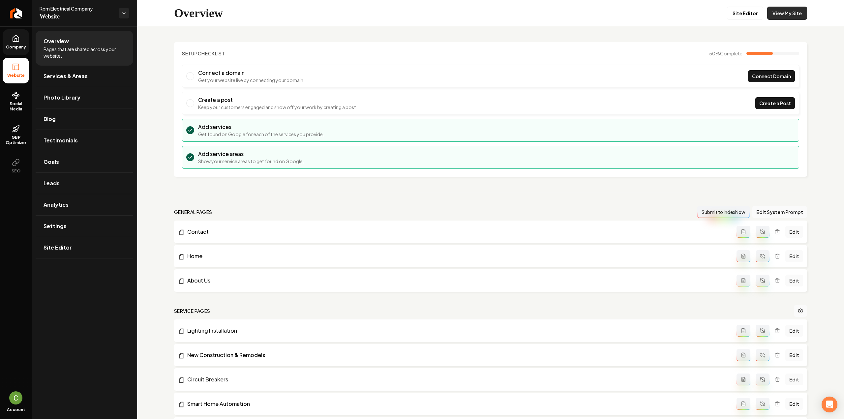
click at [771, 13] on link "View My Site" at bounding box center [787, 13] width 40 height 13
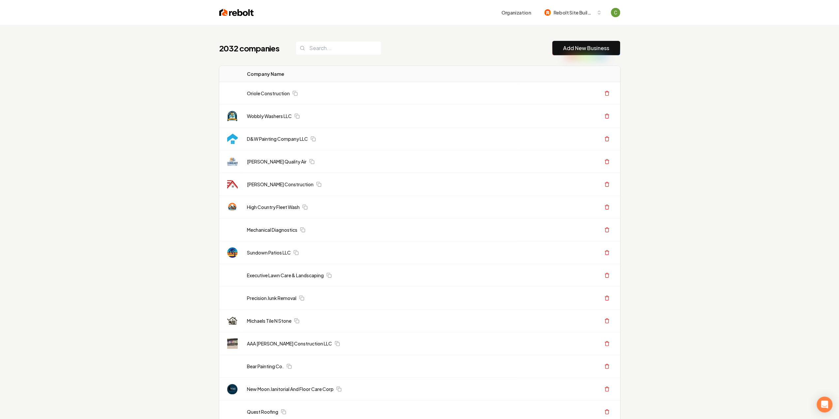
click at [574, 48] on link "Add New Business" at bounding box center [586, 48] width 46 height 8
click at [575, 47] on link "Add New Business" at bounding box center [586, 48] width 46 height 8
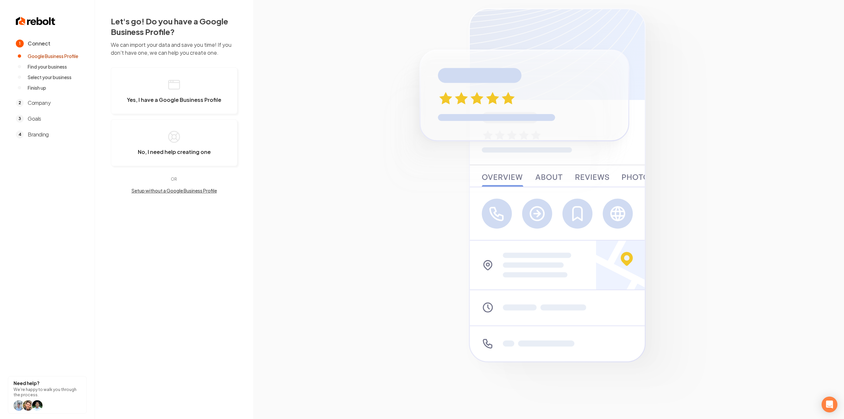
click at [580, 50] on img at bounding box center [548, 209] width 355 height 428
click at [151, 91] on button "Yes, I have a Google Business Profile" at bounding box center [174, 90] width 127 height 47
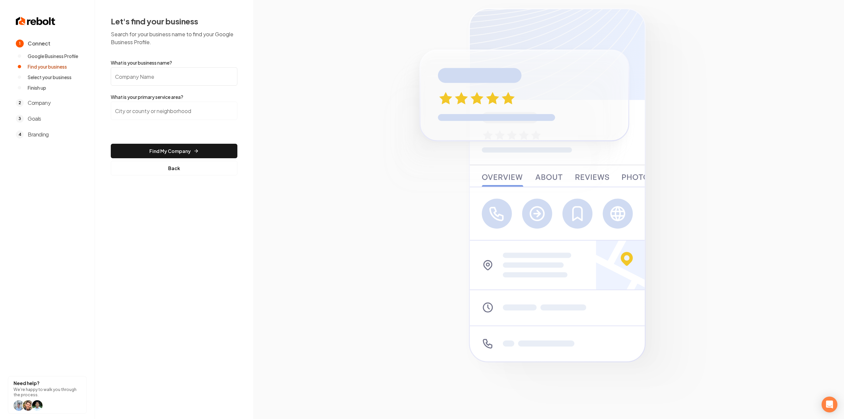
click at [163, 79] on input "What is your business name?" at bounding box center [174, 76] width 127 height 18
paste input "[PERSON_NAME] plumbing tucson"
type input "[PERSON_NAME] plumbing tucson"
click at [155, 105] on input "search" at bounding box center [174, 111] width 127 height 18
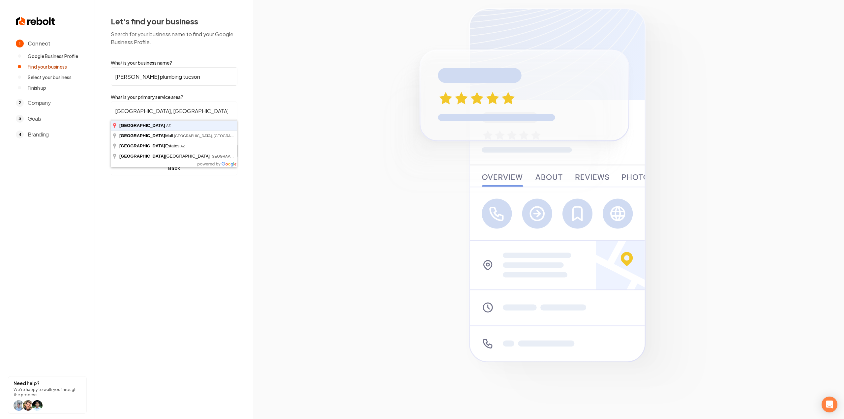
type input "[GEOGRAPHIC_DATA], [GEOGRAPHIC_DATA]"
click at [111, 144] on button "Find My Company" at bounding box center [174, 151] width 127 height 15
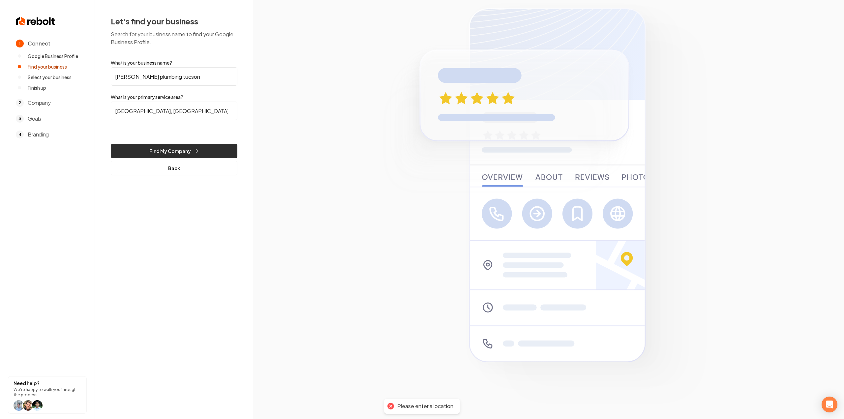
click at [163, 150] on button "Find My Company" at bounding box center [174, 151] width 127 height 15
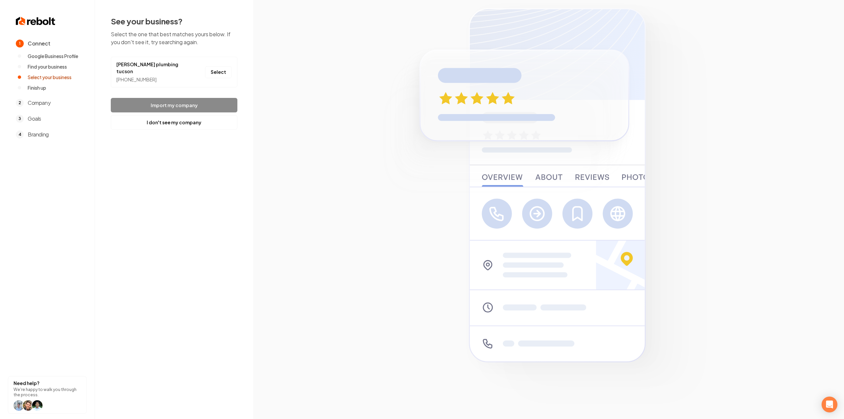
drag, startPoint x: 215, startPoint y: 68, endPoint x: 220, endPoint y: 80, distance: 12.9
click at [215, 67] on button "Select" at bounding box center [218, 72] width 27 height 12
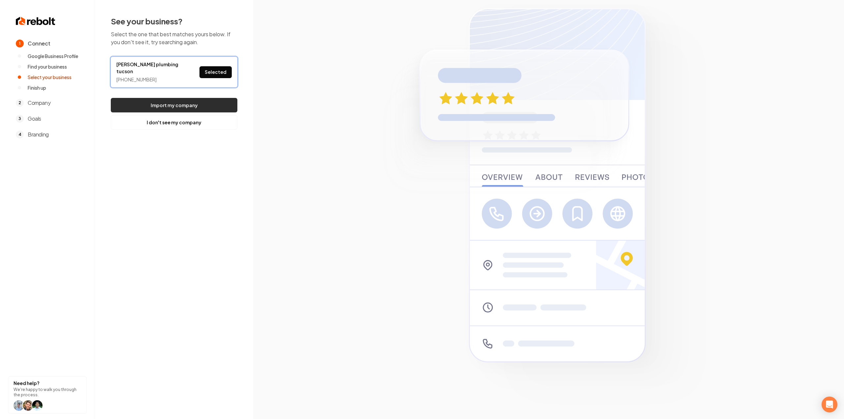
click at [221, 99] on button "Import my company" at bounding box center [174, 105] width 127 height 15
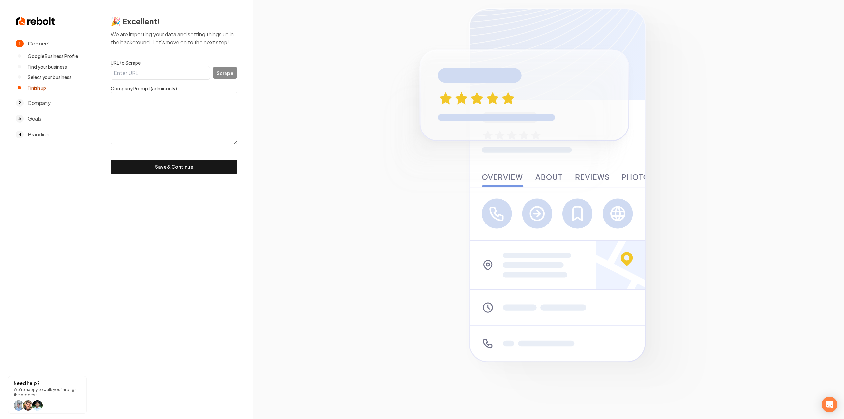
click at [126, 74] on input "URL to Scrape" at bounding box center [160, 73] width 99 height 14
paste input "[URL][DOMAIN_NAME]"
type input "[URL][DOMAIN_NAME]"
click at [226, 74] on button "Scrape" at bounding box center [225, 73] width 25 height 12
type textarea "With over 15 years of experience, [PERSON_NAME]’s Plumbing is well-known for re…"
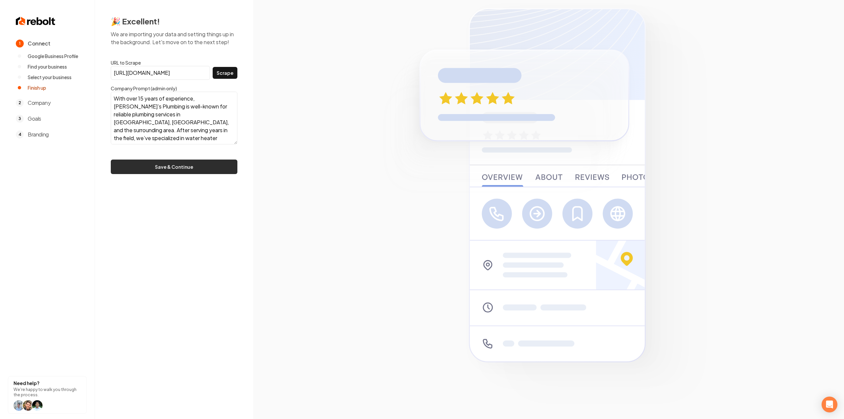
scroll to position [95, 0]
click at [179, 162] on button "Save & Continue" at bounding box center [174, 167] width 127 height 15
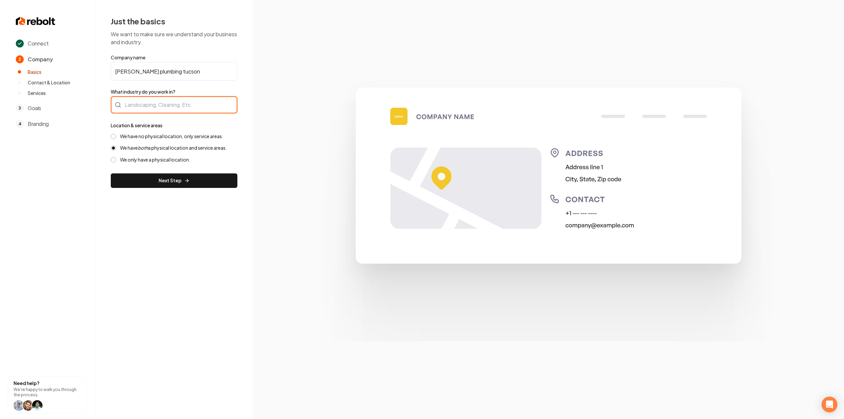
click at [136, 106] on div at bounding box center [174, 104] width 127 height 17
click at [184, 65] on form "Company name [PERSON_NAME] plumbing tucson What industry do you work in? Locati…" at bounding box center [174, 121] width 127 height 134
click at [137, 70] on input "[PERSON_NAME] plumbing tucson" at bounding box center [174, 71] width 127 height 18
click at [111, 173] on button "Next Step" at bounding box center [174, 180] width 127 height 15
type input "[PERSON_NAME] Plumbing Tucson"
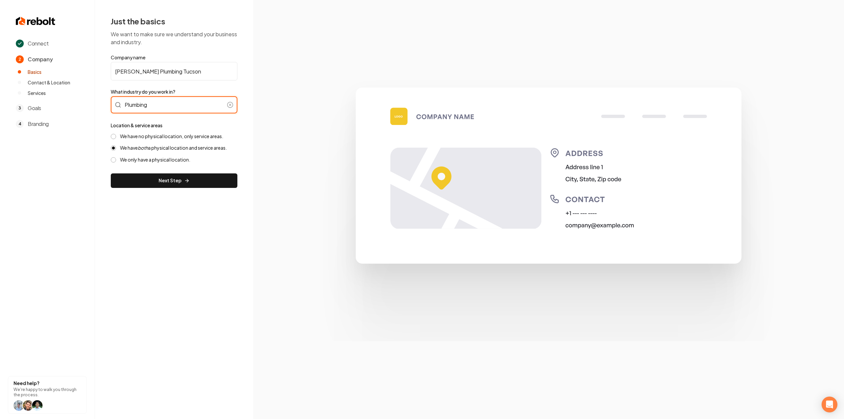
type input "Plumbing"
click at [148, 134] on label "We have no physical location, only service areas." at bounding box center [171, 136] width 103 height 6
click at [116, 134] on button "We have no physical location, only service areas." at bounding box center [113, 136] width 5 height 5
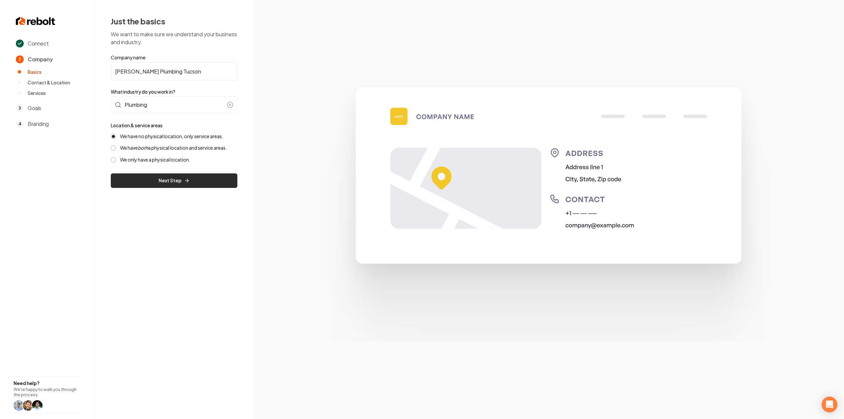
click at [147, 177] on button "Next Step" at bounding box center [174, 180] width 127 height 15
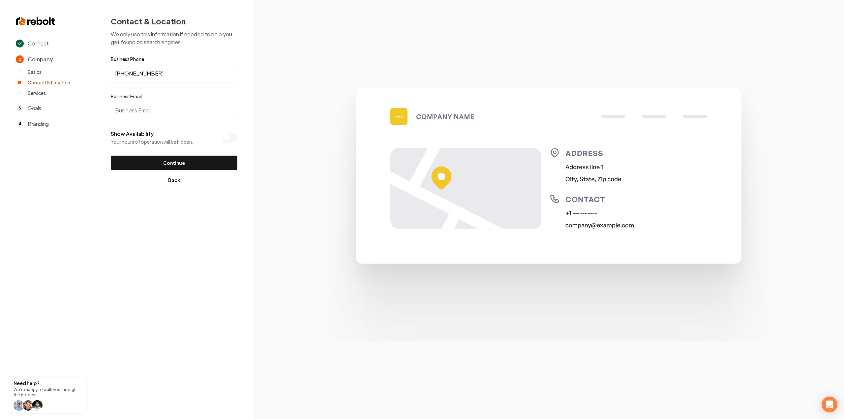
click at [169, 112] on input "Business Email" at bounding box center [174, 110] width 127 height 18
paste input "[EMAIL_ADDRESS][DOMAIN_NAME]"
type input "[EMAIL_ADDRESS][DOMAIN_NAME]"
click at [151, 162] on button "Continue" at bounding box center [174, 163] width 127 height 15
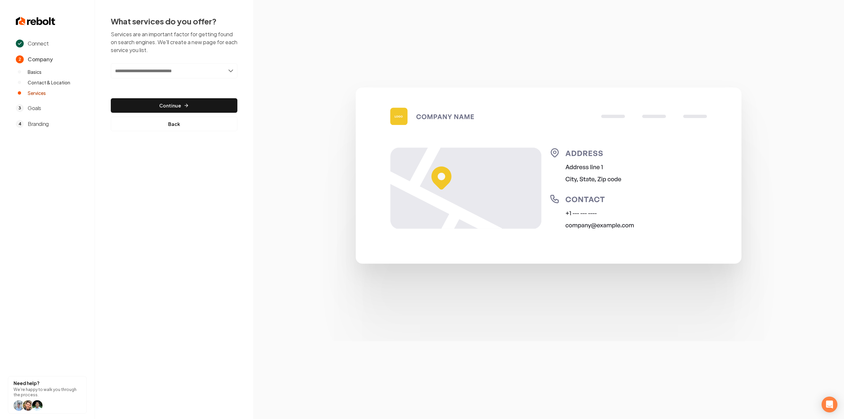
click at [139, 66] on input "text" at bounding box center [174, 70] width 127 height 15
paste input "**********"
type input "**********"
click at [156, 99] on div "Water Heater Installation" at bounding box center [174, 96] width 125 height 11
paste input "**********"
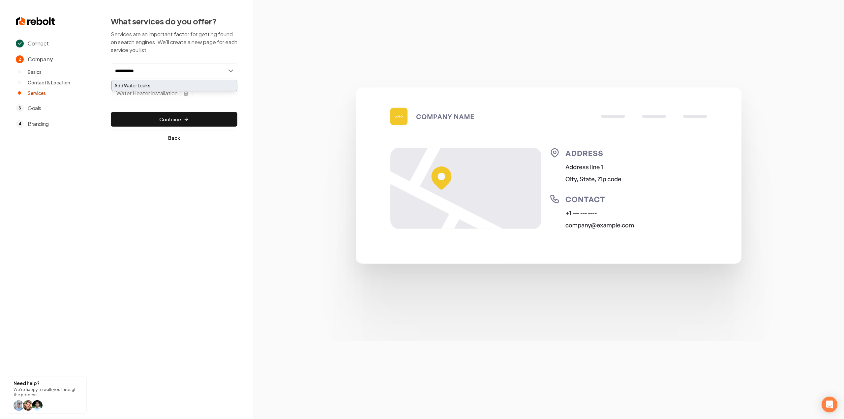
type input "**********"
click at [186, 85] on div "Add Water Leaks" at bounding box center [174, 85] width 125 height 11
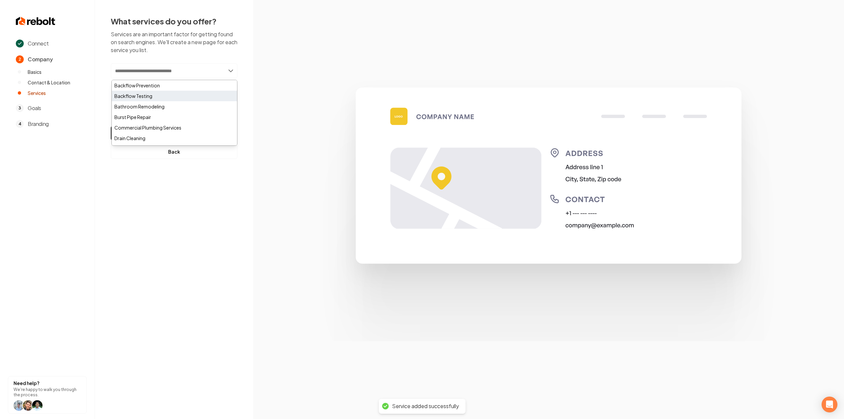
paste input "**********"
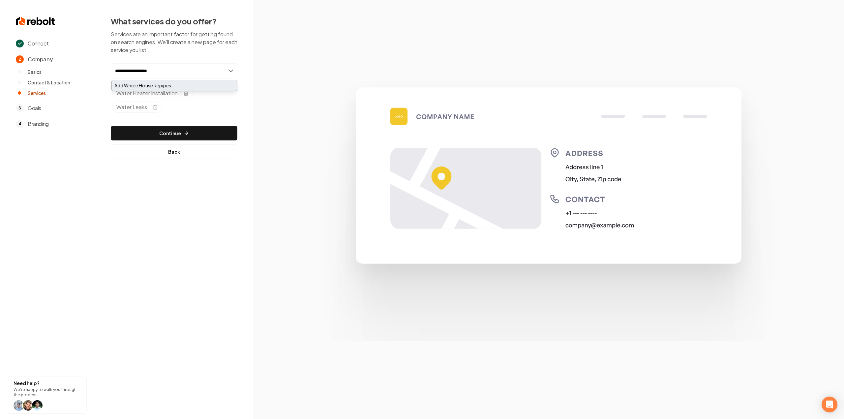
type input "**********"
click at [173, 85] on div "Add Whole House Repipes" at bounding box center [174, 85] width 125 height 11
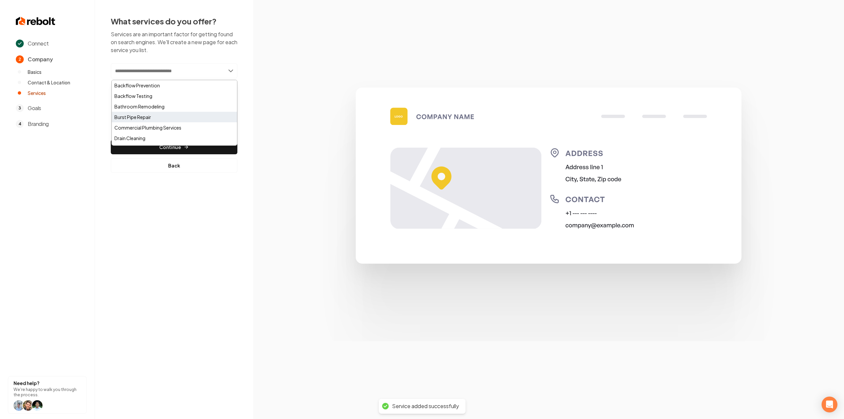
paste input "**********"
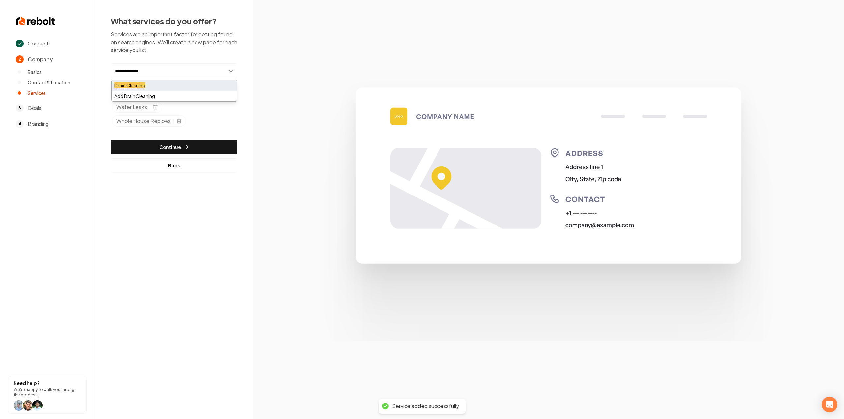
type input "**********"
click at [160, 87] on div "Drain Cleaning" at bounding box center [174, 85] width 125 height 11
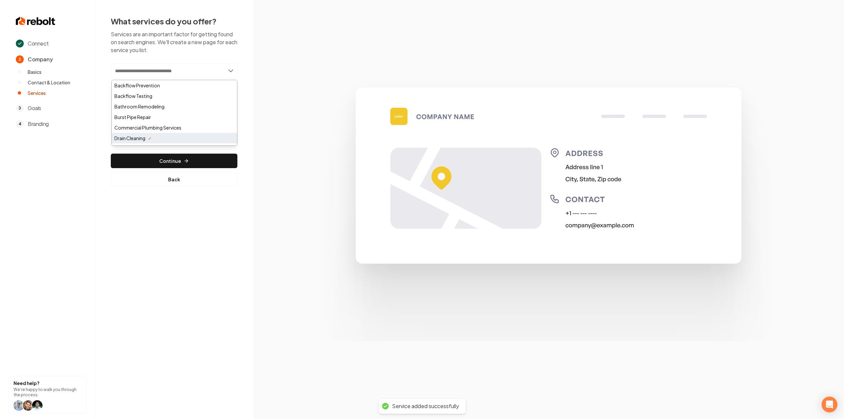
paste input "**********"
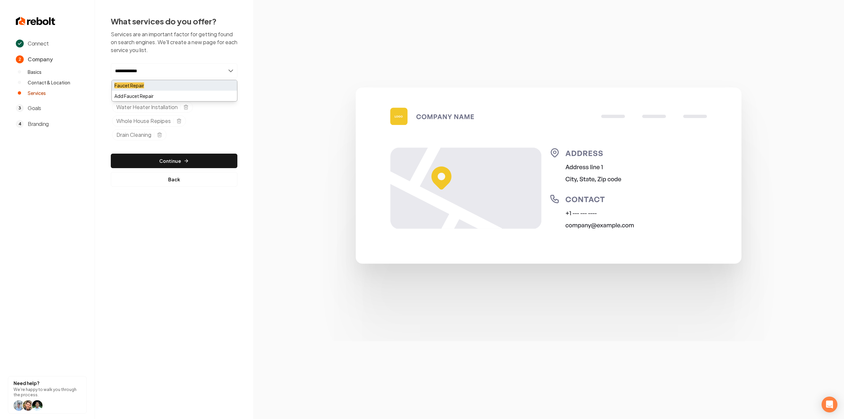
type input "**********"
click at [134, 86] on mark "Faucet Repair" at bounding box center [129, 85] width 30 height 6
paste input "**********"
type input "**********"
click at [145, 86] on div "Add General Home Maintenance" at bounding box center [174, 85] width 125 height 11
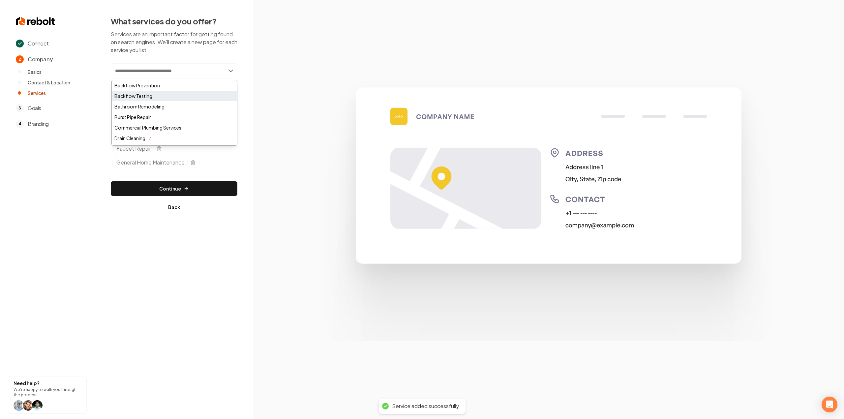
paste input "**********"
type input "**********"
click at [193, 83] on div "Gas Line Installation" at bounding box center [174, 85] width 125 height 11
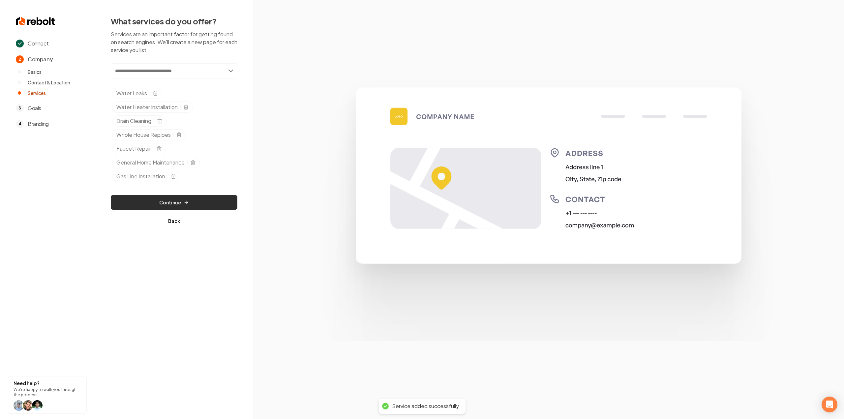
click at [181, 200] on button "Continue" at bounding box center [174, 202] width 127 height 15
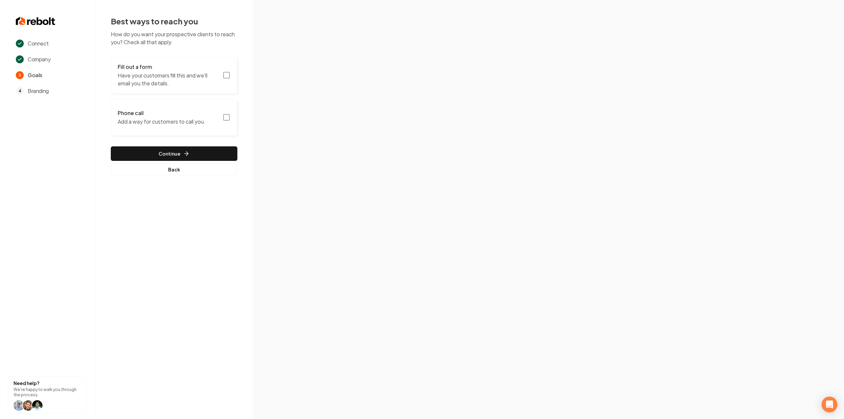
click at [224, 76] on icon "button" at bounding box center [227, 75] width 8 height 8
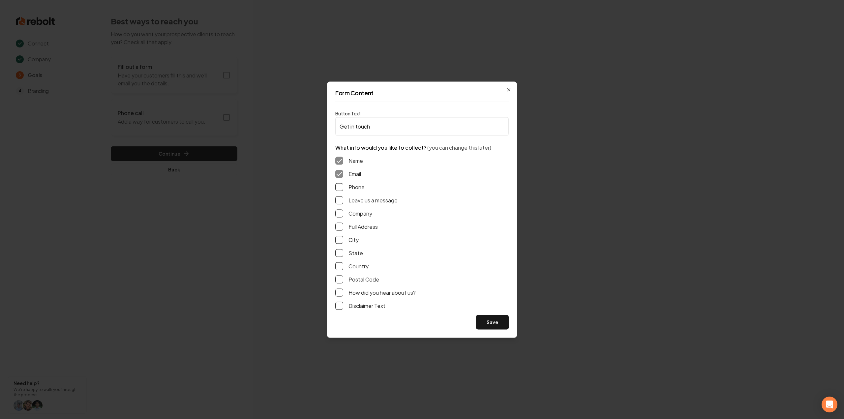
click at [337, 201] on button "Leave us a message" at bounding box center [339, 200] width 8 height 8
click at [340, 184] on button "Phone" at bounding box center [339, 187] width 8 height 8
click at [342, 225] on button "Full Address" at bounding box center [339, 227] width 8 height 8
click at [492, 318] on button "Save" at bounding box center [492, 322] width 33 height 15
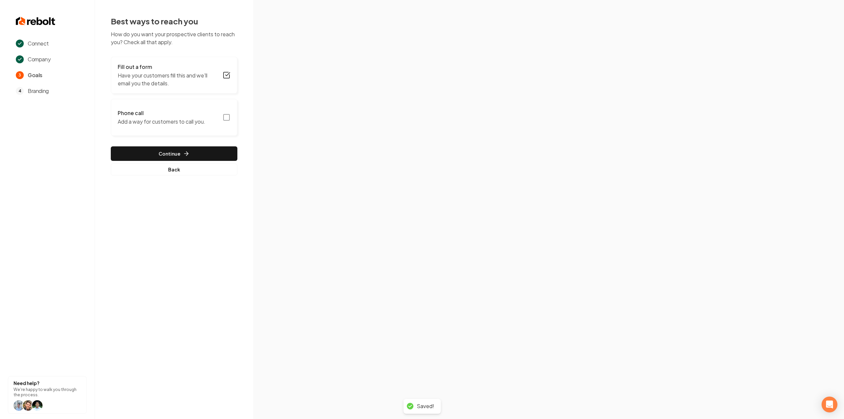
click at [226, 120] on rect "button" at bounding box center [227, 117] width 6 height 6
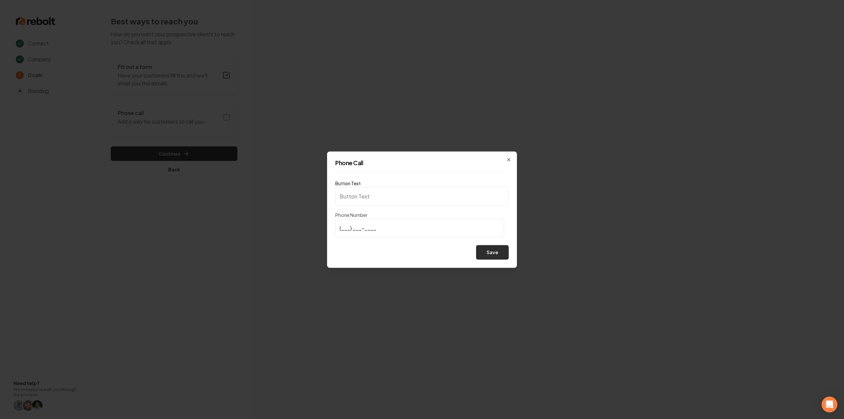
type input "Call us"
type input "[PHONE_NUMBER]"
click at [491, 255] on button "Save" at bounding box center [492, 252] width 33 height 15
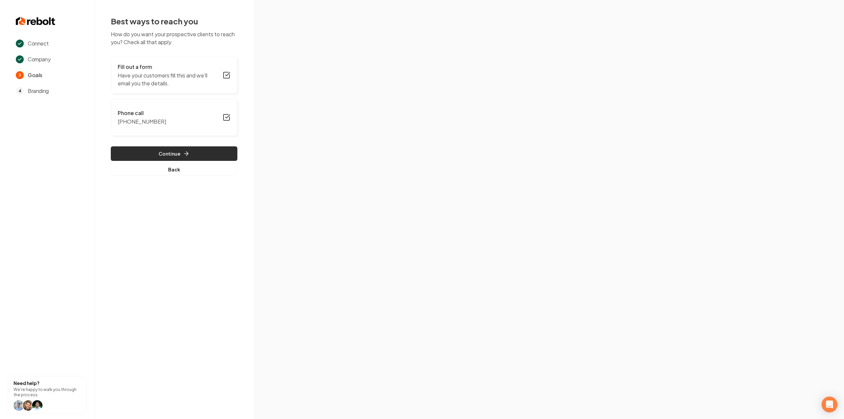
click at [224, 151] on button "Continue" at bounding box center [174, 153] width 127 height 15
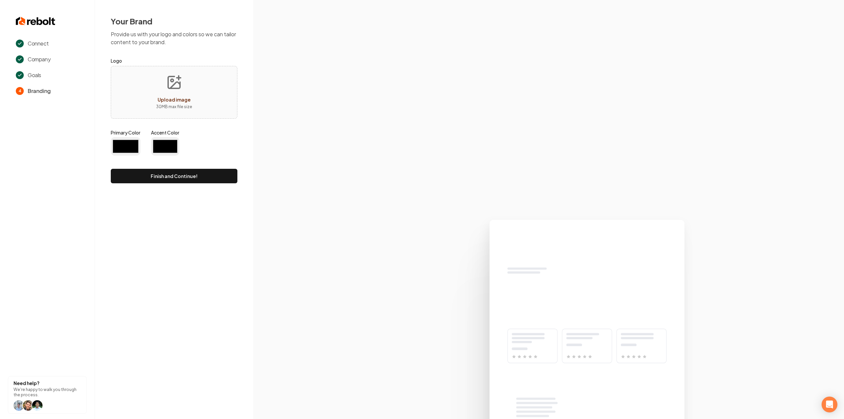
type input "#194d33"
type input "#70be00"
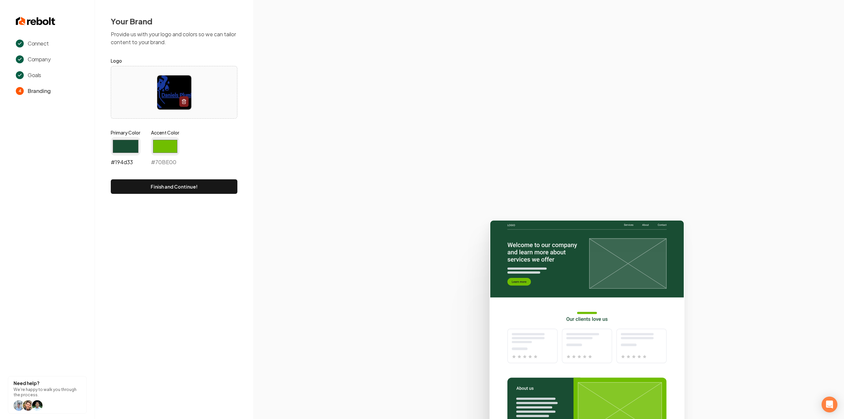
click at [123, 154] on input "#194d33" at bounding box center [126, 146] width 30 height 18
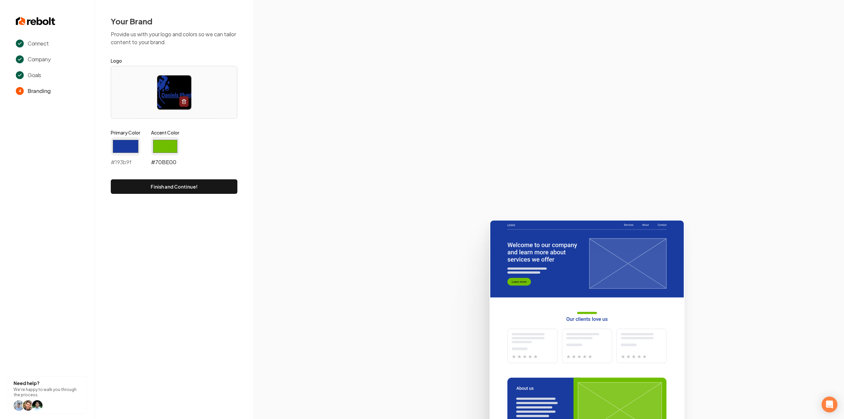
type input "#193b9f"
click at [165, 148] on input "#70be00" at bounding box center [165, 146] width 28 height 18
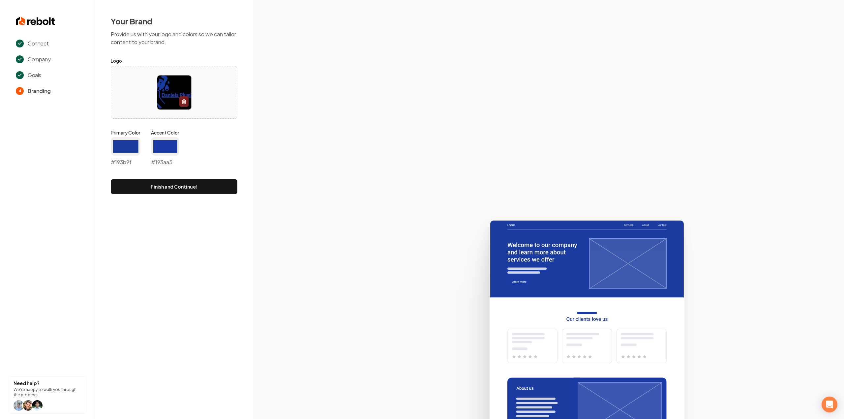
type input "#193aa5"
click at [354, 123] on section at bounding box center [548, 209] width 591 height 419
click at [124, 146] on input "#193b9f" at bounding box center [126, 146] width 30 height 18
type input "#193aa5"
click at [169, 145] on input "#193aa5" at bounding box center [165, 146] width 28 height 18
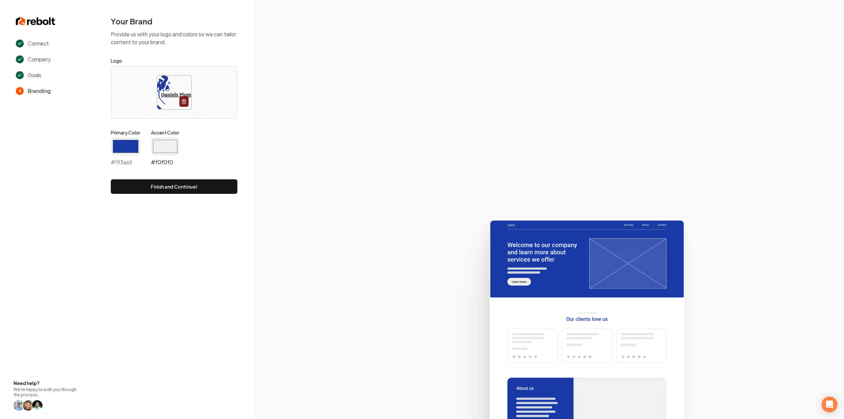
click at [166, 148] on input "#f0f0f0" at bounding box center [165, 146] width 28 height 18
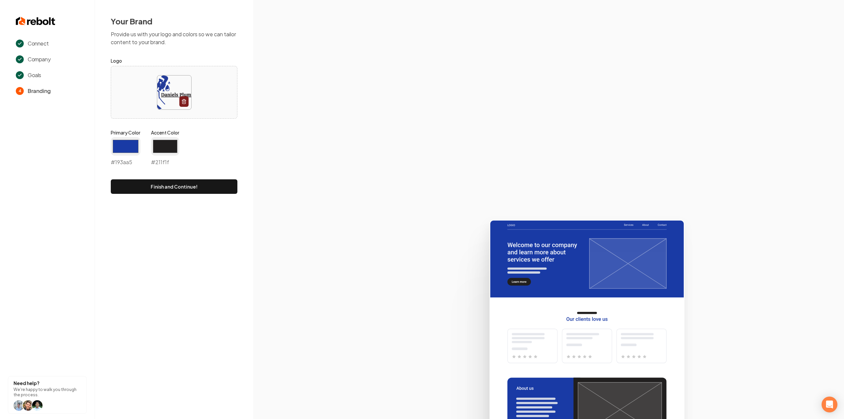
type input "#211f1f"
click at [309, 146] on section at bounding box center [548, 209] width 591 height 419
click at [147, 185] on button "Finish and Continue!" at bounding box center [174, 186] width 127 height 15
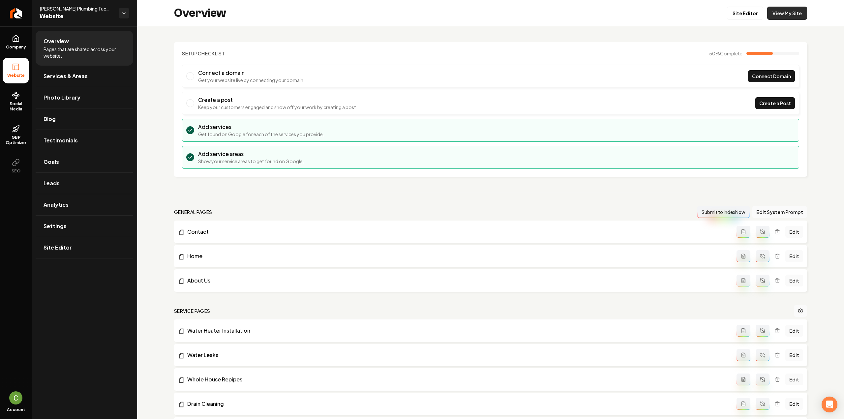
click at [792, 12] on link "View My Site" at bounding box center [787, 13] width 40 height 13
click at [735, 16] on link "Site Editor" at bounding box center [745, 13] width 36 height 13
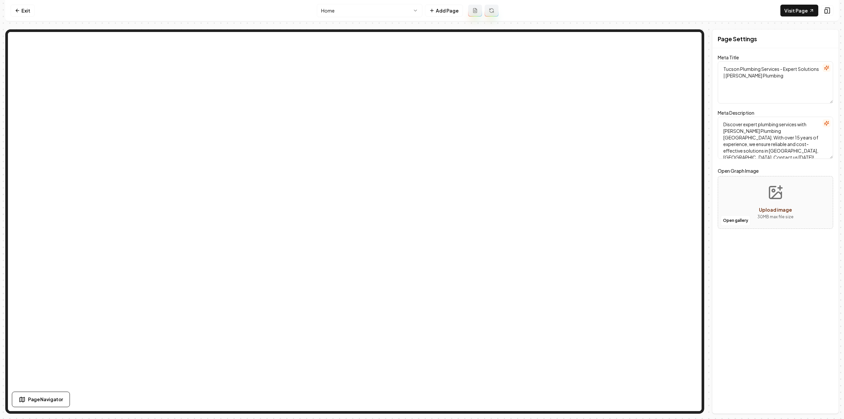
click at [16, 9] on icon at bounding box center [17, 10] width 5 height 5
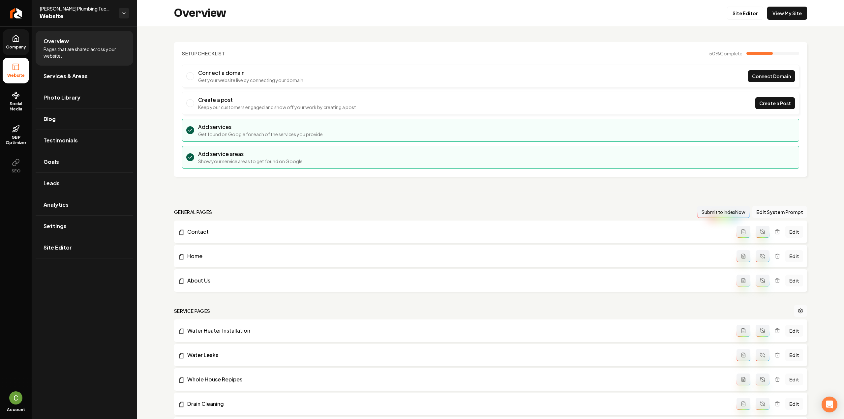
click at [15, 39] on icon at bounding box center [16, 39] width 8 height 8
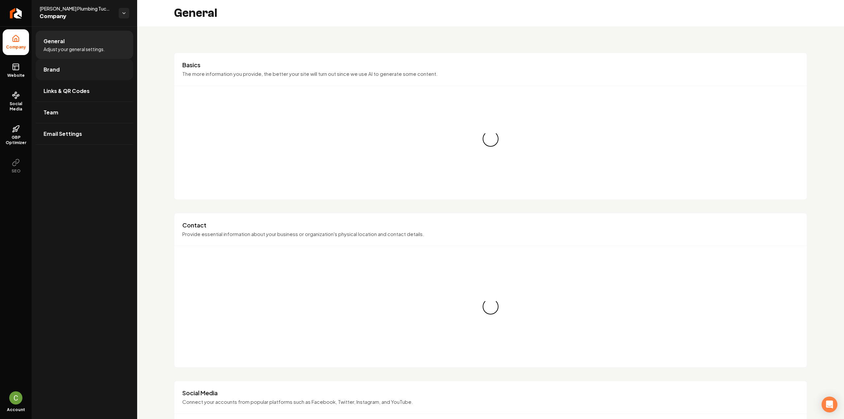
click at [52, 72] on span "Brand" at bounding box center [52, 70] width 16 height 8
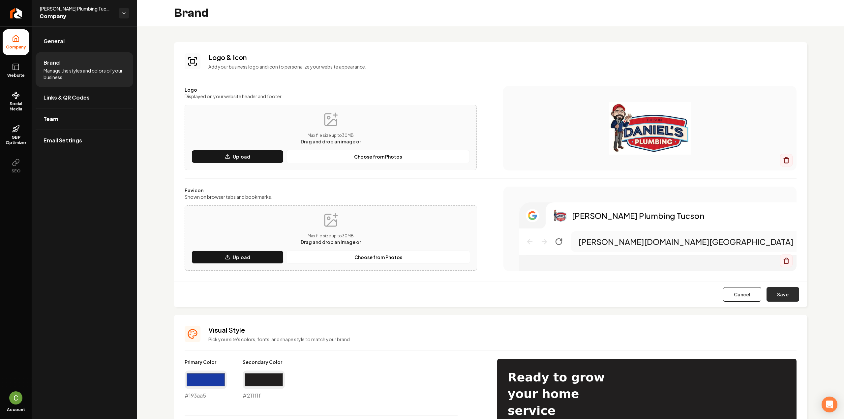
click at [783, 298] on button "Save" at bounding box center [783, 294] width 33 height 15
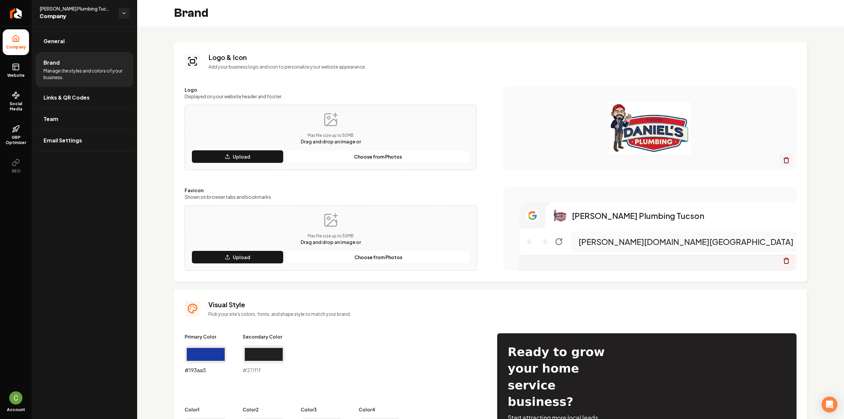
click at [216, 357] on input "#193aa5" at bounding box center [206, 354] width 42 height 18
type input "#172344"
click at [275, 359] on input "#211f1f" at bounding box center [264, 354] width 42 height 18
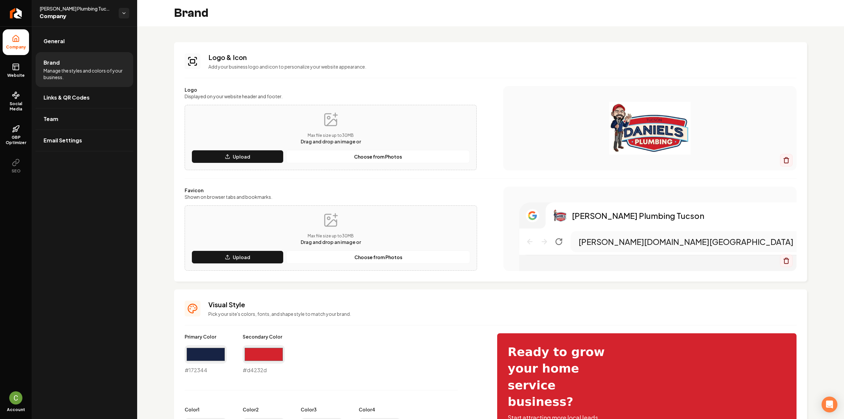
type input "#d4232d"
click at [753, 132] on img "Main content area" at bounding box center [649, 128] width 267 height 53
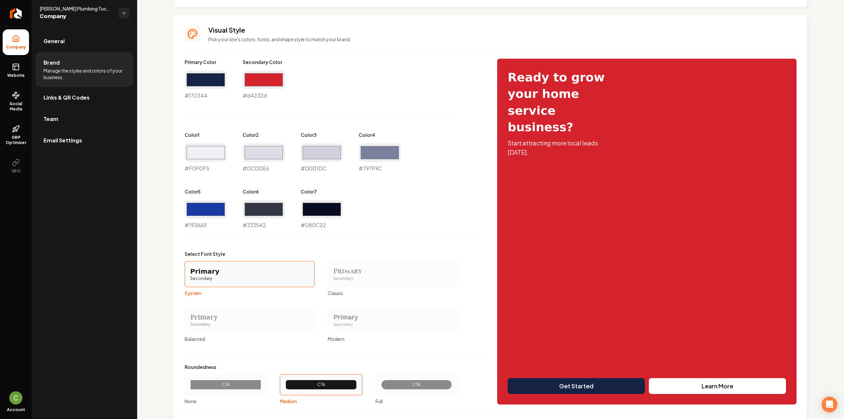
scroll to position [311, 0]
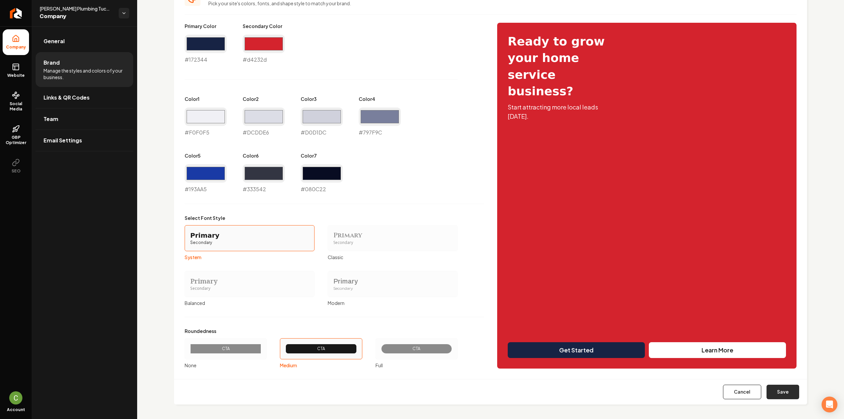
click at [772, 396] on button "Save" at bounding box center [783, 392] width 33 height 15
type input "#f0f0f5"
type input "#dcdde6"
type input "#d0d1dc"
type input "#797f9c"
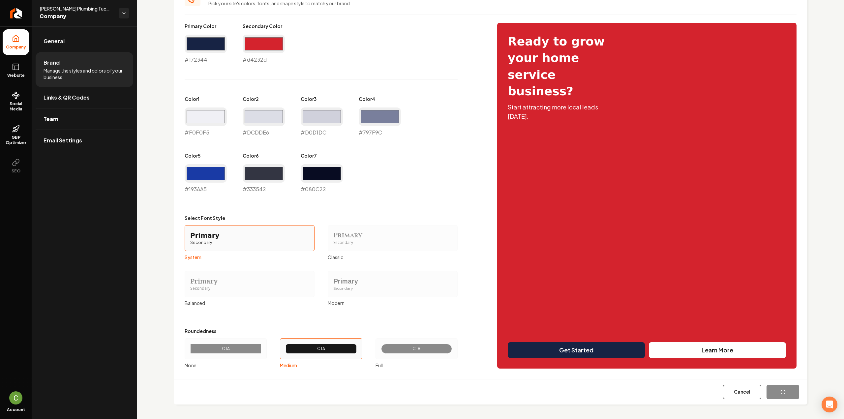
type input "#193aa5"
type input "#080c22"
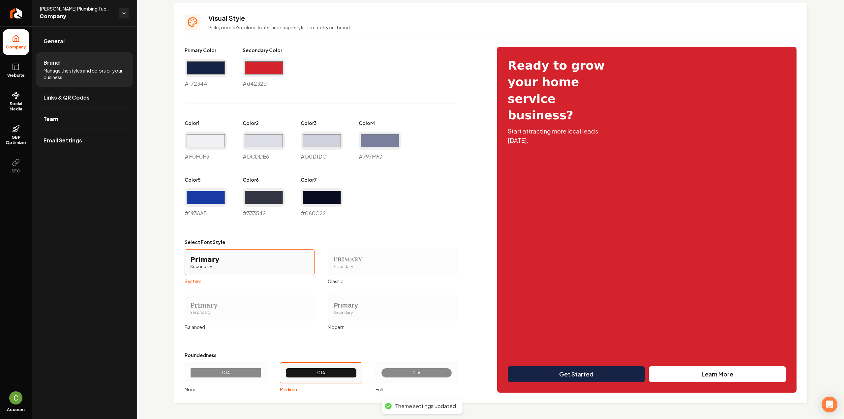
scroll to position [285, 0]
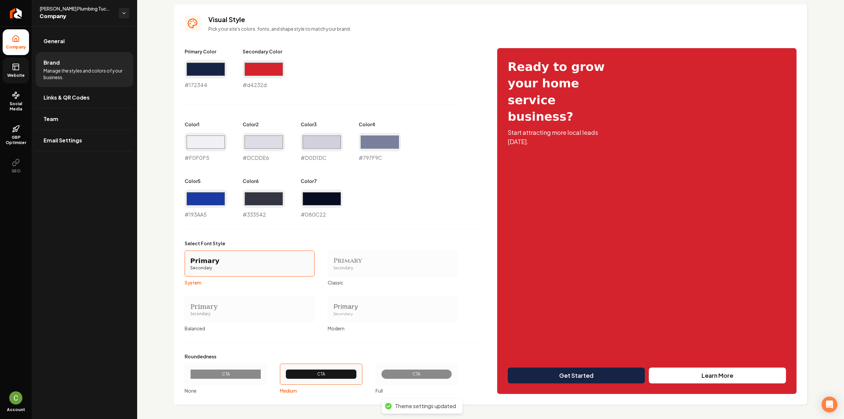
click at [12, 74] on span "Website" at bounding box center [16, 75] width 23 height 5
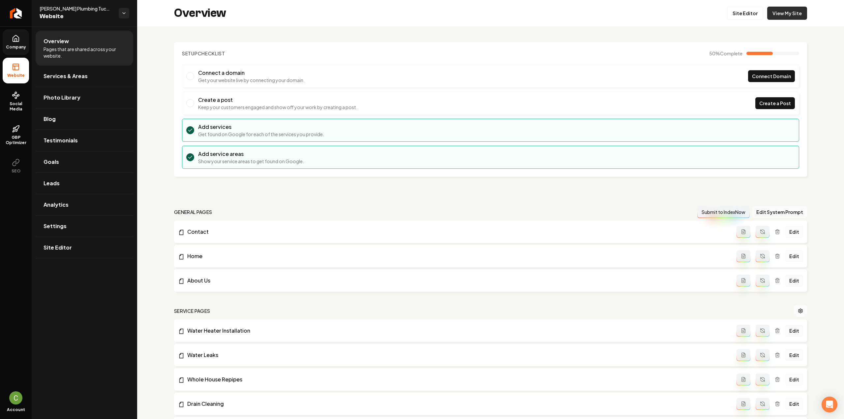
click at [784, 12] on link "View My Site" at bounding box center [787, 13] width 40 height 13
click at [752, 14] on link "Site Editor" at bounding box center [745, 13] width 36 height 13
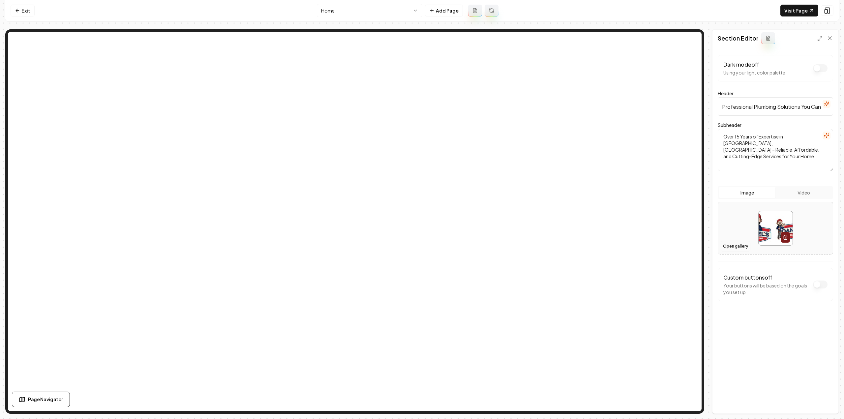
click at [742, 249] on button "Open gallery" at bounding box center [736, 246] width 30 height 11
click at [827, 405] on button "Save" at bounding box center [823, 402] width 19 height 12
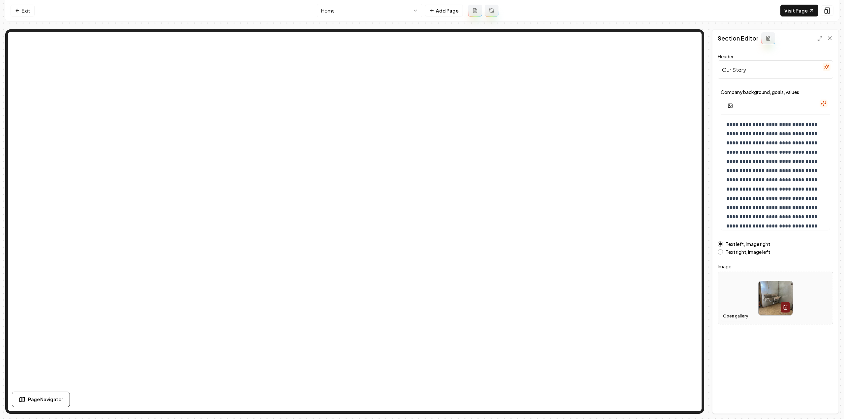
click at [729, 316] on button "Open gallery" at bounding box center [736, 316] width 30 height 11
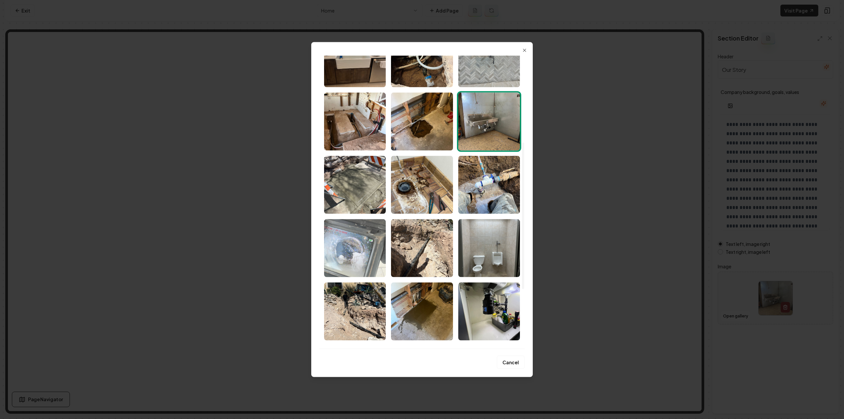
scroll to position [198, 0]
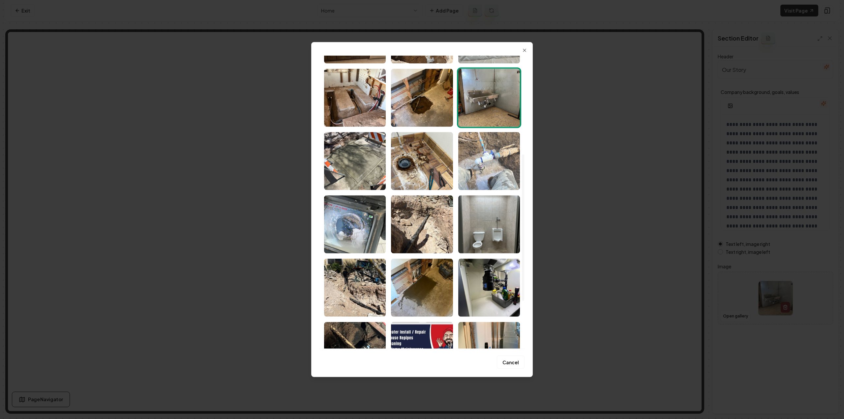
click at [473, 178] on img "Select image image_68a33a685c7cd75eb83cd937.jpeg" at bounding box center [489, 161] width 62 height 58
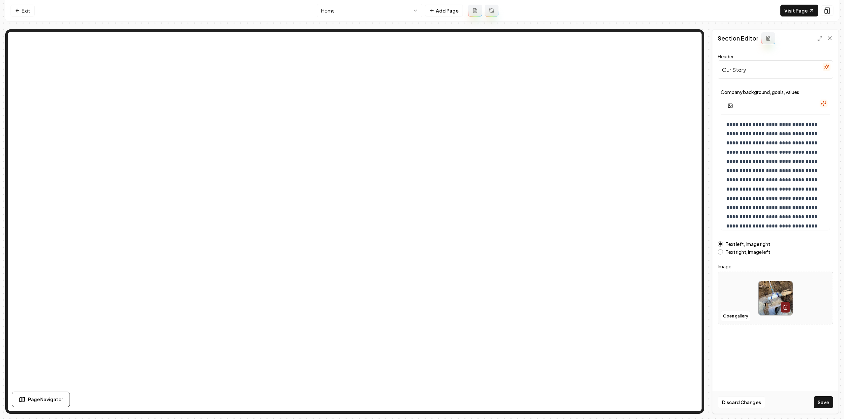
click at [821, 400] on button "Save" at bounding box center [823, 402] width 19 height 12
click at [337, 8] on html "**********" at bounding box center [422, 209] width 844 height 419
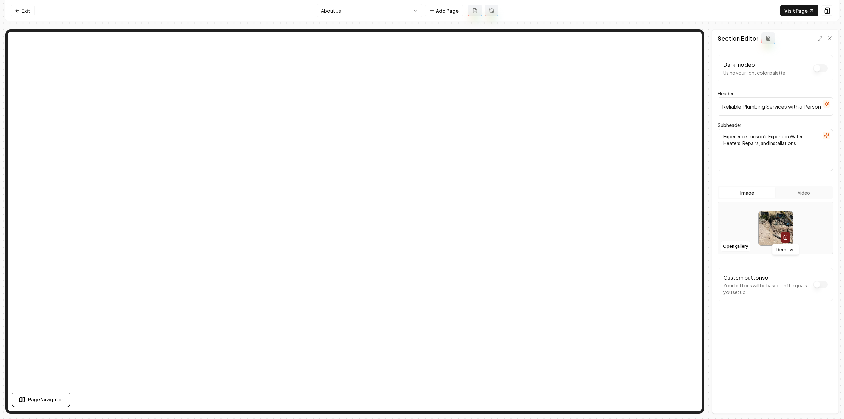
click at [373, 13] on html "Computer Required This feature is only available on a computer. Please switch t…" at bounding box center [422, 209] width 844 height 419
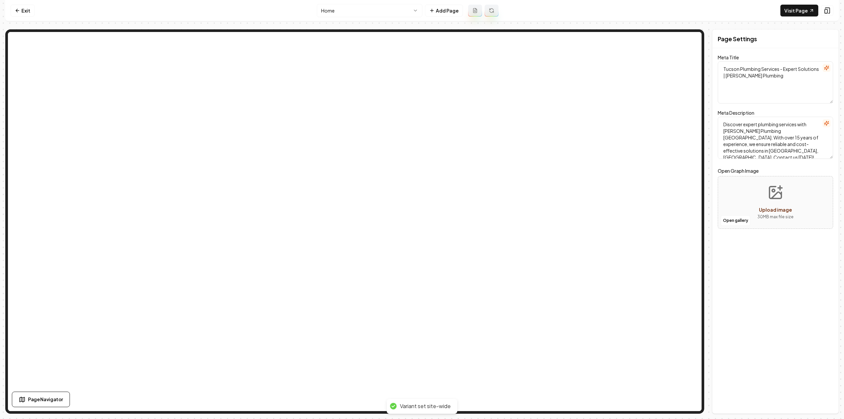
click at [395, 6] on html "Computer Required This feature is only available on a computer. Please switch t…" at bounding box center [422, 209] width 844 height 419
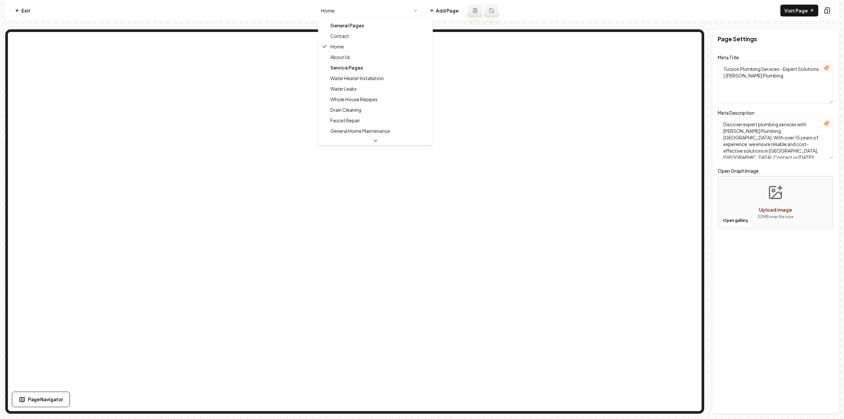
click at [634, 171] on html "Computer Required This feature is only available on a computer. Please switch t…" at bounding box center [422, 209] width 844 height 419
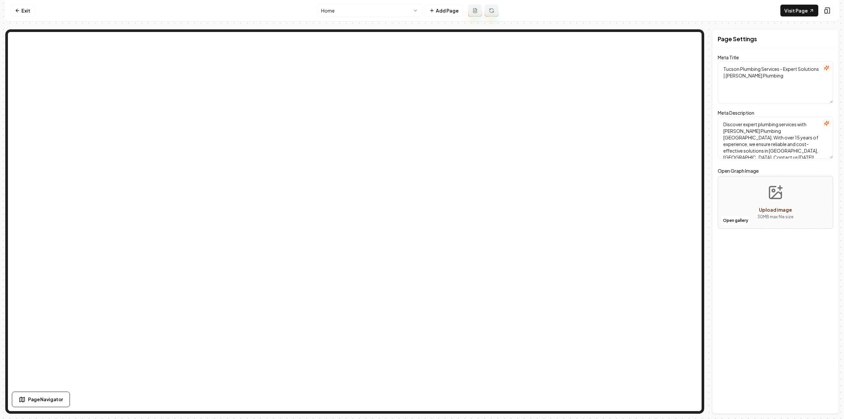
click at [359, 6] on html "Computer Required This feature is only available on a computer. Please switch t…" at bounding box center [422, 209] width 844 height 419
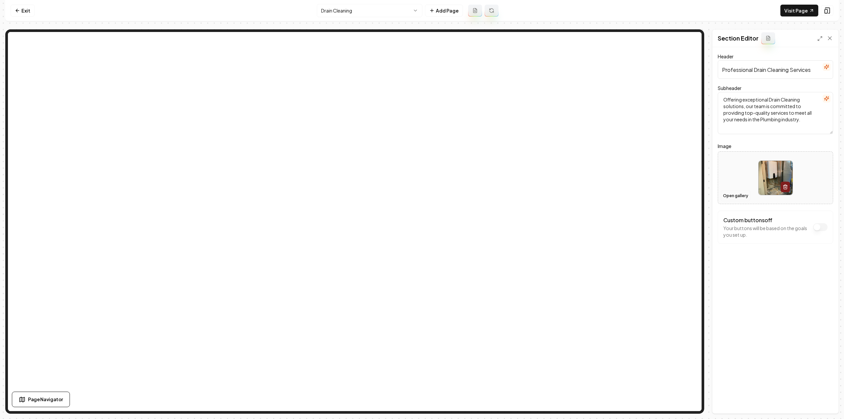
click at [739, 197] on button "Open gallery" at bounding box center [736, 196] width 30 height 11
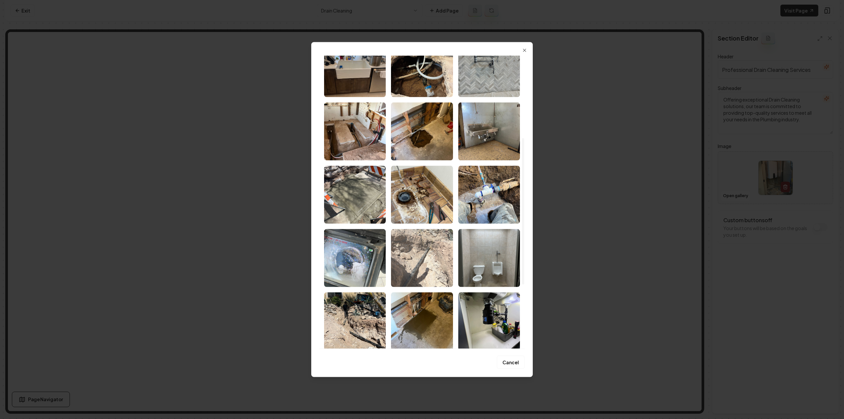
scroll to position [165, 0]
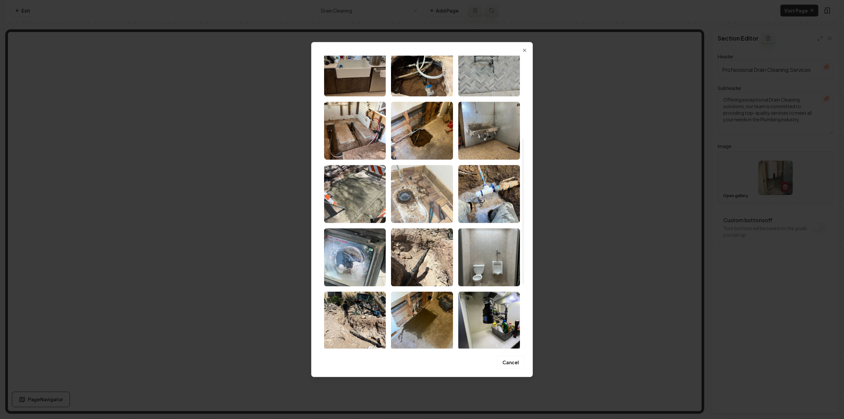
click at [420, 203] on img "Select image image_68a33a685c7cd75eb83cdae8.jpeg" at bounding box center [422, 194] width 62 height 58
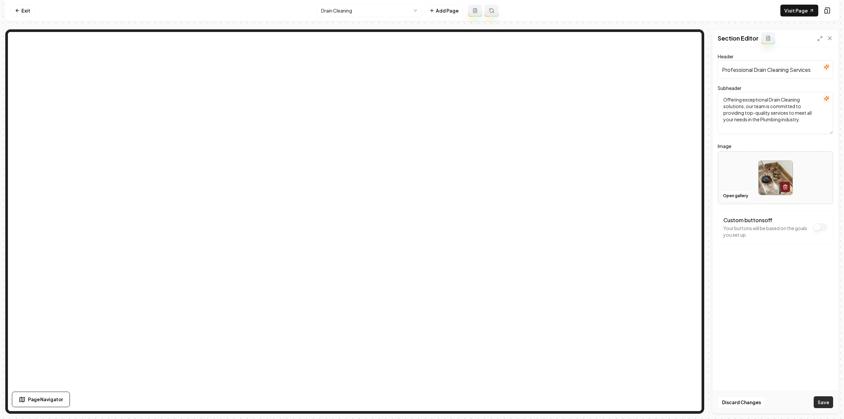
click at [822, 404] on button "Save" at bounding box center [823, 402] width 19 height 12
click at [373, 14] on html "Computer Required This feature is only available on a computer. Please switch t…" at bounding box center [422, 209] width 844 height 419
click at [732, 198] on button "Open gallery" at bounding box center [736, 196] width 30 height 11
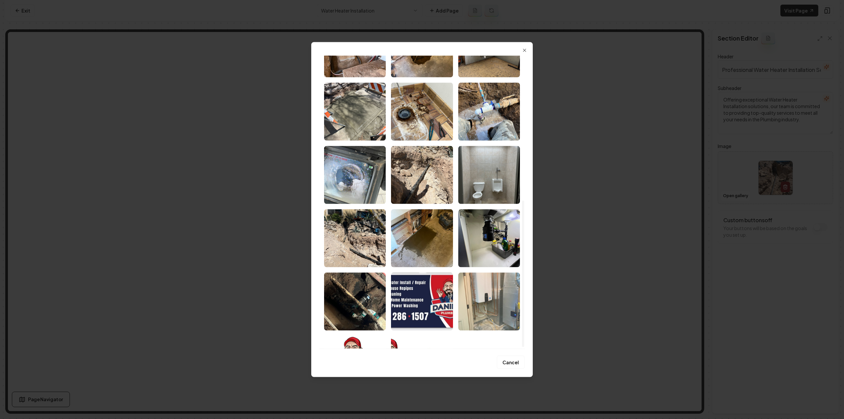
scroll to position [294, 0]
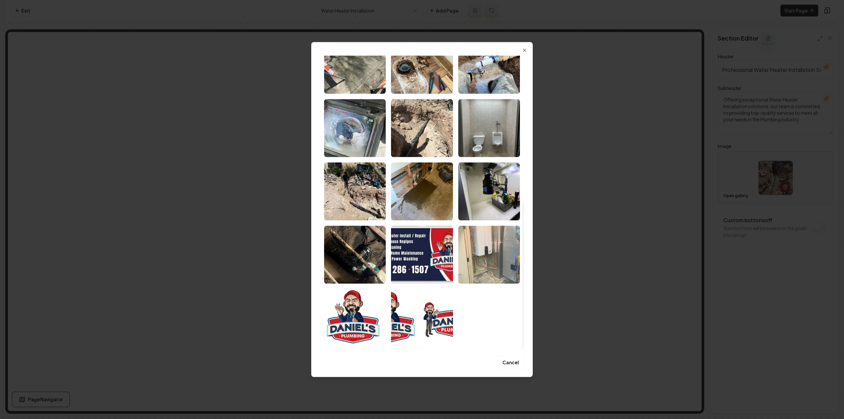
click at [488, 242] on img "Select image image_68a33a685c7cd75eb83cd6cf.jpeg" at bounding box center [489, 255] width 62 height 58
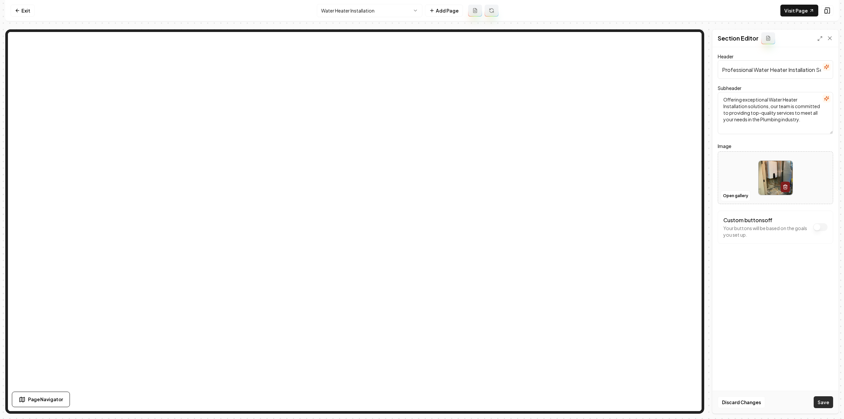
click at [825, 407] on button "Save" at bounding box center [823, 402] width 19 height 12
click at [341, 15] on html "Computer Required This feature is only available on a computer. Please switch t…" at bounding box center [422, 209] width 844 height 419
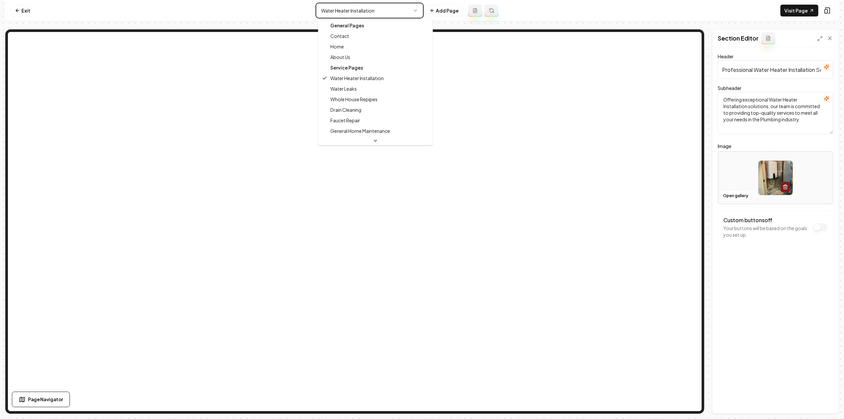
click at [338, 12] on html "Computer Required This feature is only available on a computer. Please switch t…" at bounding box center [422, 209] width 844 height 419
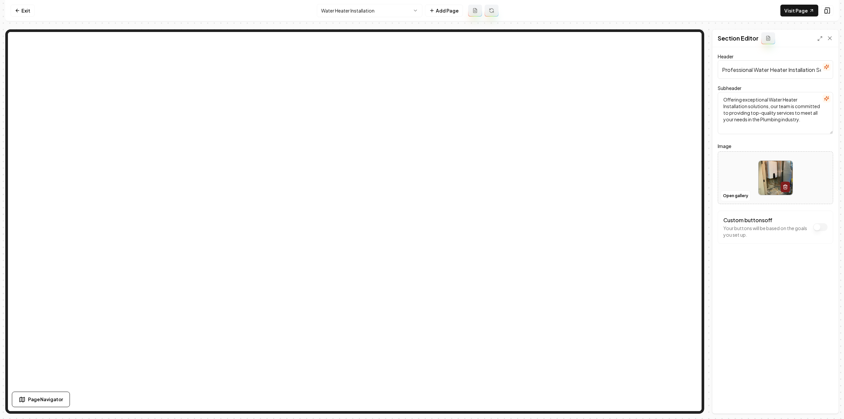
click at [338, 12] on html "Computer Required This feature is only available on a computer. Please switch t…" at bounding box center [422, 209] width 844 height 419
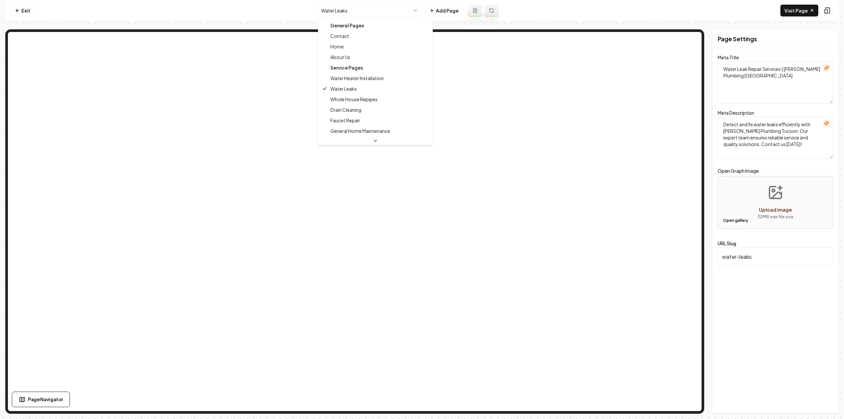
click at [360, 12] on html "Computer Required This feature is only available on a computer. Please switch t…" at bounding box center [422, 209] width 844 height 419
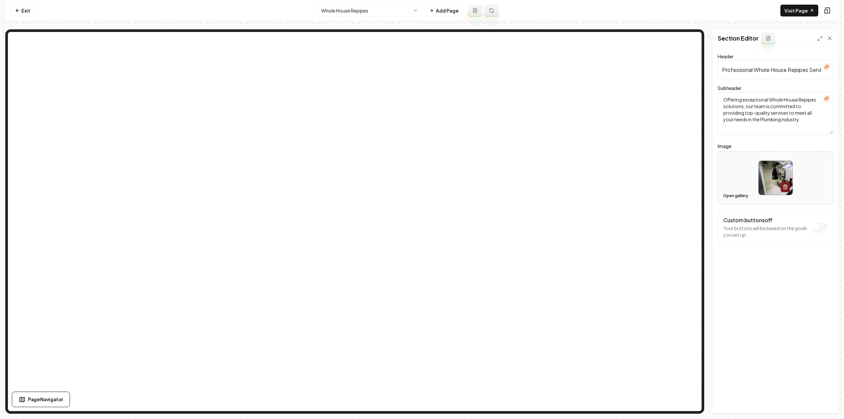
click at [731, 197] on button "Open gallery" at bounding box center [736, 196] width 30 height 11
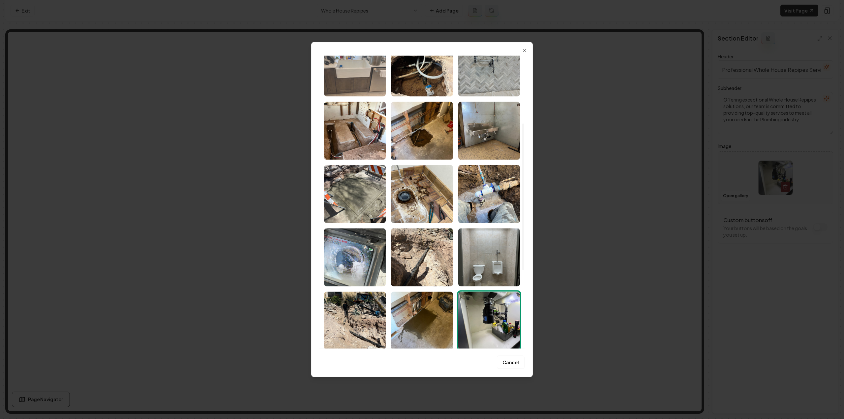
scroll to position [66, 0]
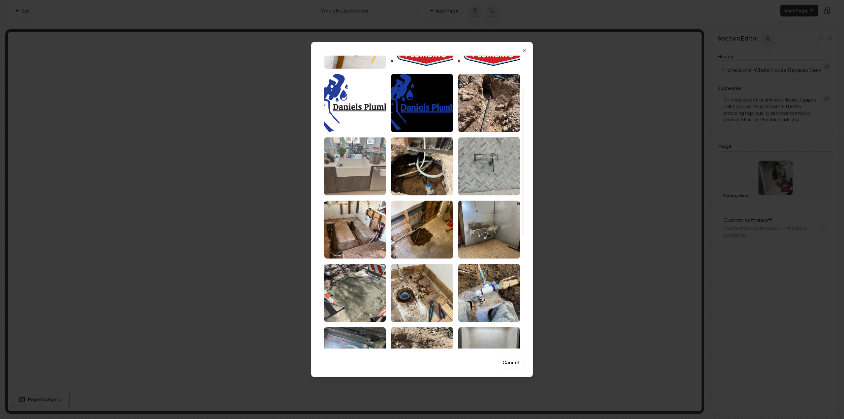
click at [378, 167] on img "Select image image_68a33a6a5c7cd75eb83ce5d9.jpeg" at bounding box center [355, 166] width 62 height 58
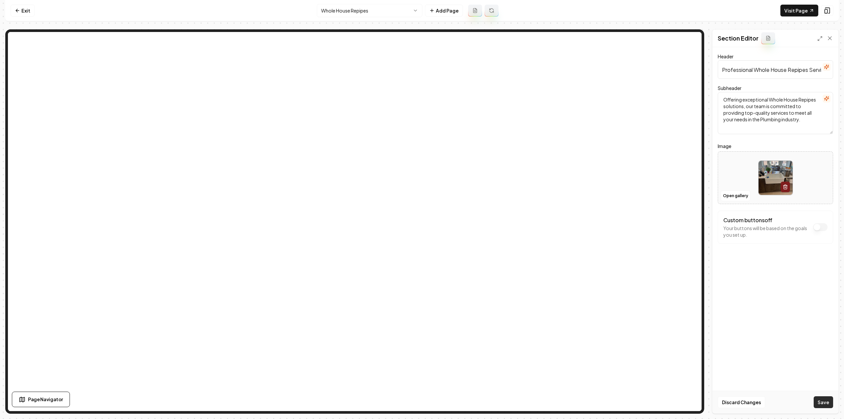
click at [820, 404] on button "Save" at bounding box center [823, 402] width 19 height 12
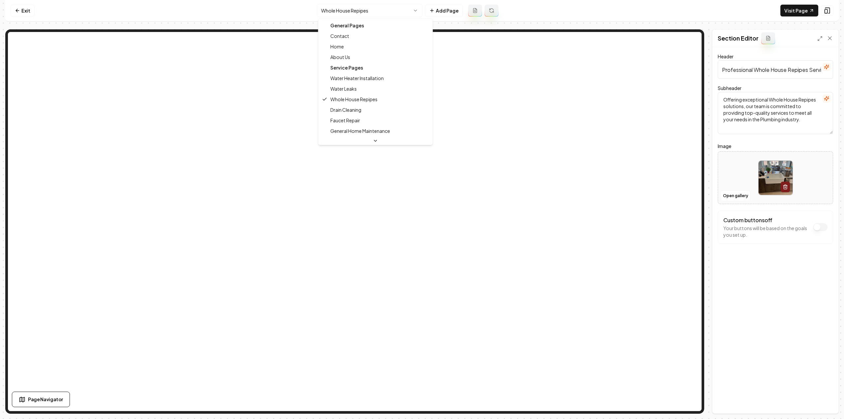
click at [375, 12] on html "Computer Required This feature is only available on a computer. Please switch t…" at bounding box center [422, 209] width 844 height 419
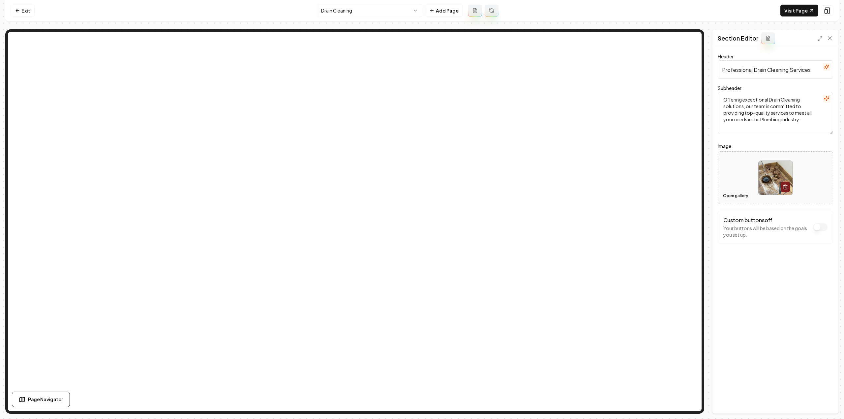
click at [736, 199] on button "Open gallery" at bounding box center [736, 196] width 30 height 11
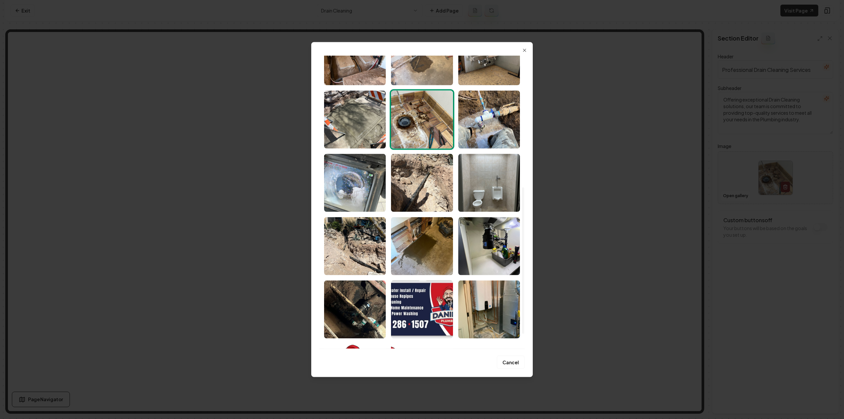
scroll to position [264, 0]
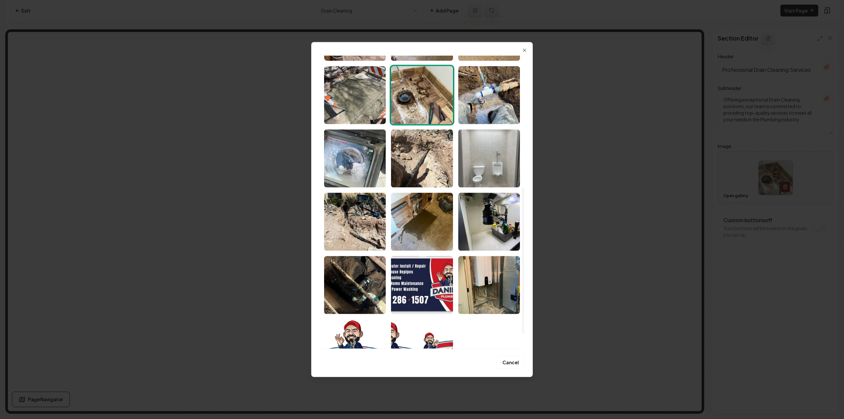
click at [492, 178] on img "Select image image_68a33a675c7cd75eb83cd5a2.jpeg" at bounding box center [489, 158] width 62 height 58
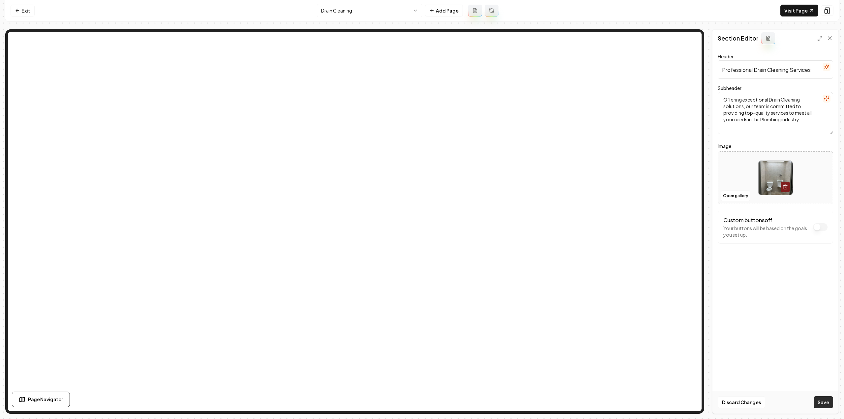
click at [824, 398] on button "Save" at bounding box center [823, 402] width 19 height 12
click at [337, 19] on nav "Exit Drain Cleaning Add Page Visit Page" at bounding box center [422, 10] width 834 height 21
click at [334, 13] on html "Computer Required This feature is only available on a computer. Please switch t…" at bounding box center [422, 209] width 844 height 419
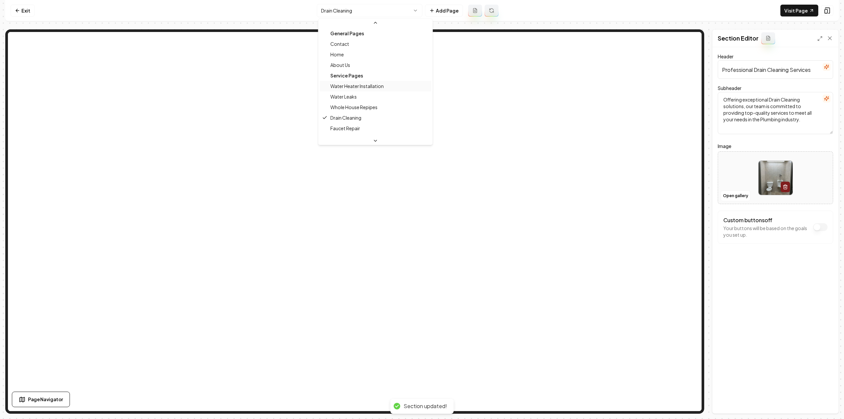
scroll to position [32, 0]
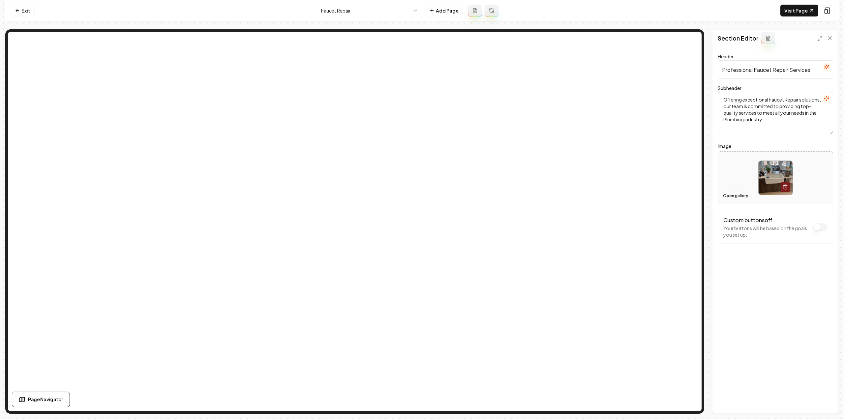
click at [728, 194] on button "Open gallery" at bounding box center [736, 196] width 30 height 11
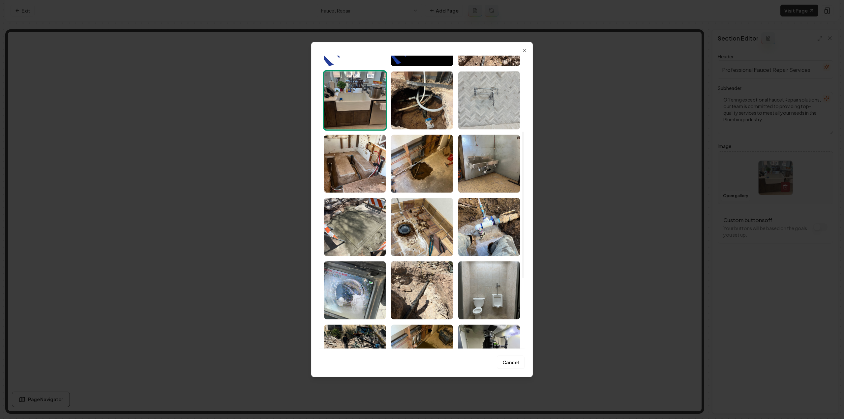
scroll to position [165, 0]
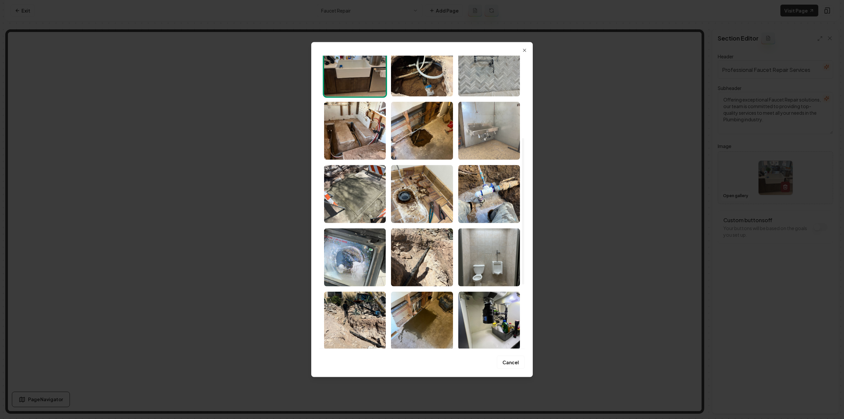
click at [484, 132] on img "Select image image_68a33a685c7cd75eb83cdc10.jpeg" at bounding box center [489, 131] width 62 height 58
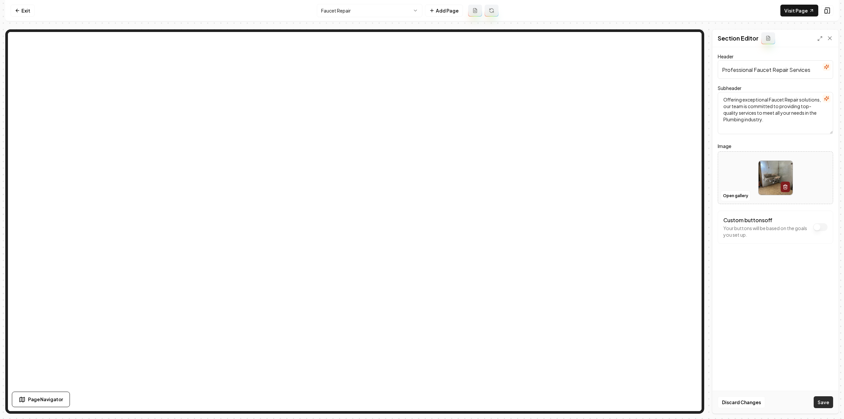
click at [829, 400] on button "Save" at bounding box center [823, 402] width 19 height 12
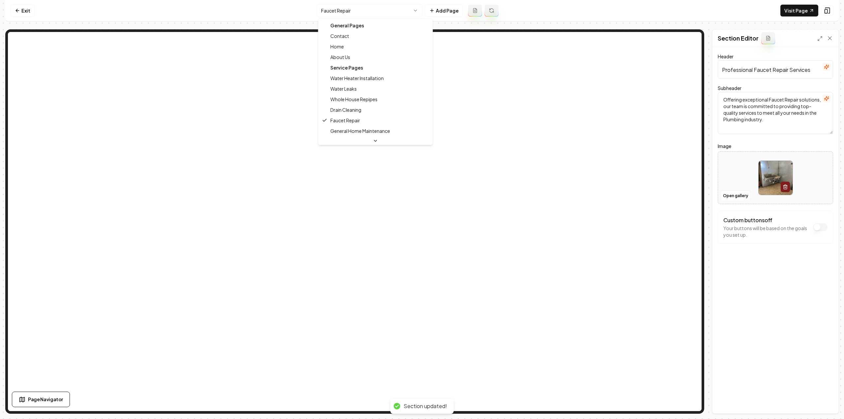
click at [323, 12] on html "Computer Required This feature is only available on a computer. Please switch t…" at bounding box center [422, 209] width 844 height 419
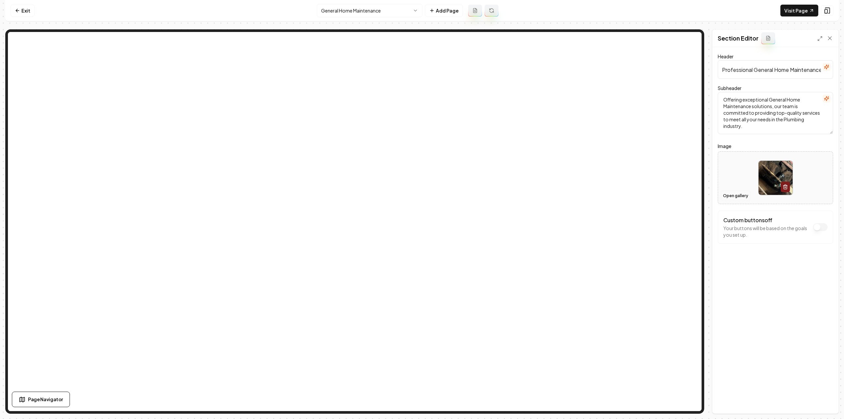
click at [742, 197] on button "Open gallery" at bounding box center [736, 196] width 30 height 11
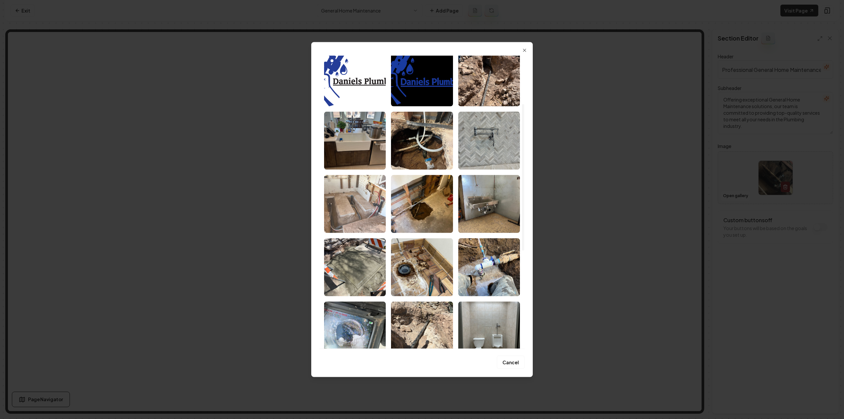
scroll to position [99, 0]
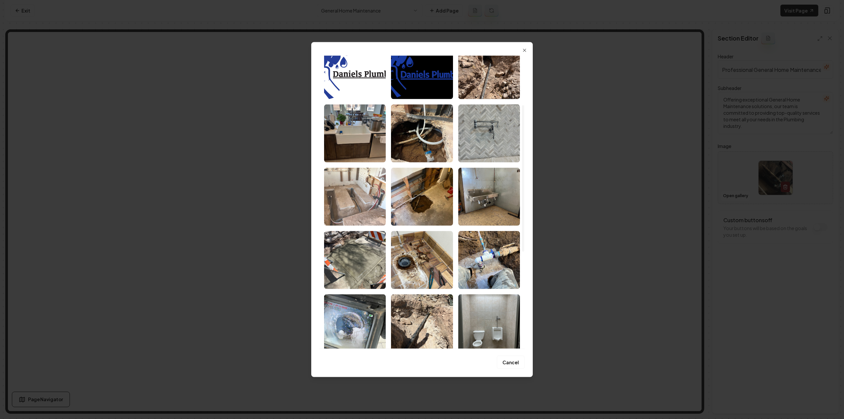
click at [364, 214] on img "Select image image_68a33a695c7cd75eb83cde9d.jpeg" at bounding box center [355, 197] width 62 height 58
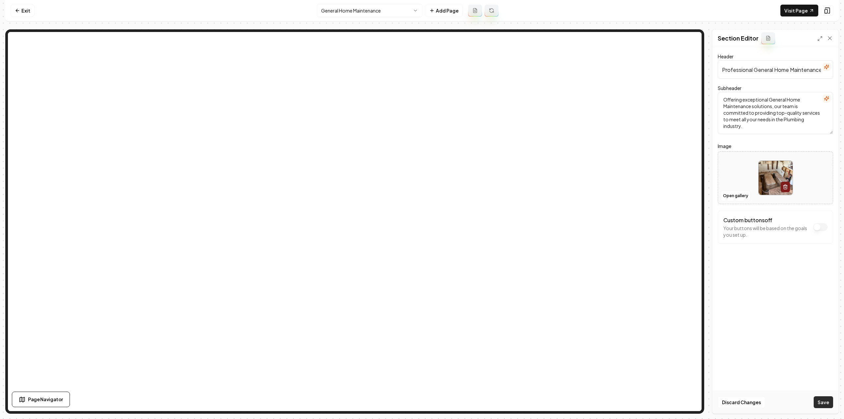
click at [823, 408] on button "Save" at bounding box center [823, 402] width 19 height 12
click at [332, 12] on html "Computer Required This feature is only available on a computer. Please switch t…" at bounding box center [422, 209] width 844 height 419
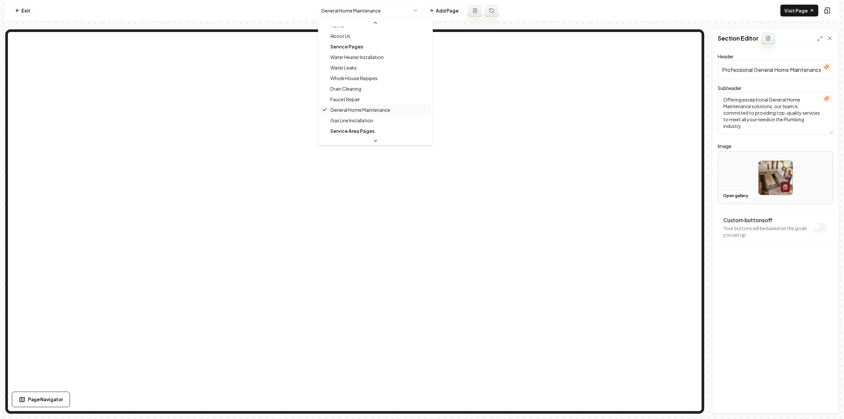
scroll to position [38, 0]
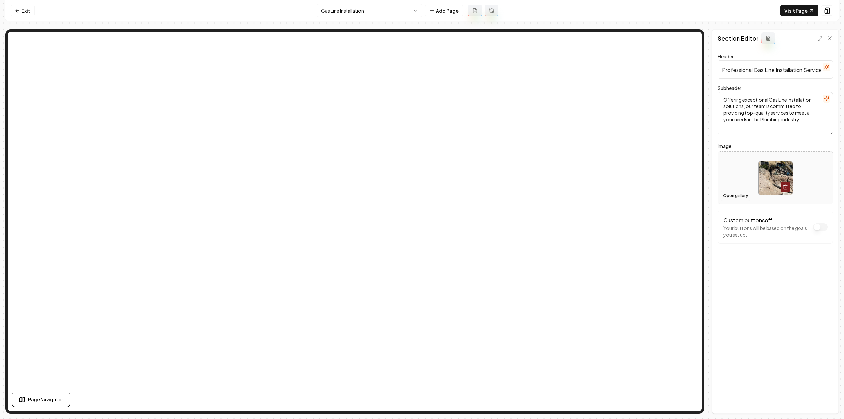
click at [735, 200] on button "Open gallery" at bounding box center [736, 196] width 30 height 11
click at [368, 15] on html "Computer Required This feature is only available on a computer. Please switch t…" at bounding box center [422, 209] width 844 height 419
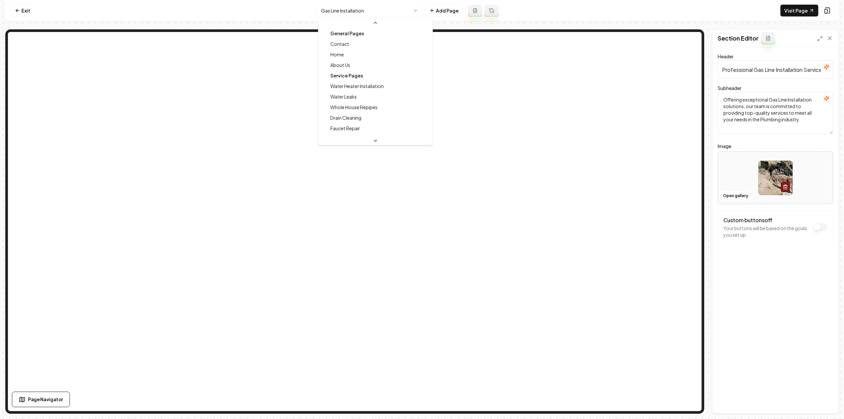
scroll to position [7, 0]
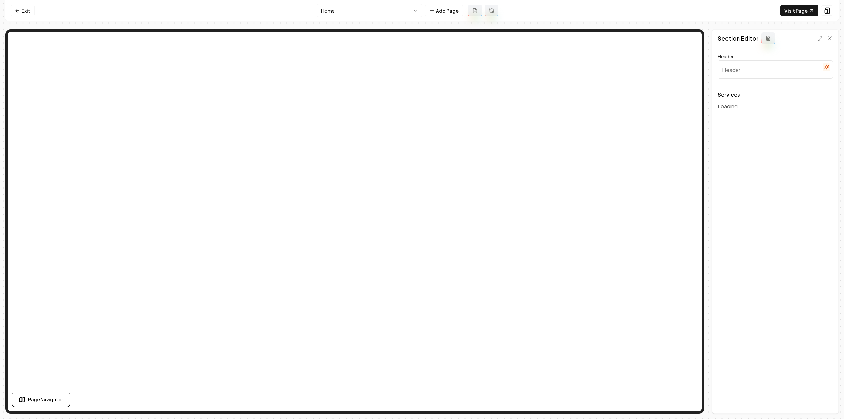
type input "Our Expert Plumbing Services"
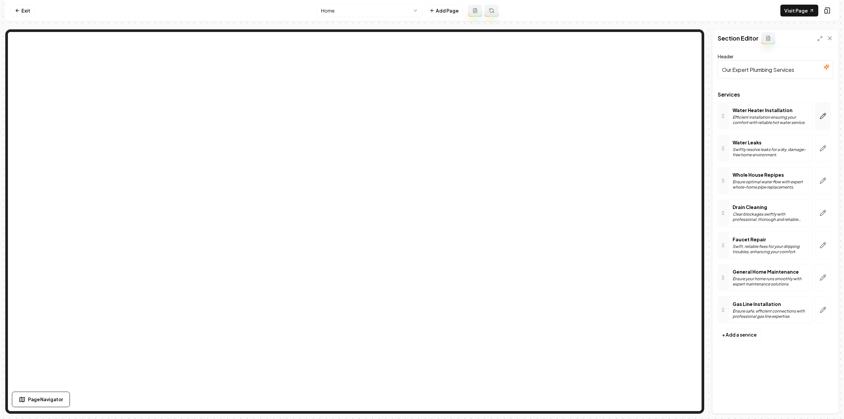
click at [821, 113] on icon "button" at bounding box center [823, 116] width 7 height 7
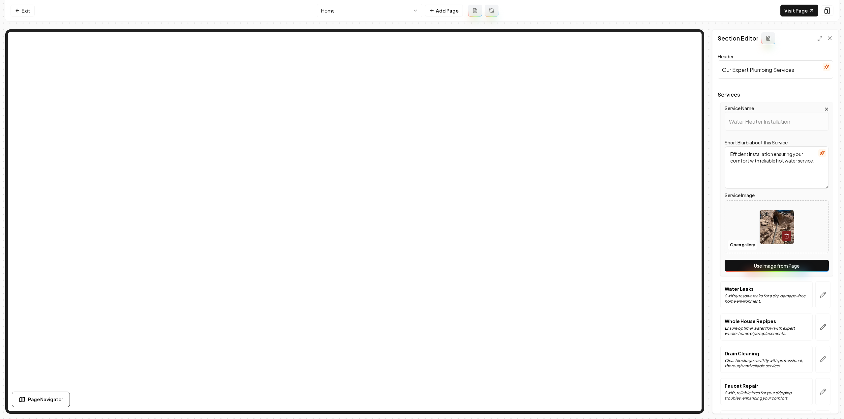
click at [808, 270] on button "Use Image from Page" at bounding box center [777, 266] width 104 height 12
click at [822, 298] on button "button" at bounding box center [823, 294] width 15 height 27
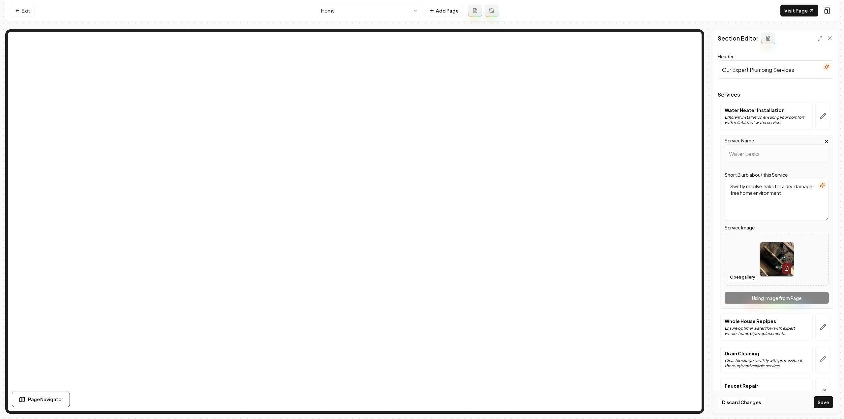
click at [820, 304] on div "Service Name Water Leaks Short Blurb about this Service Swiftly resolve leaks f…" at bounding box center [777, 221] width 113 height 173
click at [822, 330] on button "button" at bounding box center [823, 327] width 15 height 27
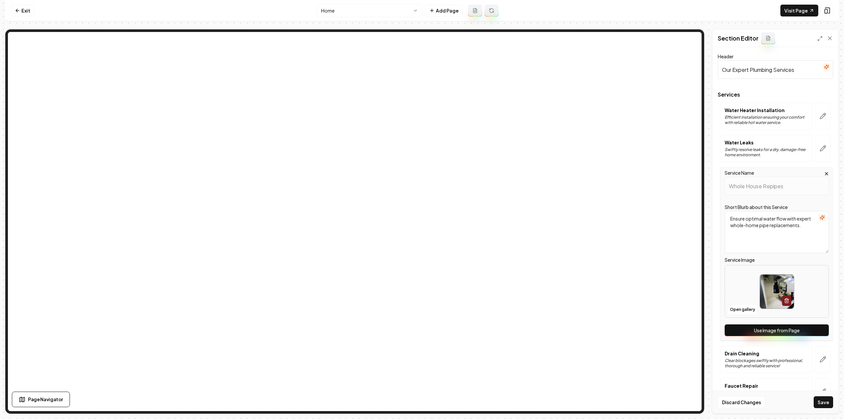
click at [819, 330] on button "Use Image from Page" at bounding box center [777, 331] width 104 height 12
click at [821, 353] on button "button" at bounding box center [823, 359] width 15 height 27
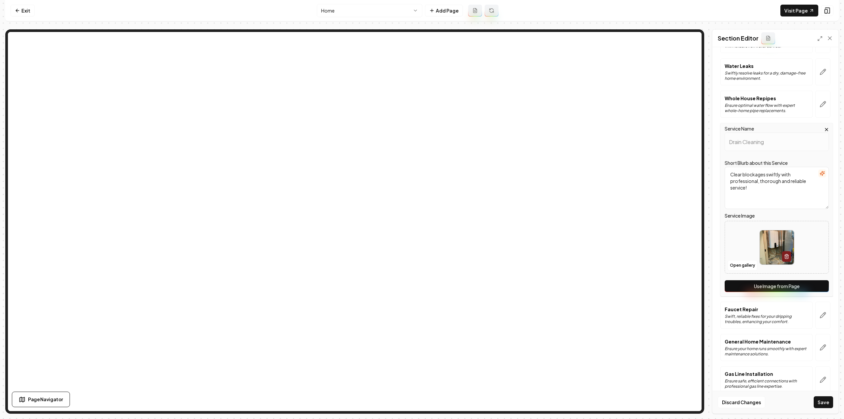
scroll to position [85, 0]
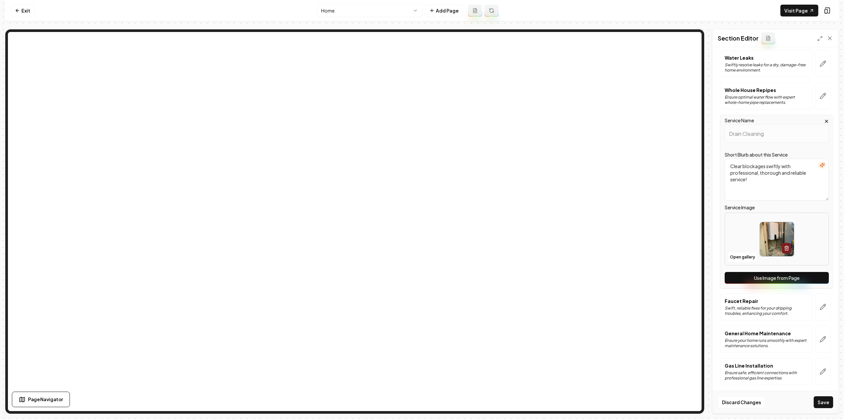
click at [795, 280] on button "Use Image from Page" at bounding box center [777, 278] width 104 height 12
click at [820, 311] on button "button" at bounding box center [823, 307] width 15 height 27
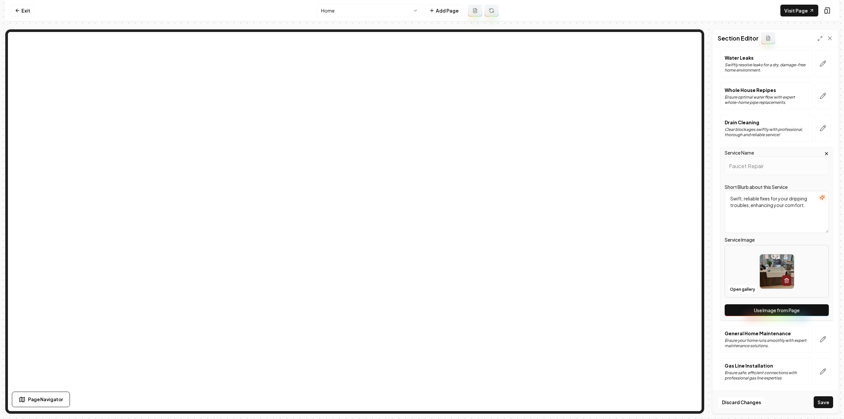
click at [802, 309] on button "Use Image from Page" at bounding box center [777, 310] width 104 height 12
click at [821, 343] on button "button" at bounding box center [823, 339] width 15 height 27
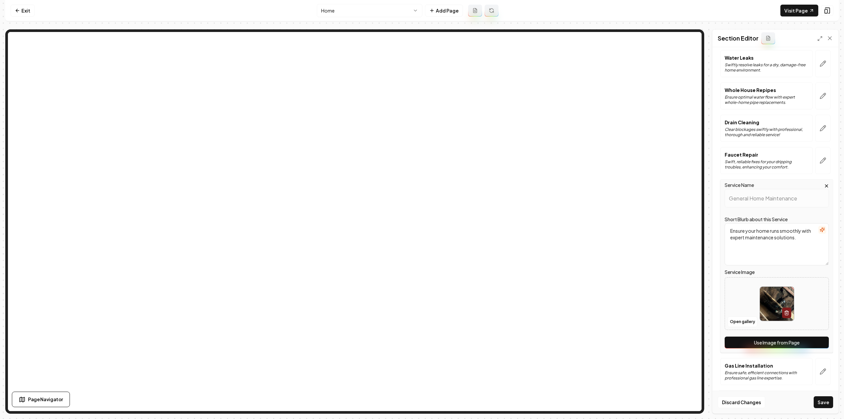
click at [815, 345] on button "Use Image from Page" at bounding box center [777, 343] width 104 height 12
click at [820, 364] on button "button" at bounding box center [823, 371] width 15 height 27
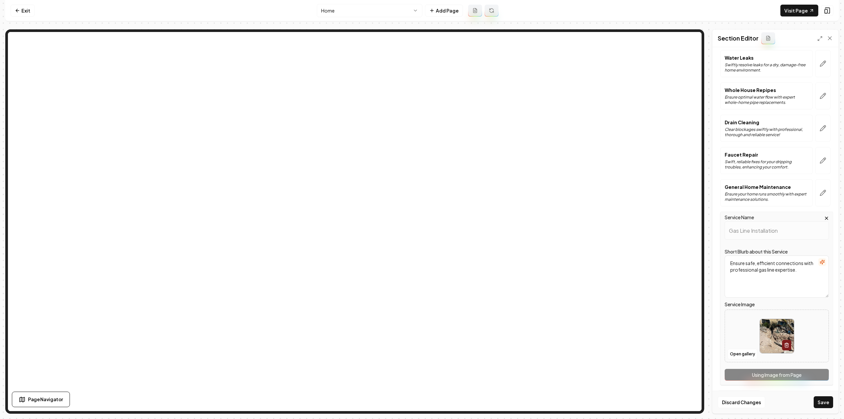
click at [813, 372] on div "Service Name Gas Line Installation Short Blurb about this Service Ensure safe, …" at bounding box center [777, 298] width 113 height 173
click at [821, 396] on div "Discard Changes Save" at bounding box center [776, 402] width 126 height 23
click at [821, 397] on button "Save" at bounding box center [823, 402] width 19 height 12
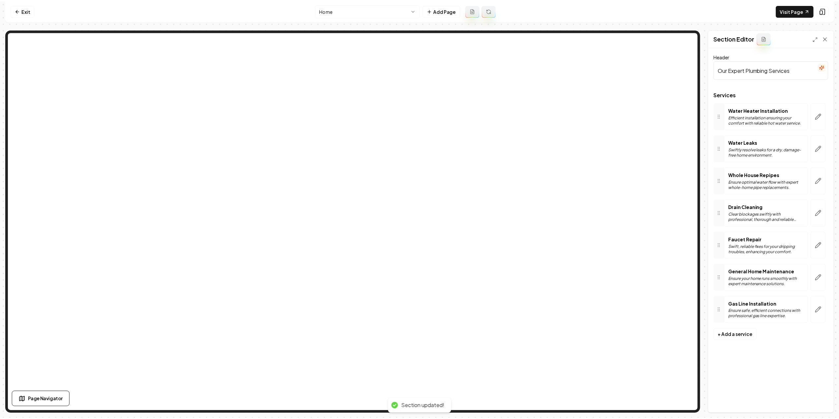
scroll to position [0, 0]
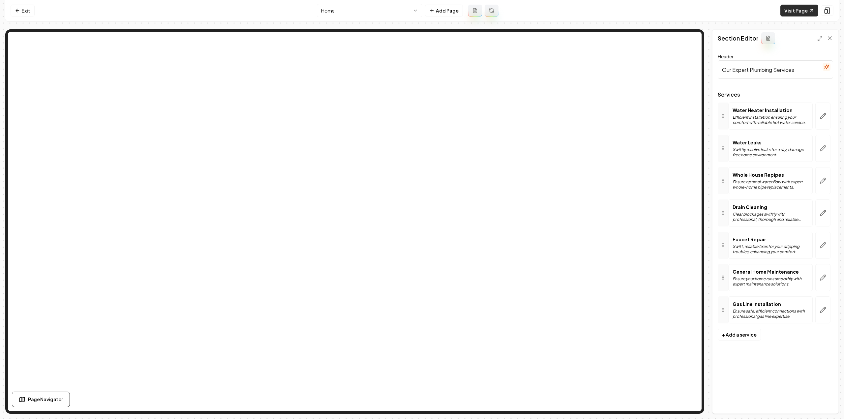
click at [799, 13] on link "Visit Page" at bounding box center [800, 11] width 38 height 12
click at [29, 13] on link "Exit" at bounding box center [23, 11] width 24 height 12
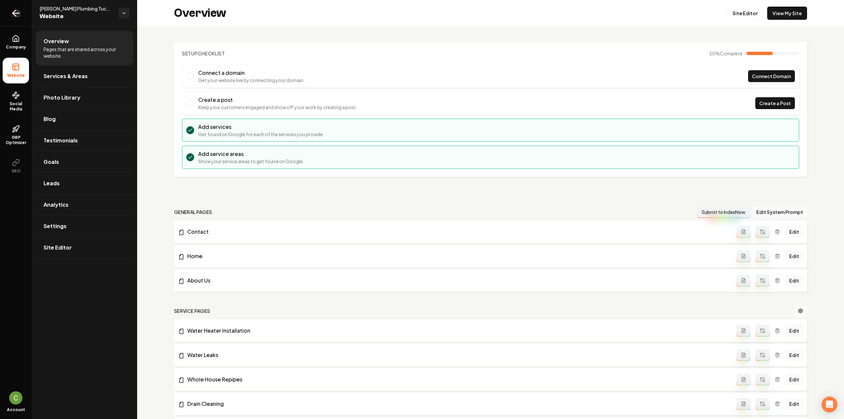
click at [22, 15] on link "Return to dashboard" at bounding box center [16, 13] width 32 height 26
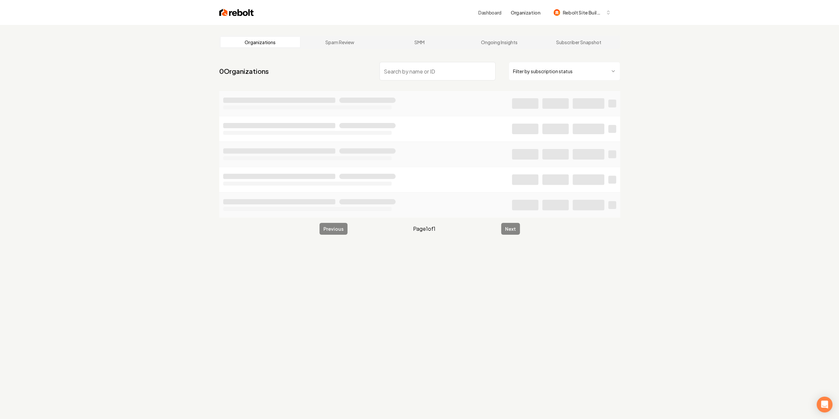
click at [386, 73] on input "search" at bounding box center [438, 71] width 116 height 18
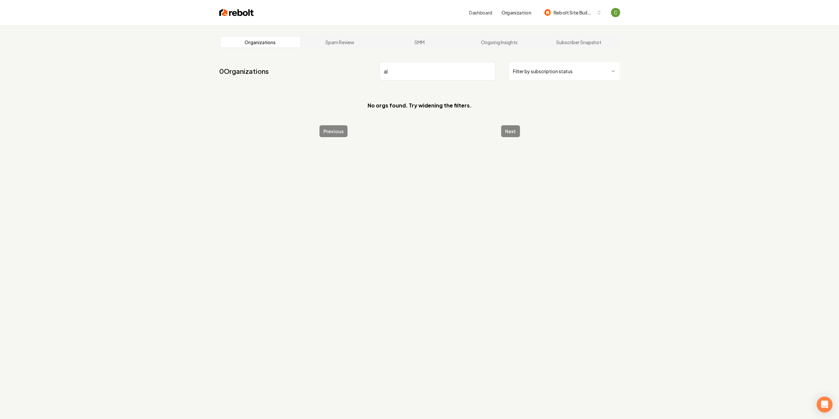
type input "a"
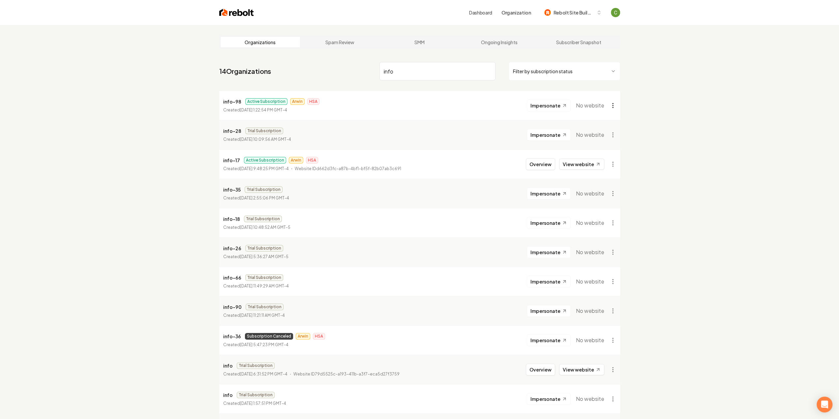
type input "info"
click at [614, 105] on html "Dashboard Organization Rebolt Site Builder Organizations Spam Review SMM Ongoin…" at bounding box center [419, 209] width 839 height 419
click at [596, 121] on div "Organization Info" at bounding box center [597, 120] width 42 height 11
click at [552, 103] on span "Impersonate" at bounding box center [546, 105] width 30 height 7
